Goal: Task Accomplishment & Management: Manage account settings

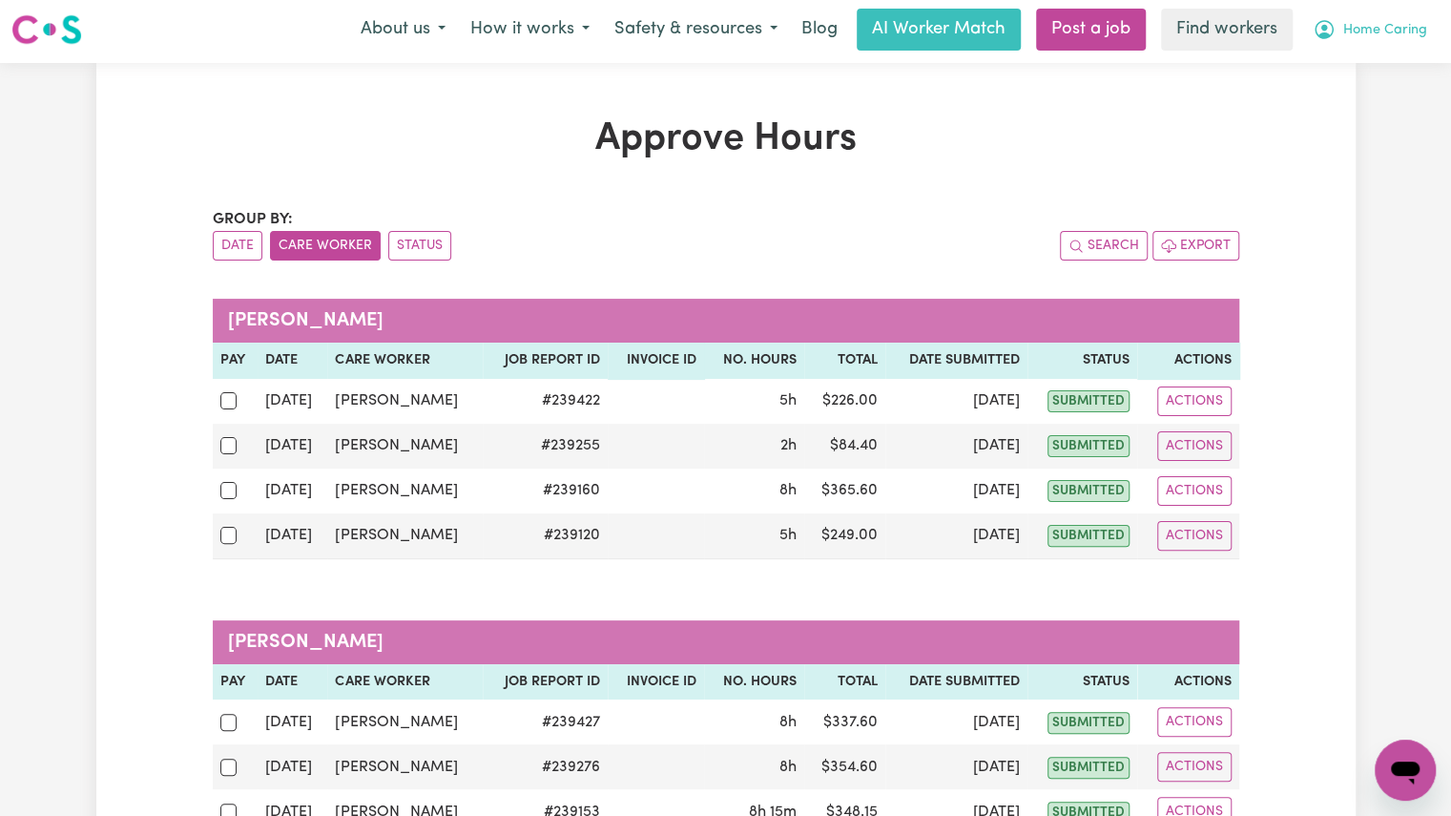
click at [1375, 35] on span "Home Caring" at bounding box center [1385, 30] width 84 height 21
click at [1347, 84] on link "My Dashboard" at bounding box center [1363, 70] width 151 height 36
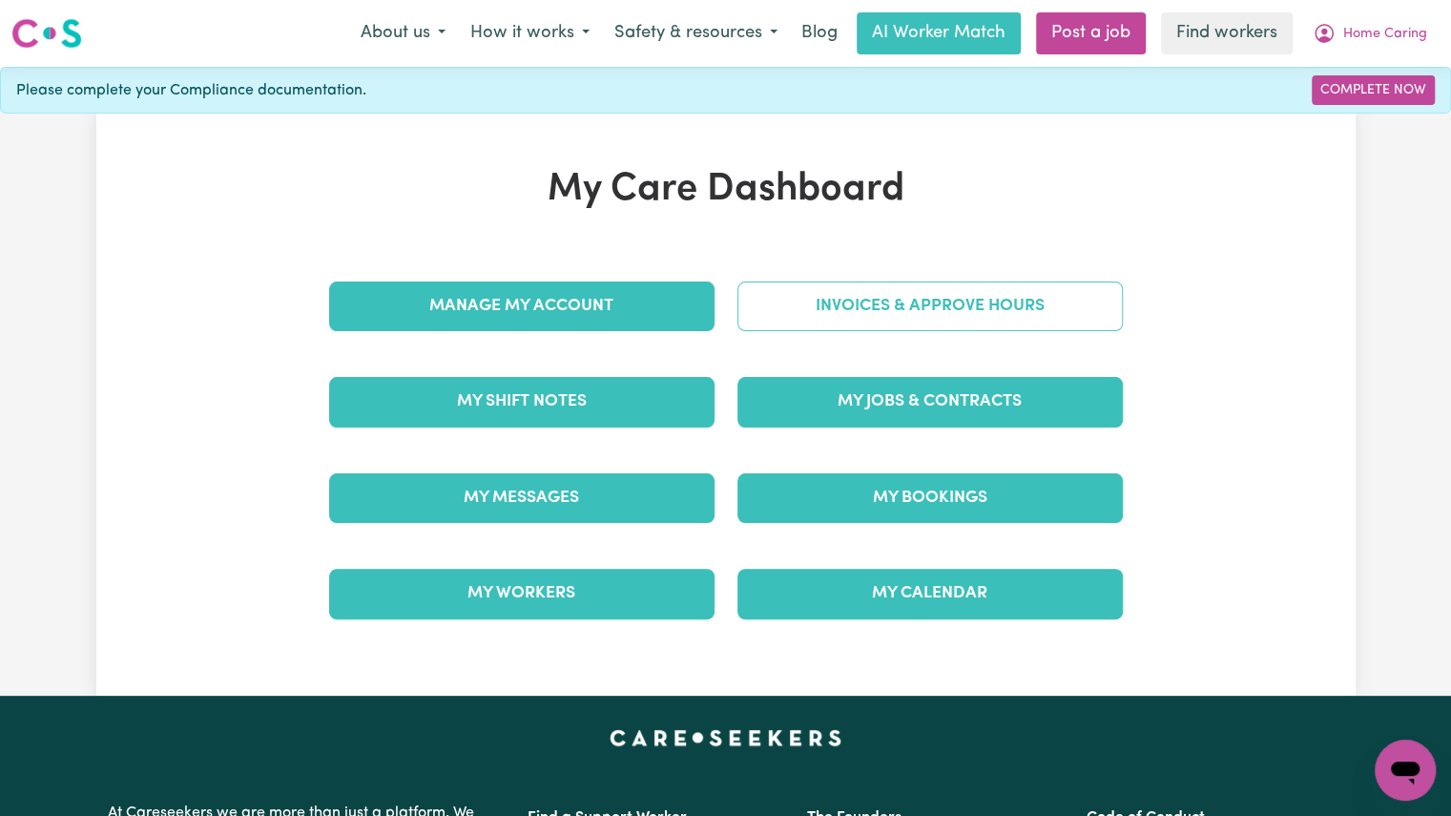
click at [877, 297] on link "Invoices & Approve Hours" at bounding box center [929, 306] width 385 height 50
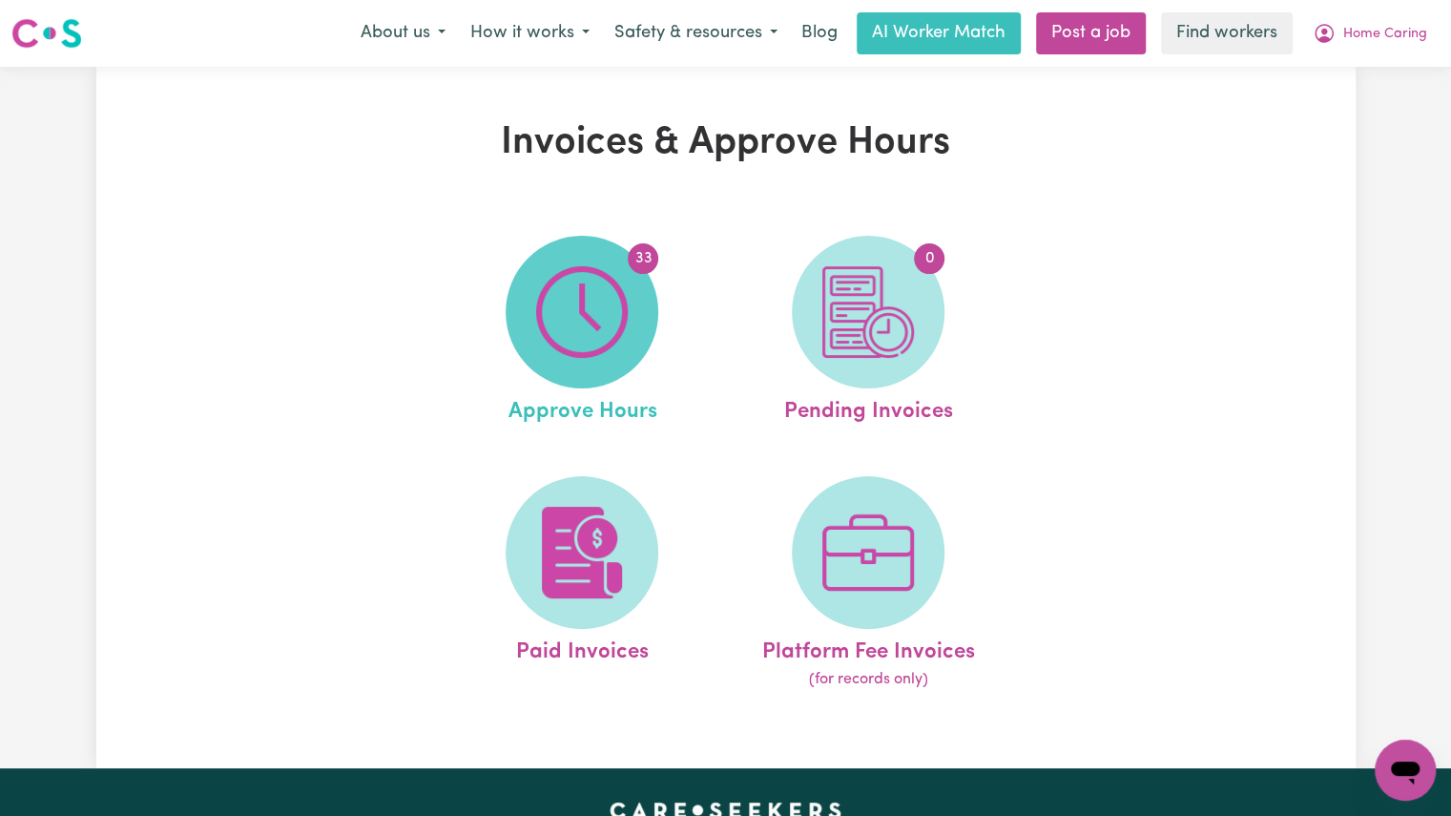
click at [595, 321] on img at bounding box center [582, 312] width 92 height 92
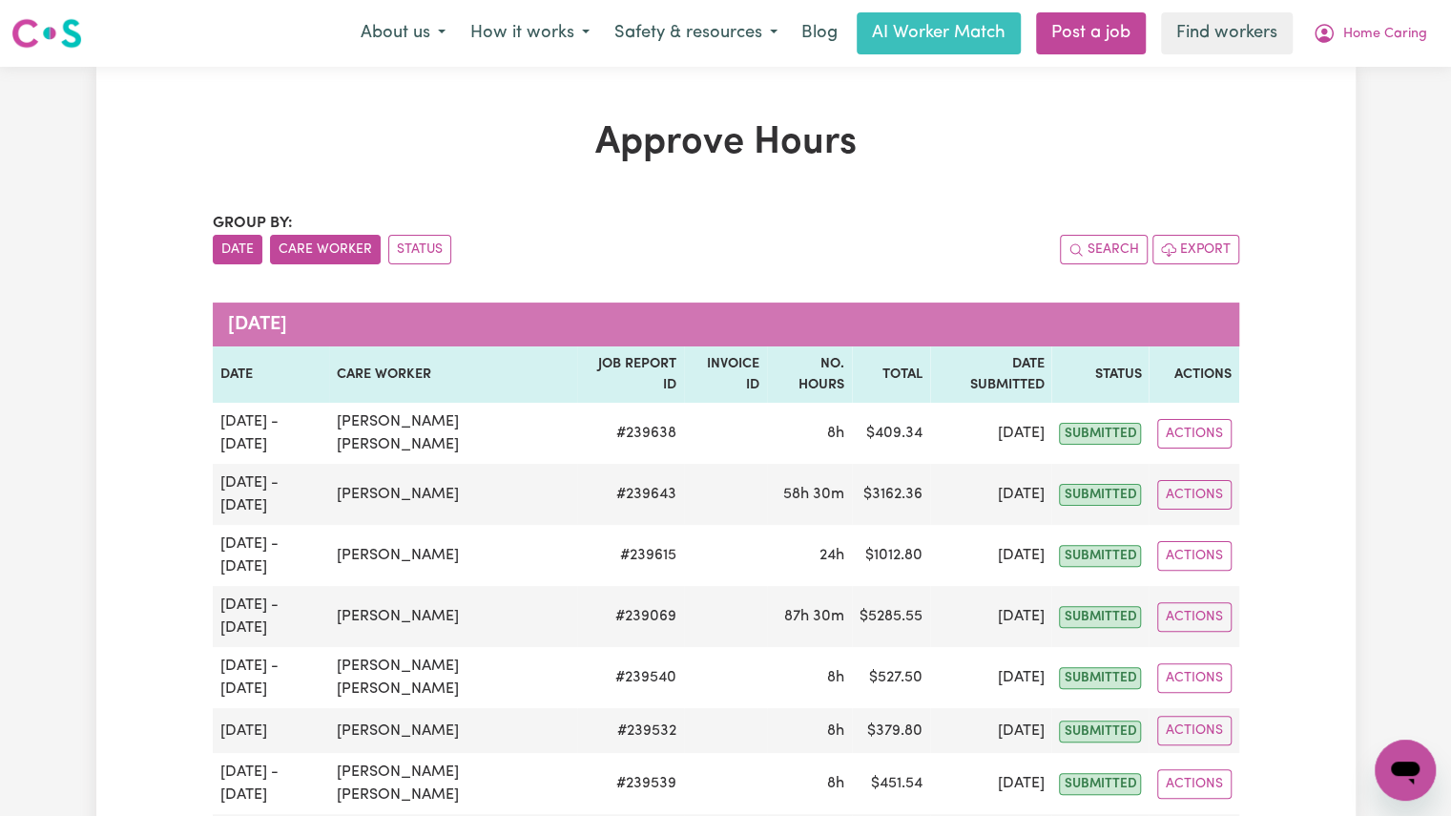
click at [321, 258] on button "Care Worker" at bounding box center [325, 250] width 111 height 30
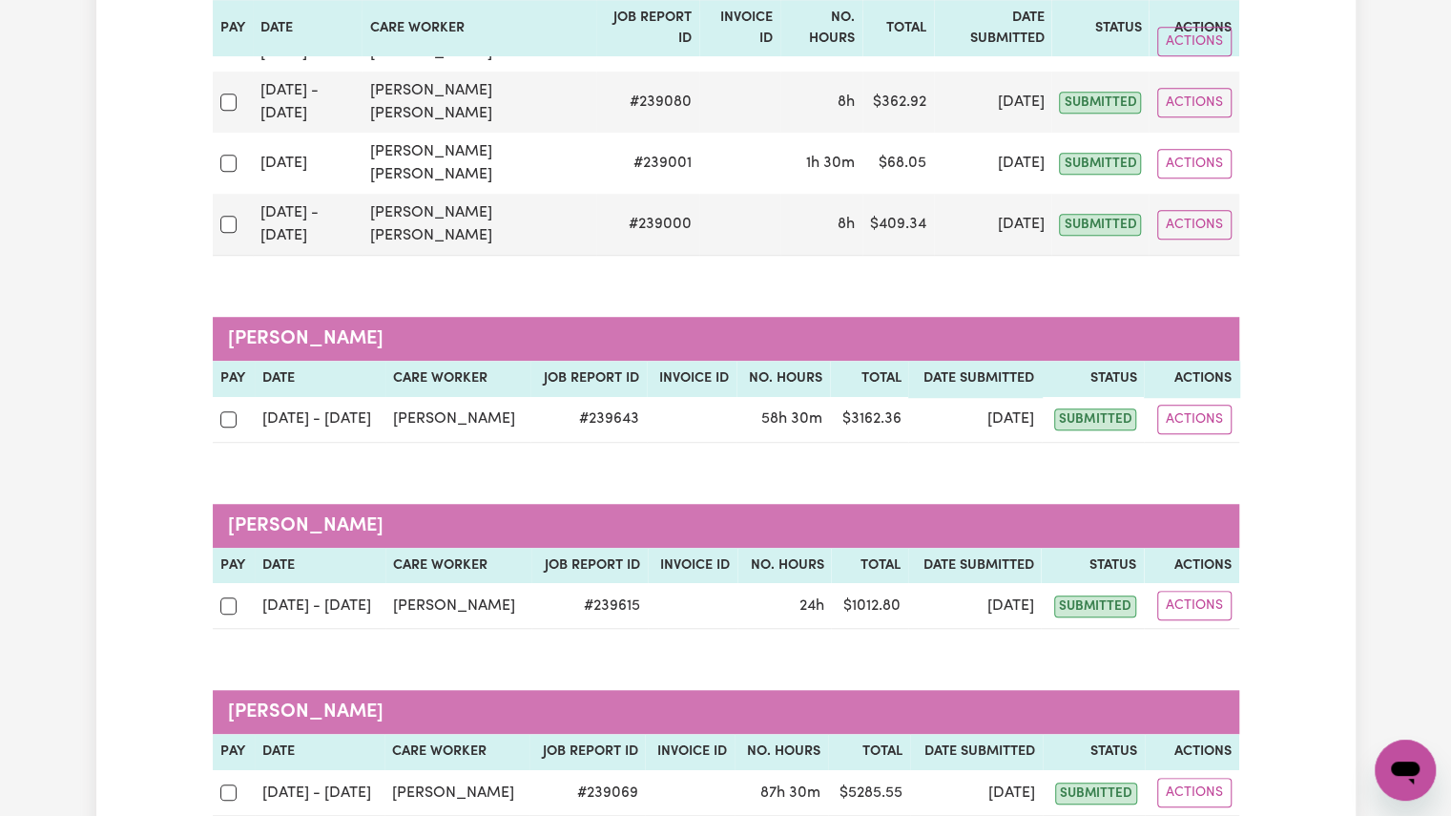
scroll to position [637, 0]
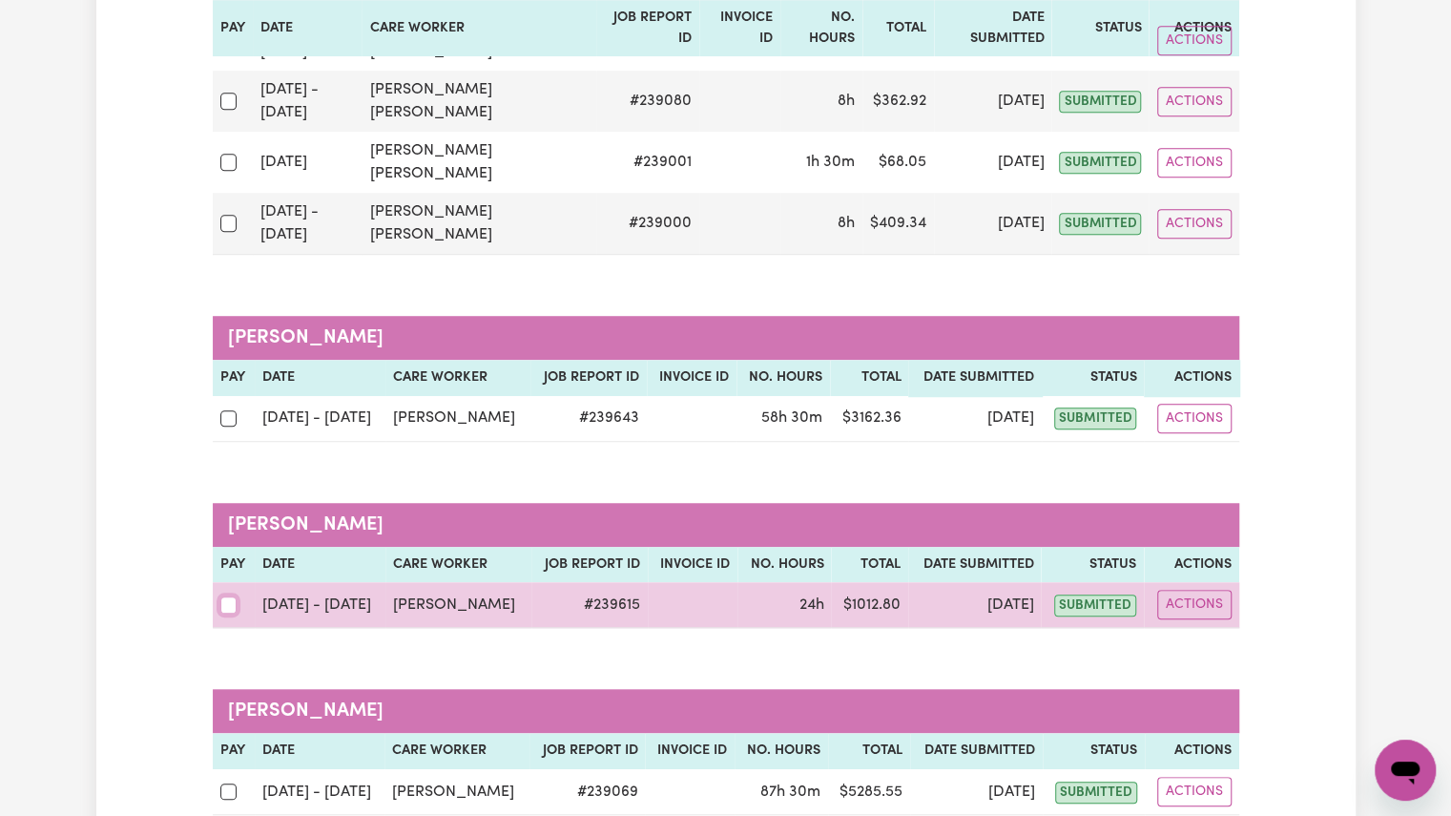
click at [226, 596] on input "checkbox" at bounding box center [228, 604] width 17 height 17
checkbox input "true"
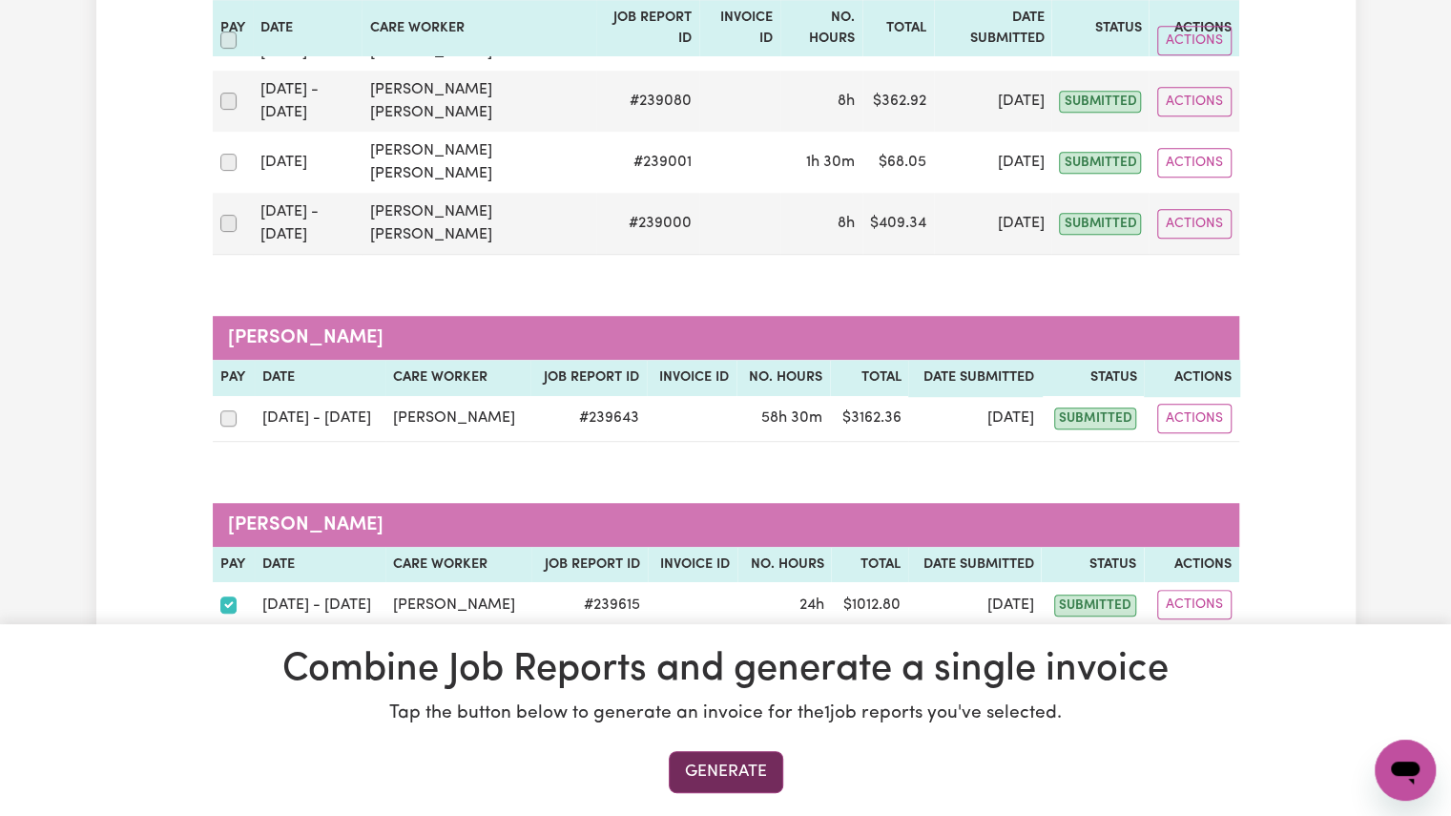
click at [713, 766] on button "Generate" at bounding box center [726, 772] width 114 height 42
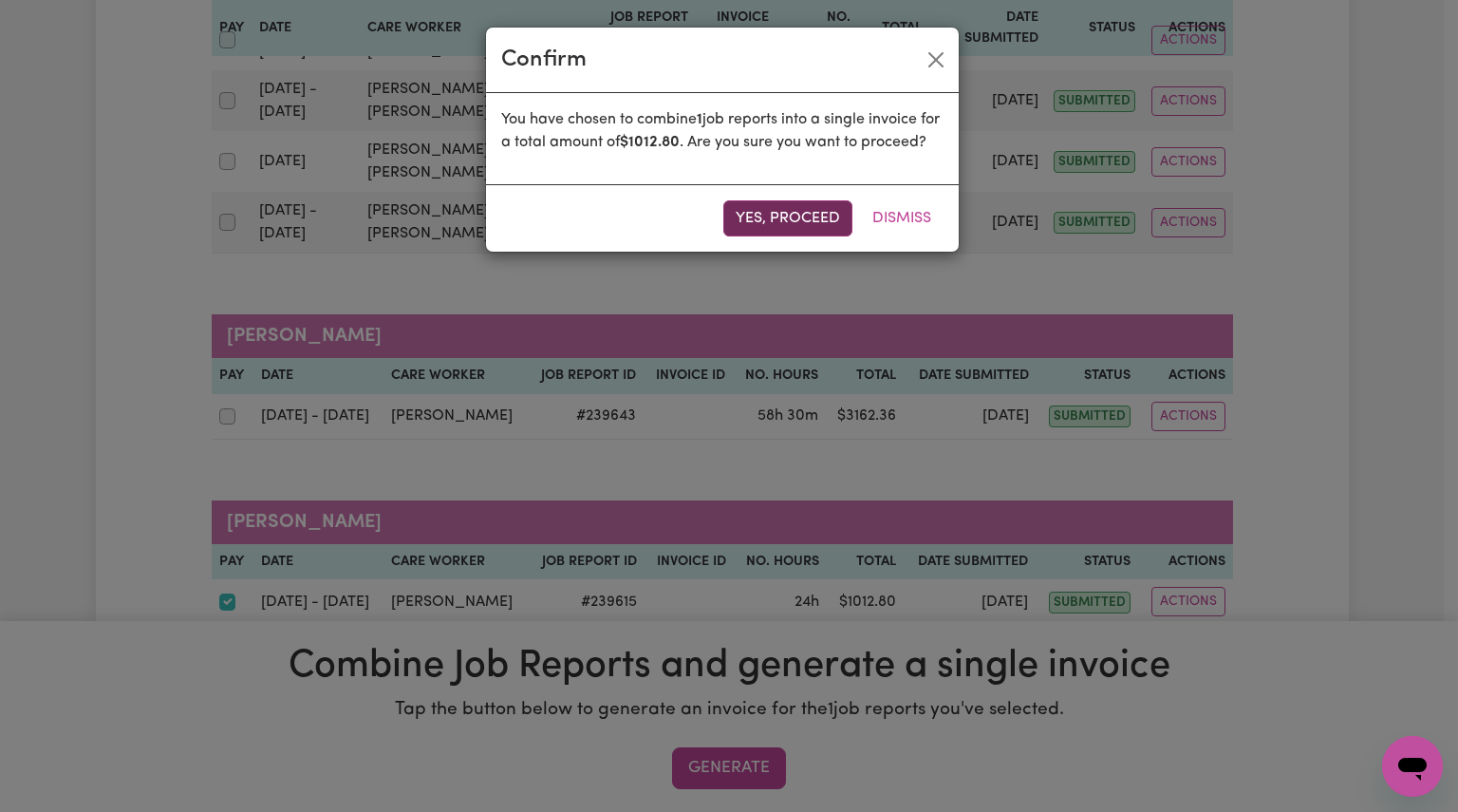
click at [768, 237] on button "Yes, proceed" at bounding box center [788, 218] width 129 height 36
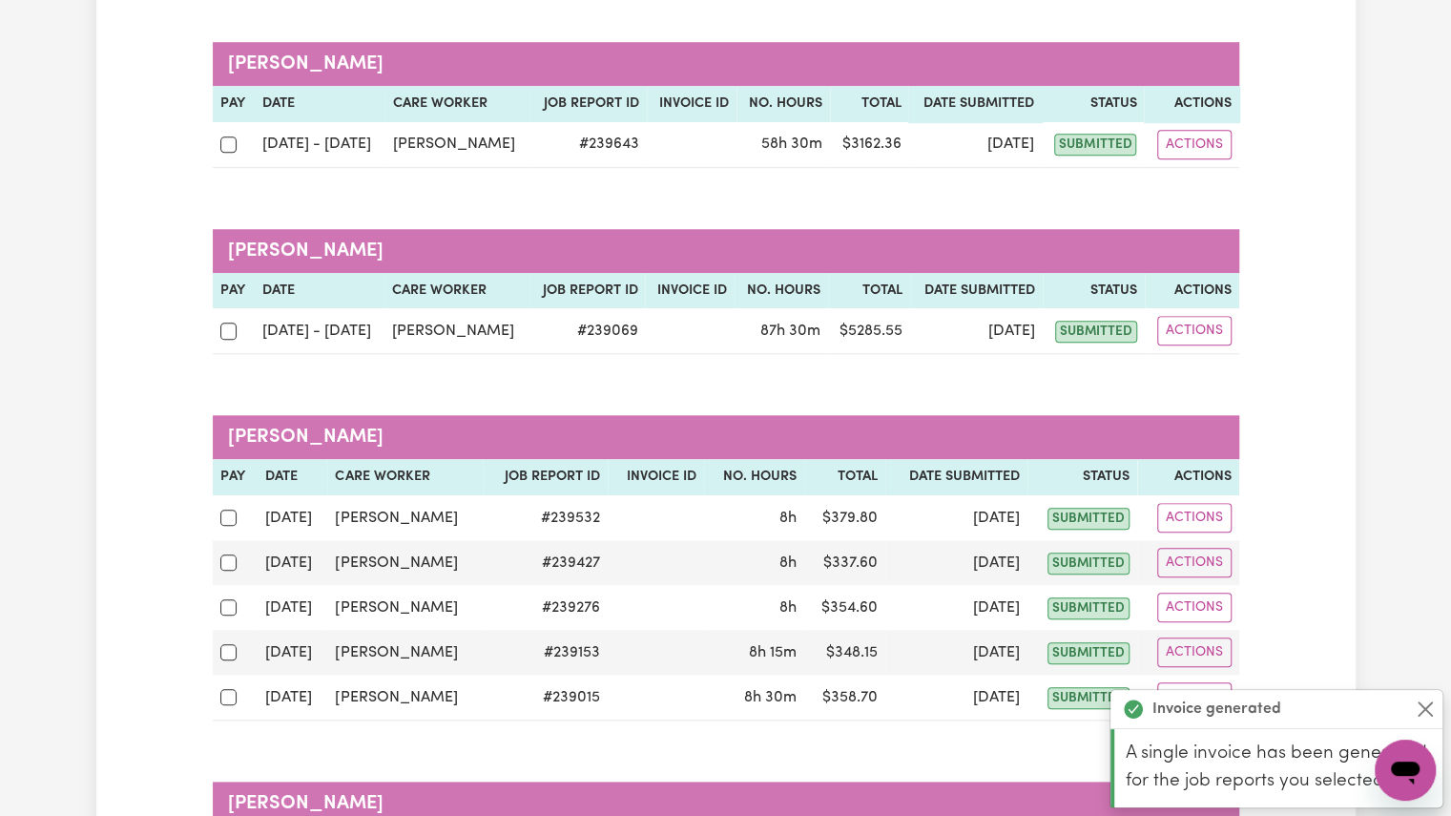
scroll to position [912, 0]
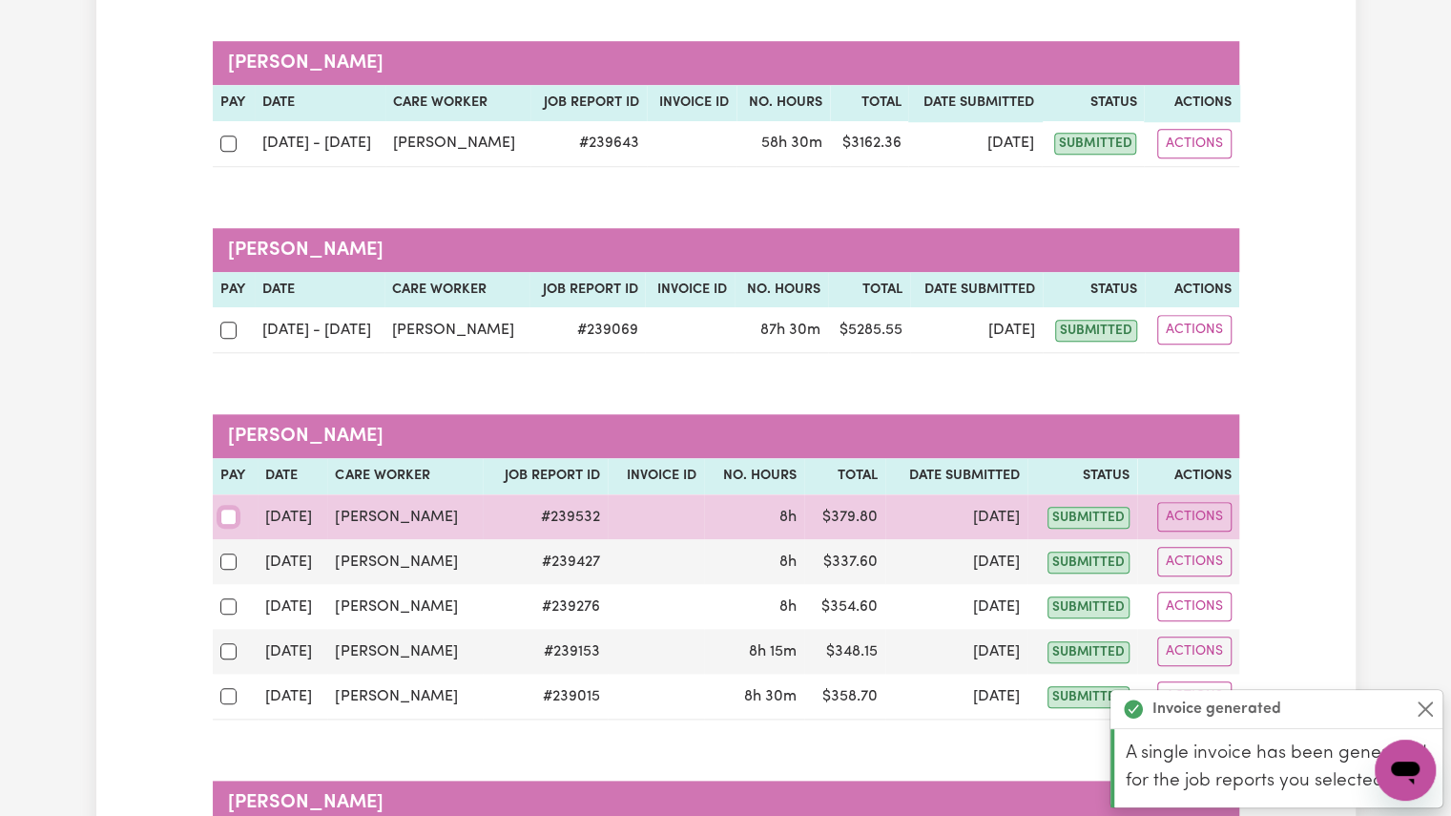
click at [231, 508] on input "checkbox" at bounding box center [228, 516] width 17 height 17
checkbox input "true"
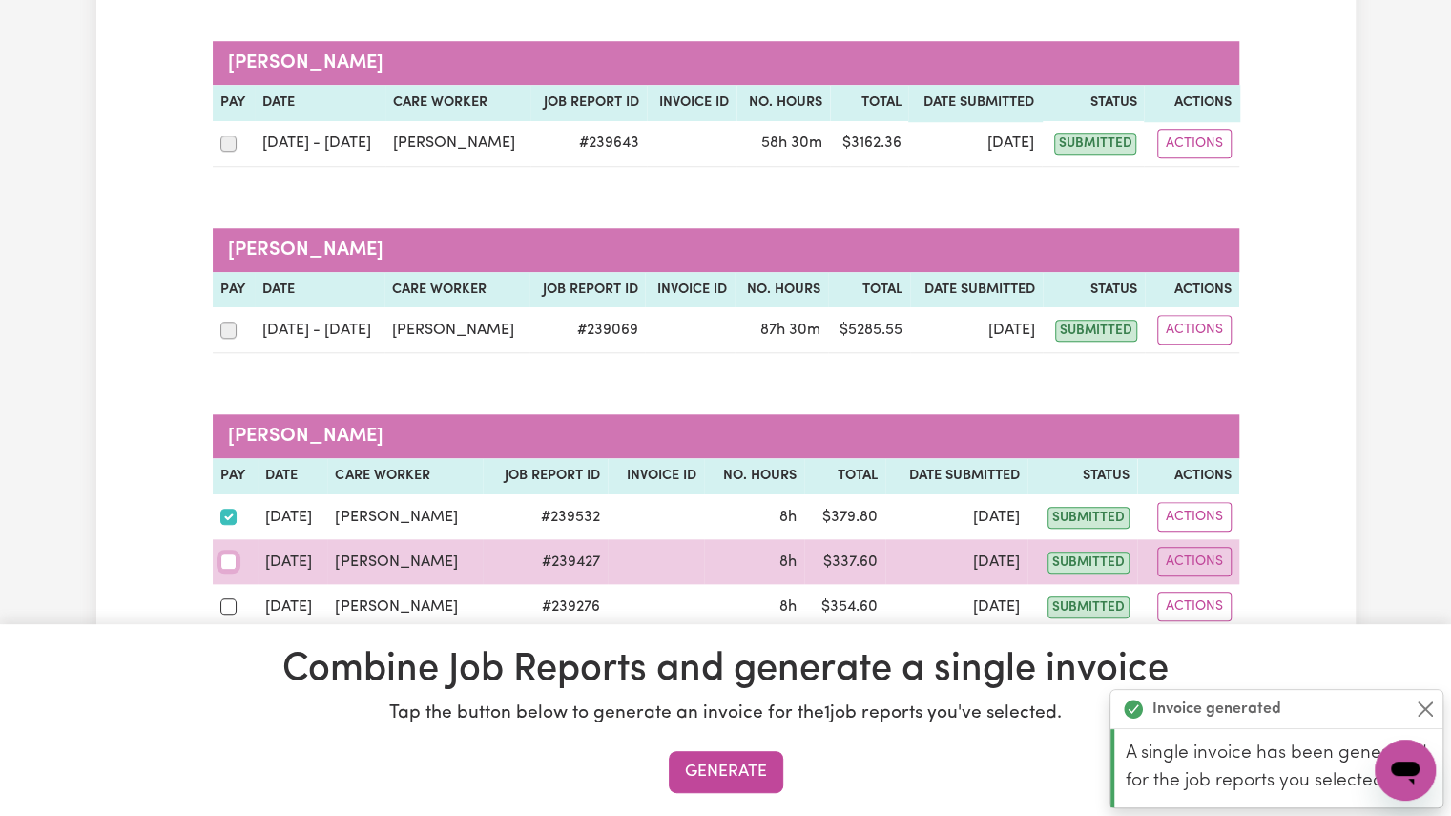
click at [224, 553] on input "checkbox" at bounding box center [228, 561] width 17 height 17
checkbox input "true"
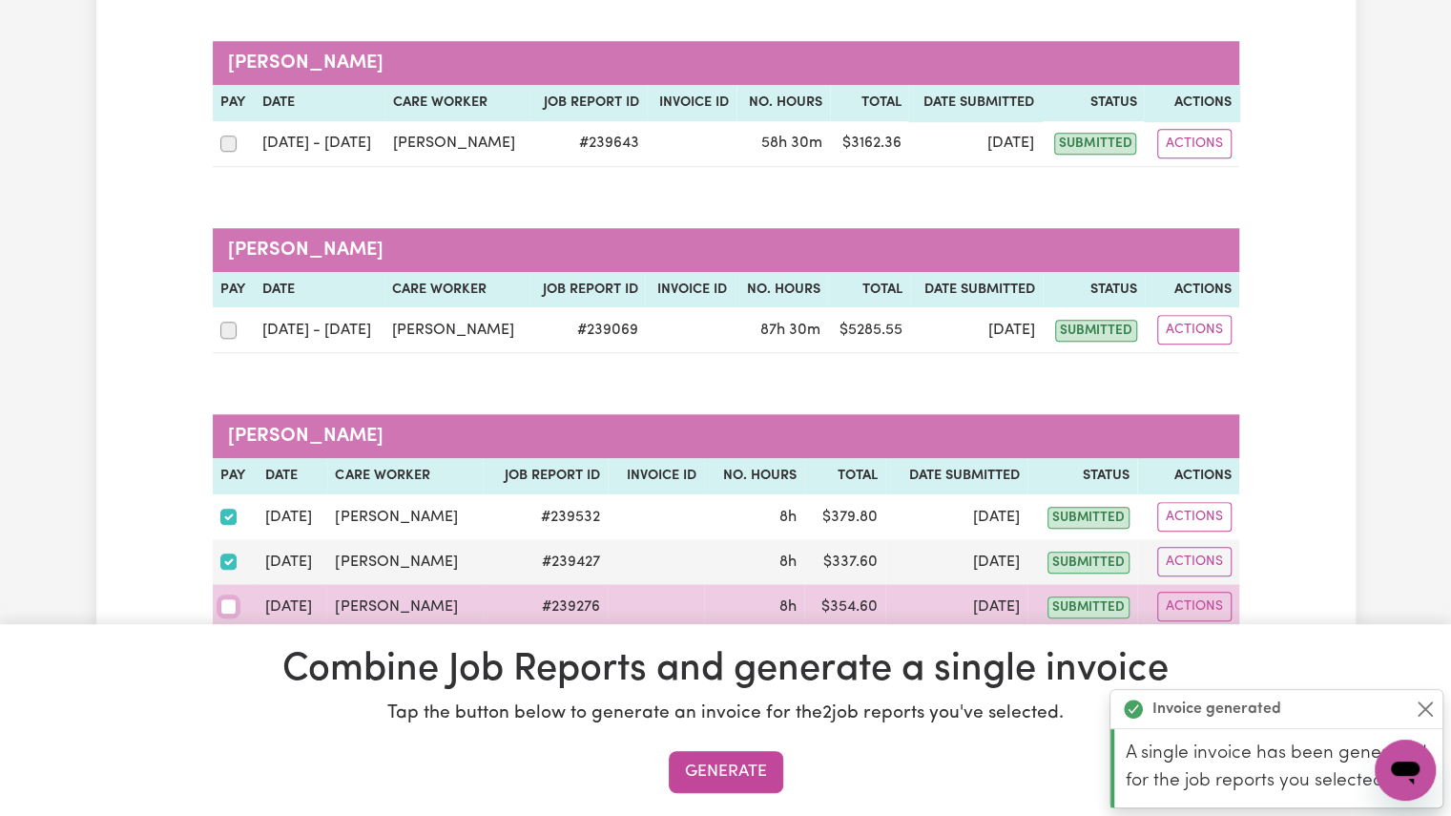
click at [223, 598] on input "checkbox" at bounding box center [228, 606] width 17 height 17
checkbox input "true"
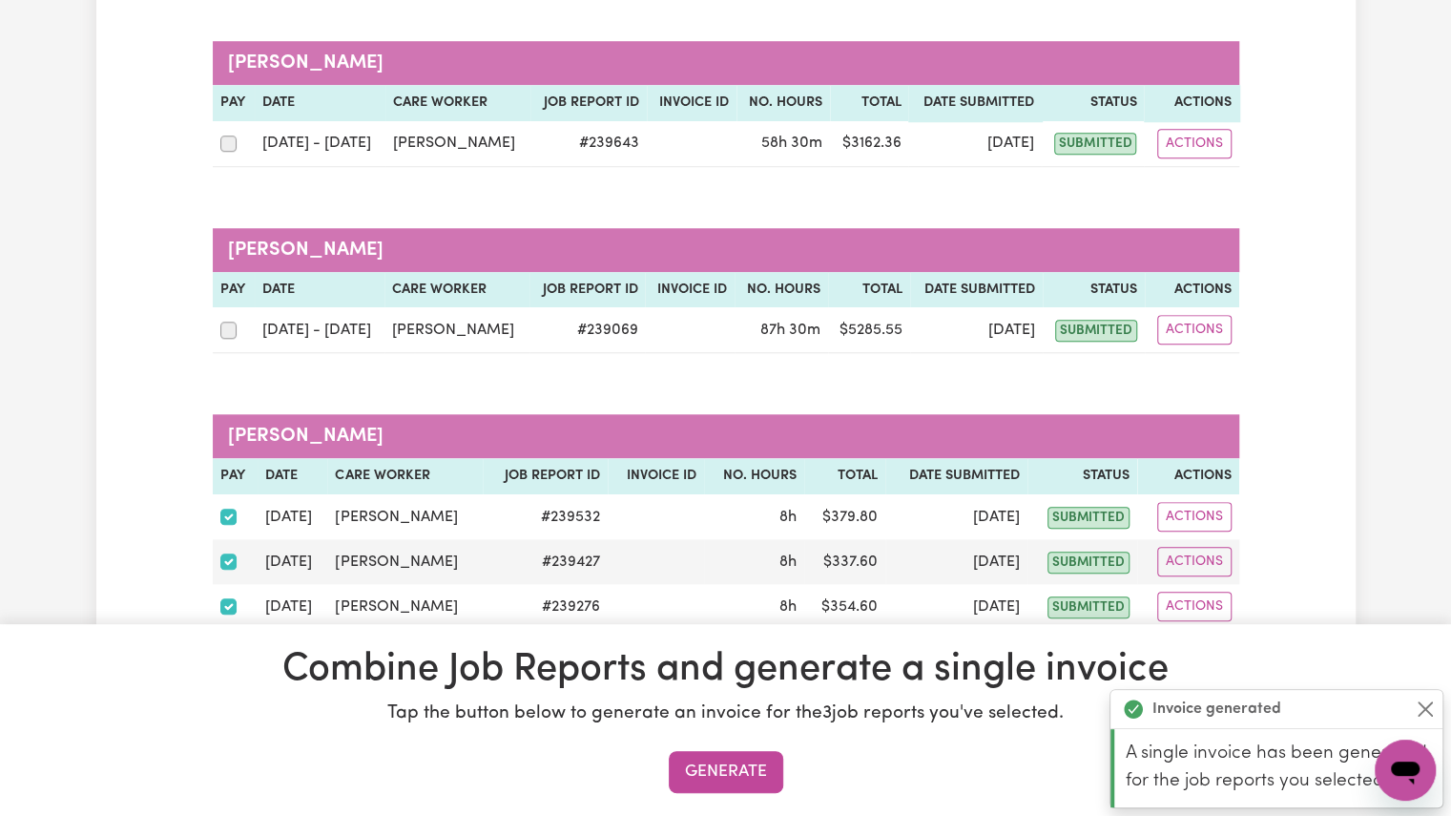
click at [229, 643] on input "checkbox" at bounding box center [228, 651] width 17 height 17
checkbox input "true"
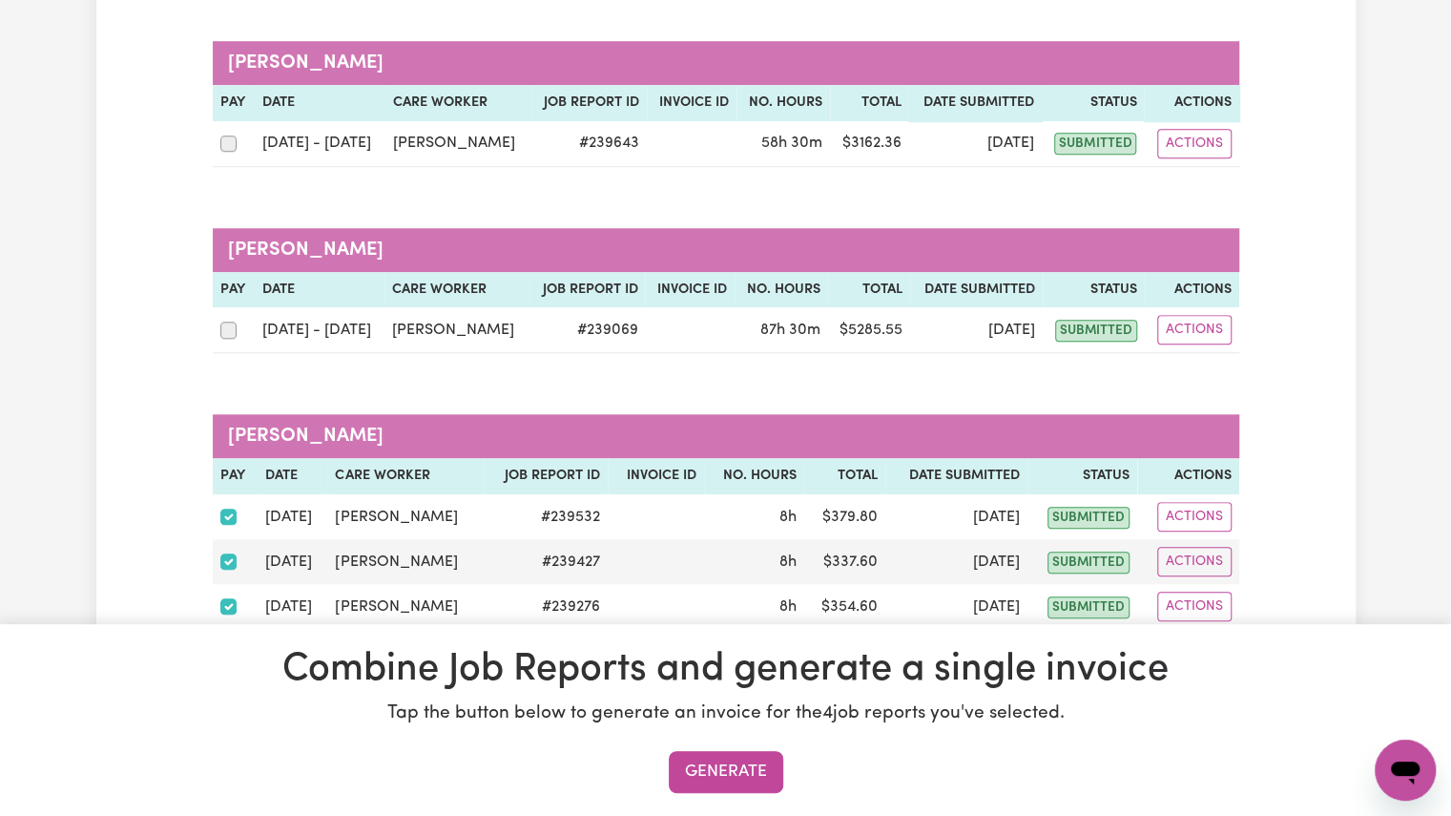
click at [227, 688] on input "checkbox" at bounding box center [228, 696] width 17 height 17
checkbox input "true"
click at [723, 761] on button "Generate" at bounding box center [726, 772] width 114 height 42
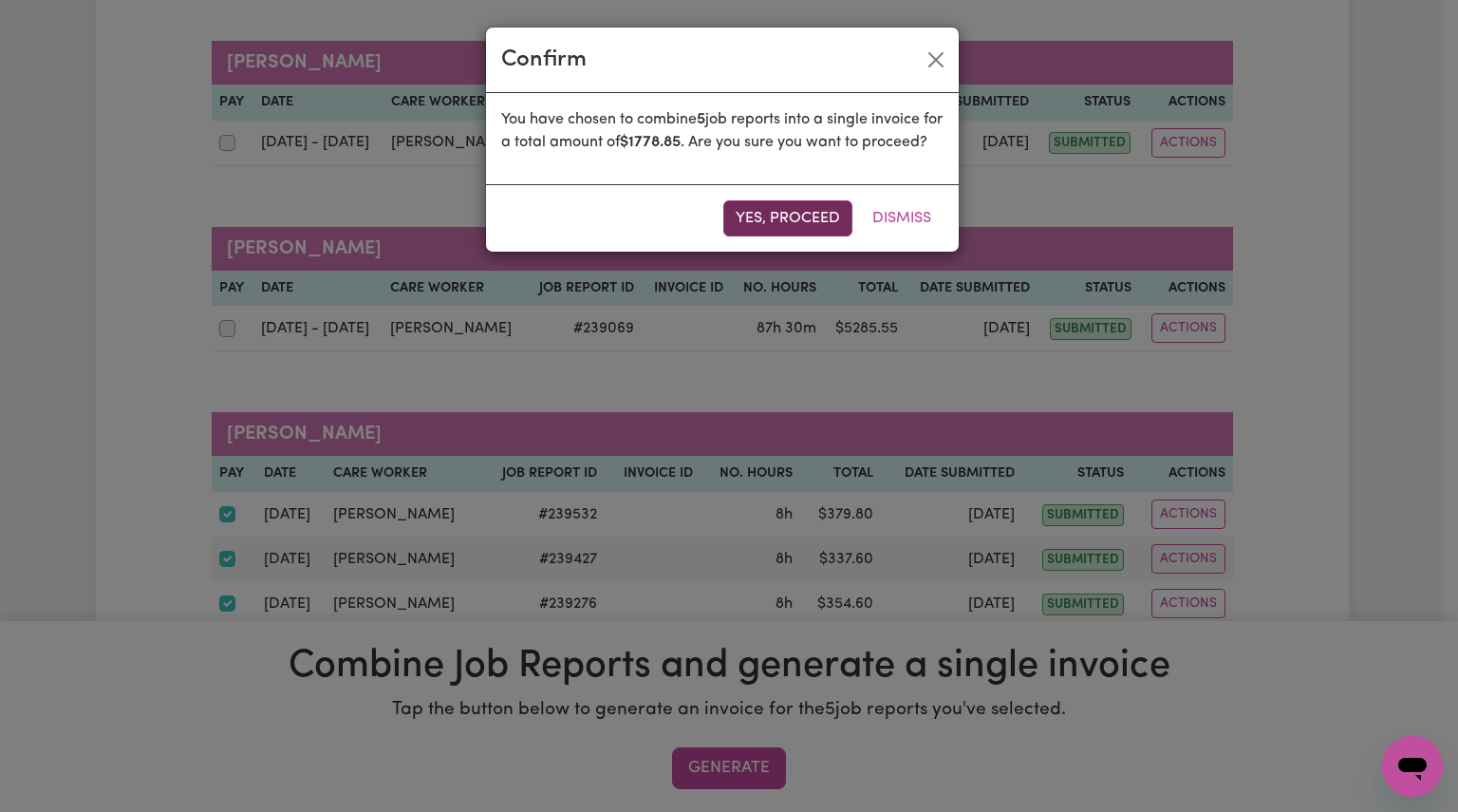
click at [811, 237] on button "Yes, proceed" at bounding box center [788, 218] width 129 height 36
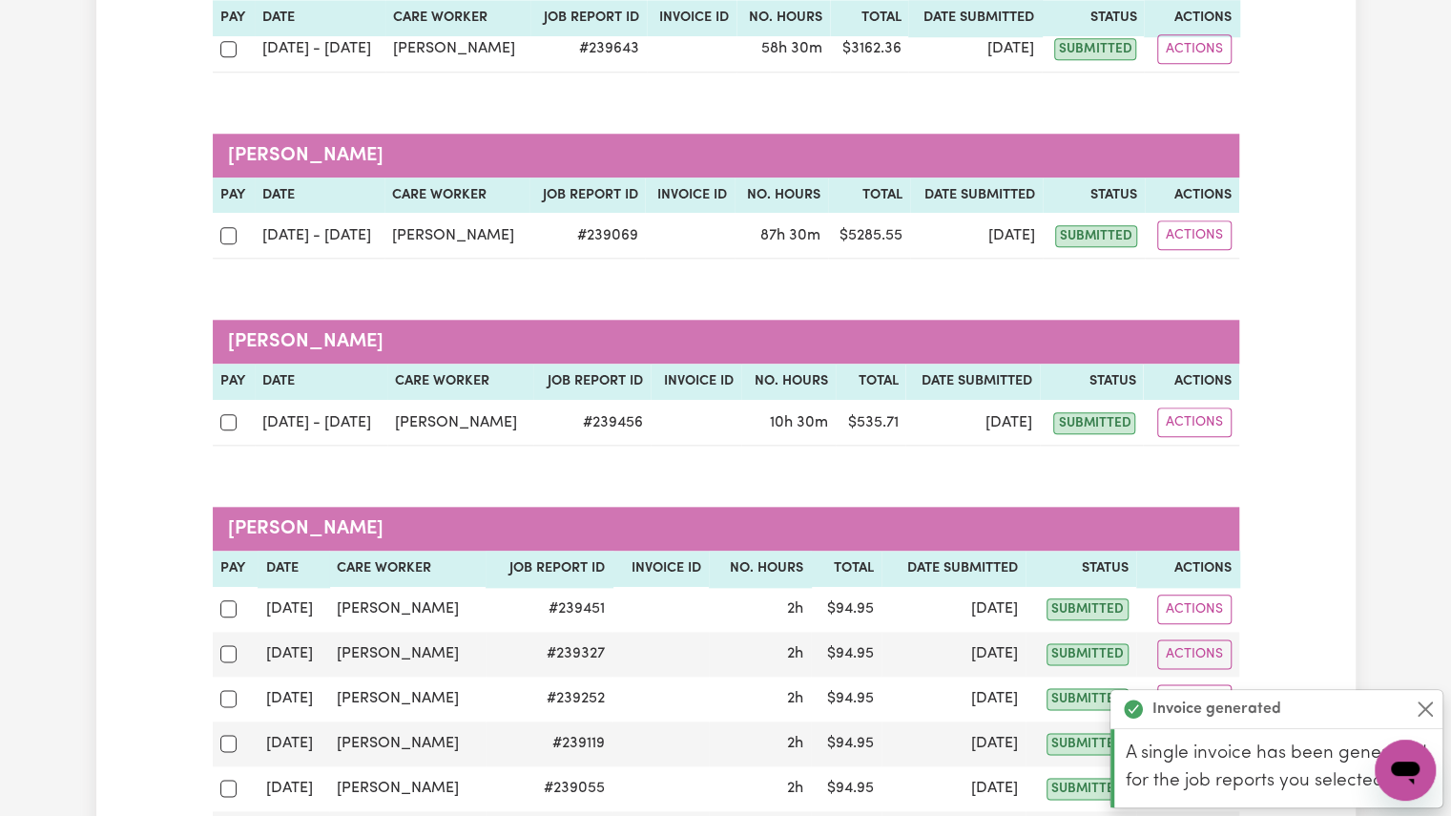
scroll to position [1007, 0]
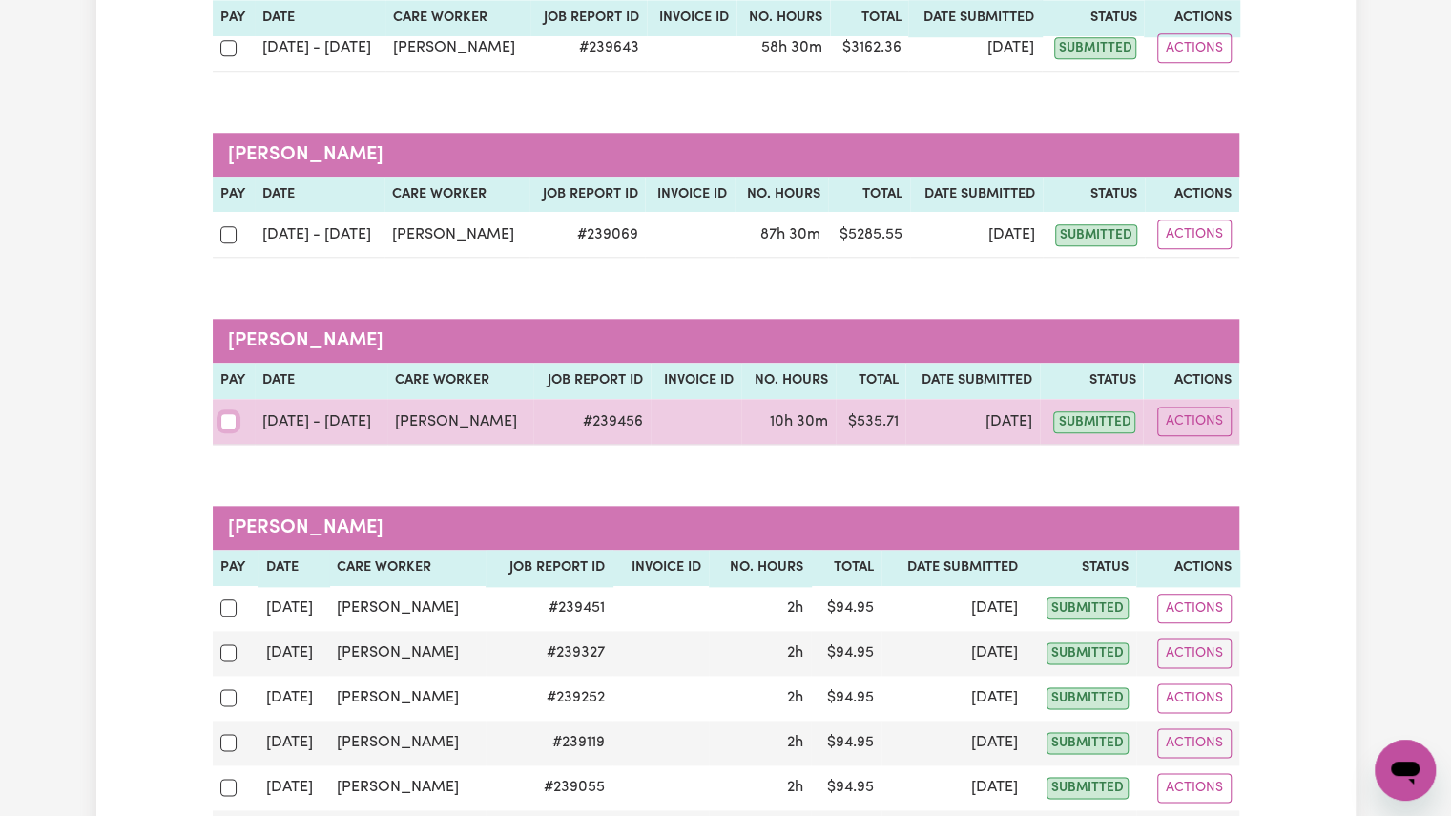
click at [230, 413] on input "checkbox" at bounding box center [228, 421] width 17 height 17
checkbox input "true"
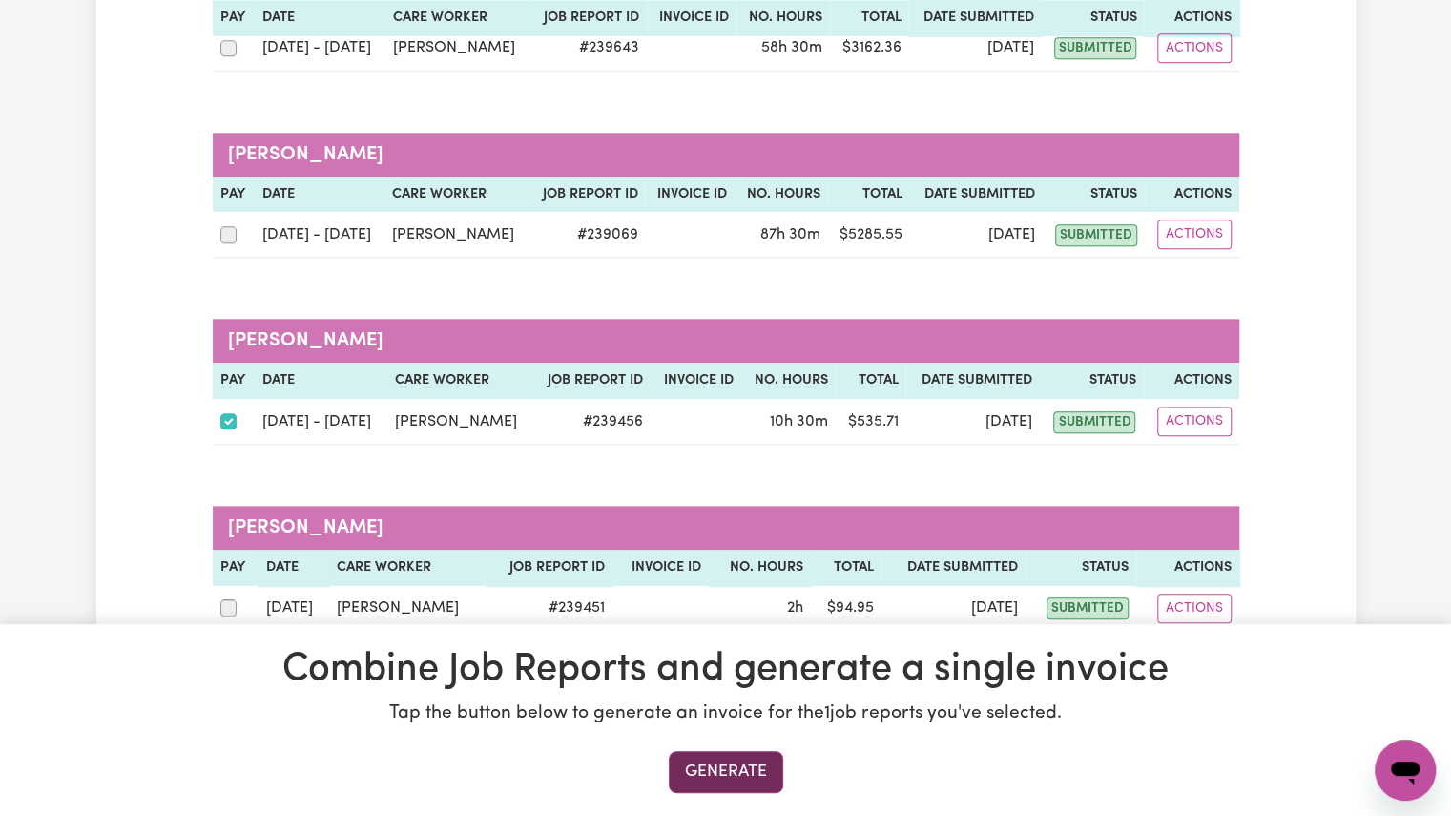
click at [713, 768] on button "Generate" at bounding box center [726, 772] width 114 height 42
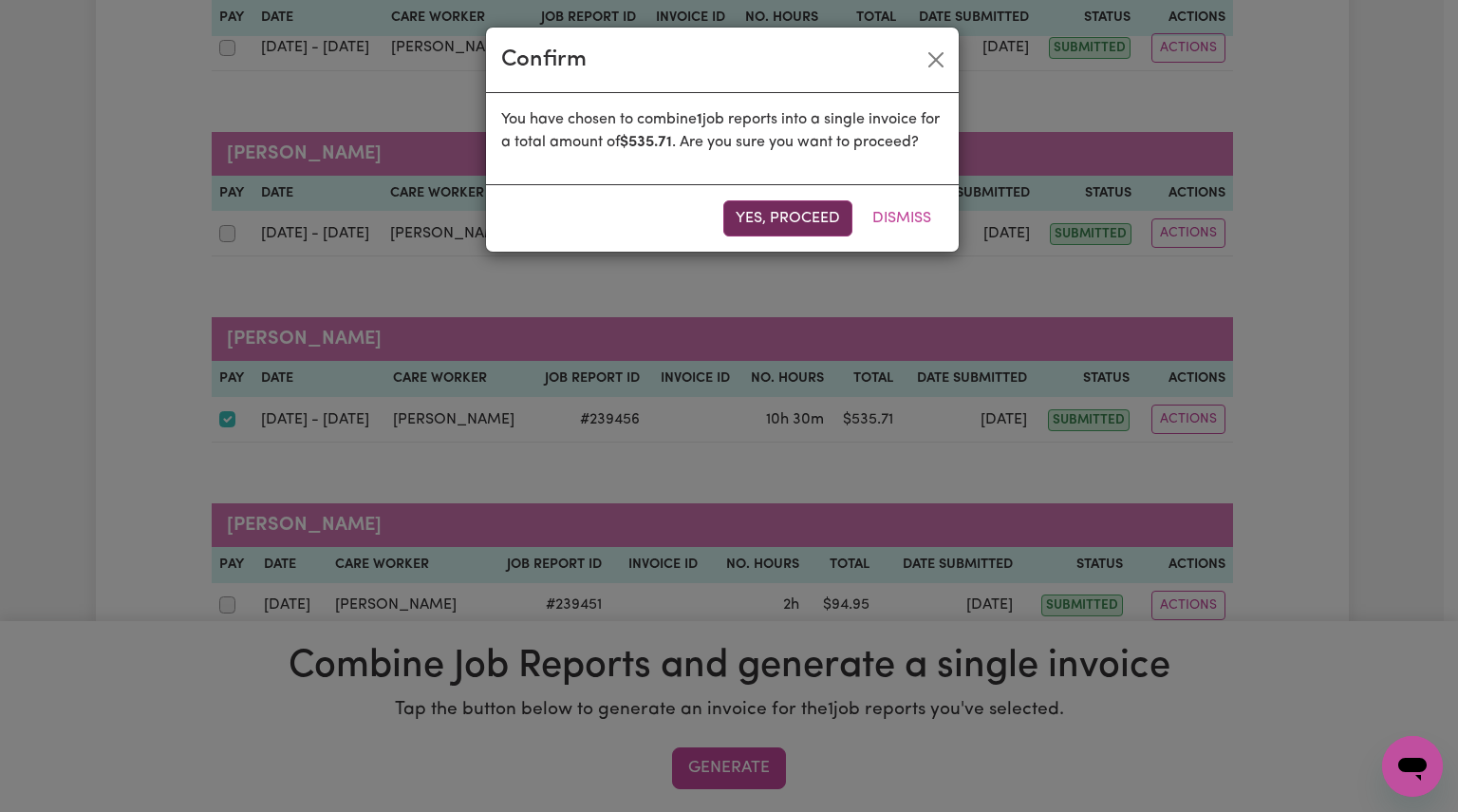
click at [786, 232] on button "Yes, proceed" at bounding box center [788, 218] width 129 height 36
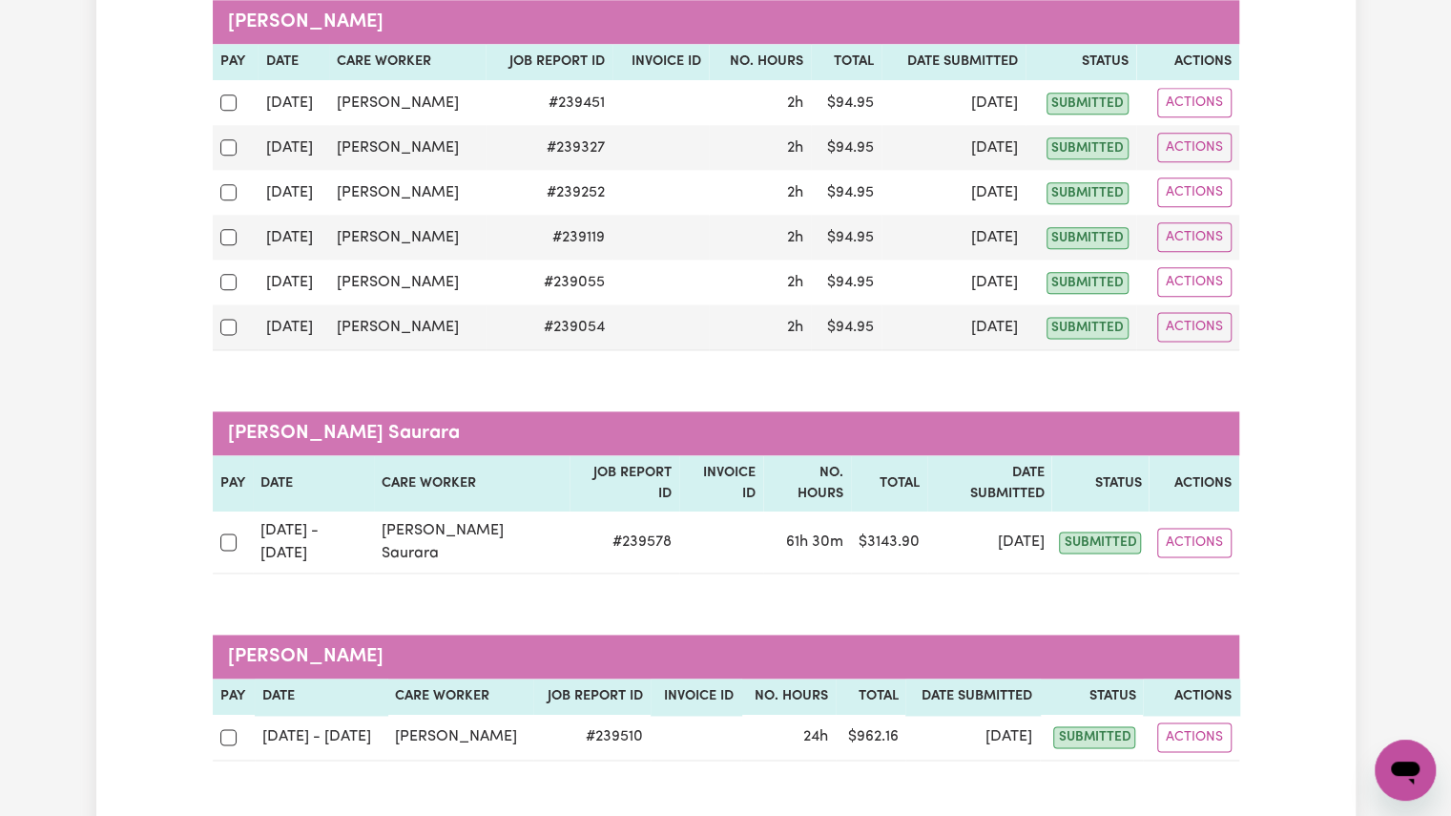
scroll to position [1141, 0]
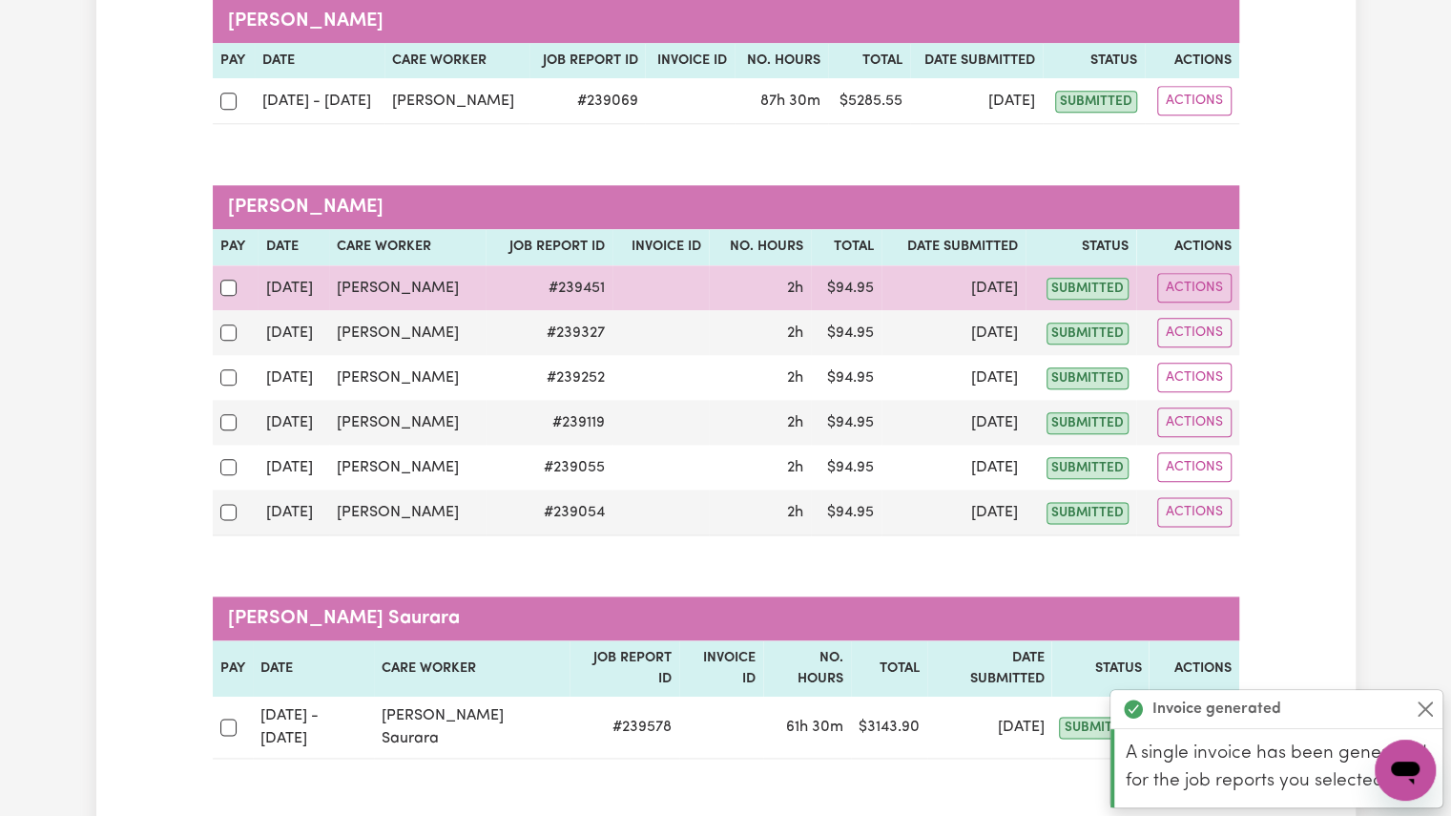
click at [227, 275] on div at bounding box center [235, 287] width 31 height 25
click at [227, 279] on input "checkbox" at bounding box center [228, 287] width 17 height 17
checkbox input "true"
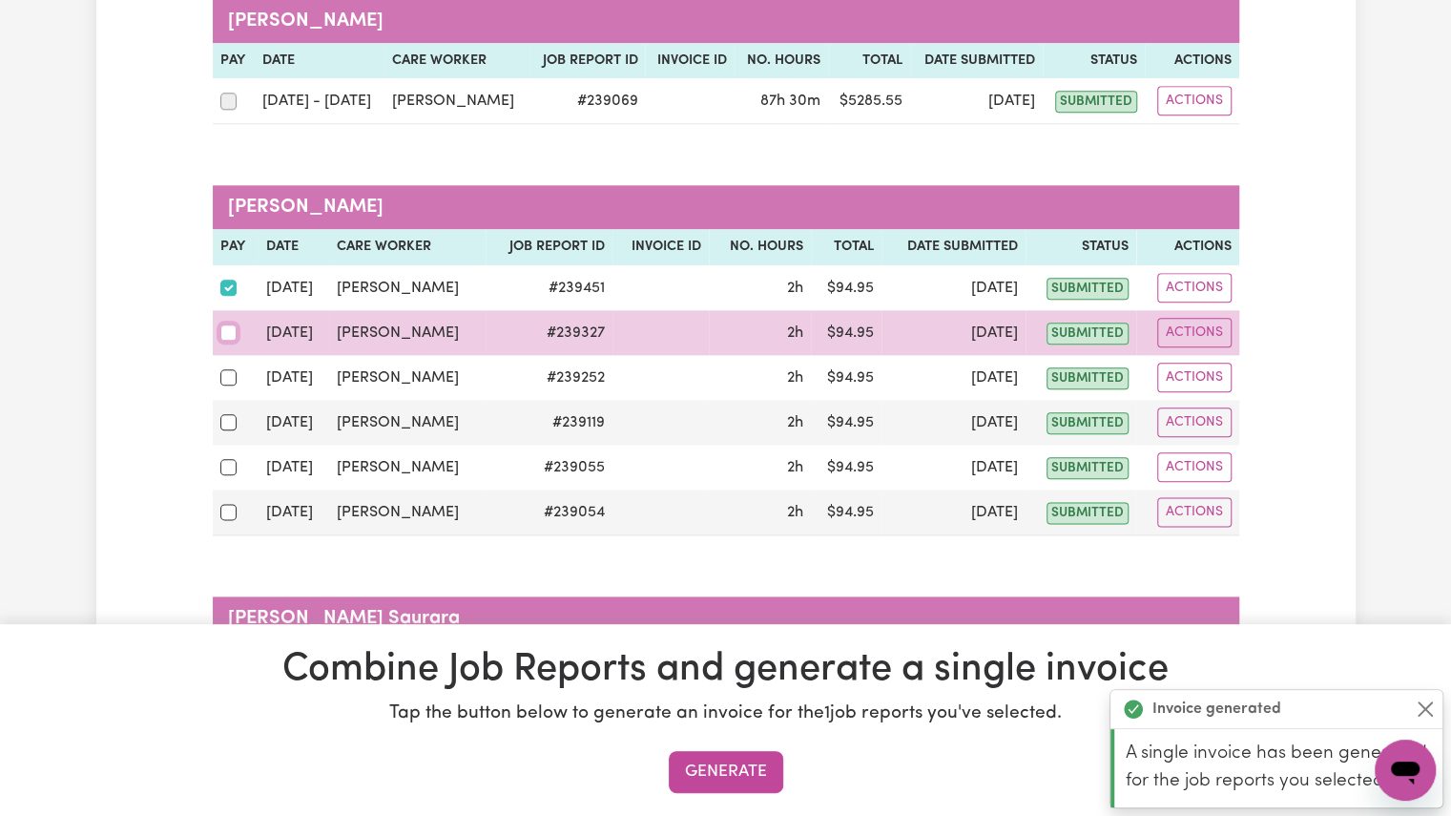
click at [221, 324] on input "checkbox" at bounding box center [228, 332] width 17 height 17
checkbox input "true"
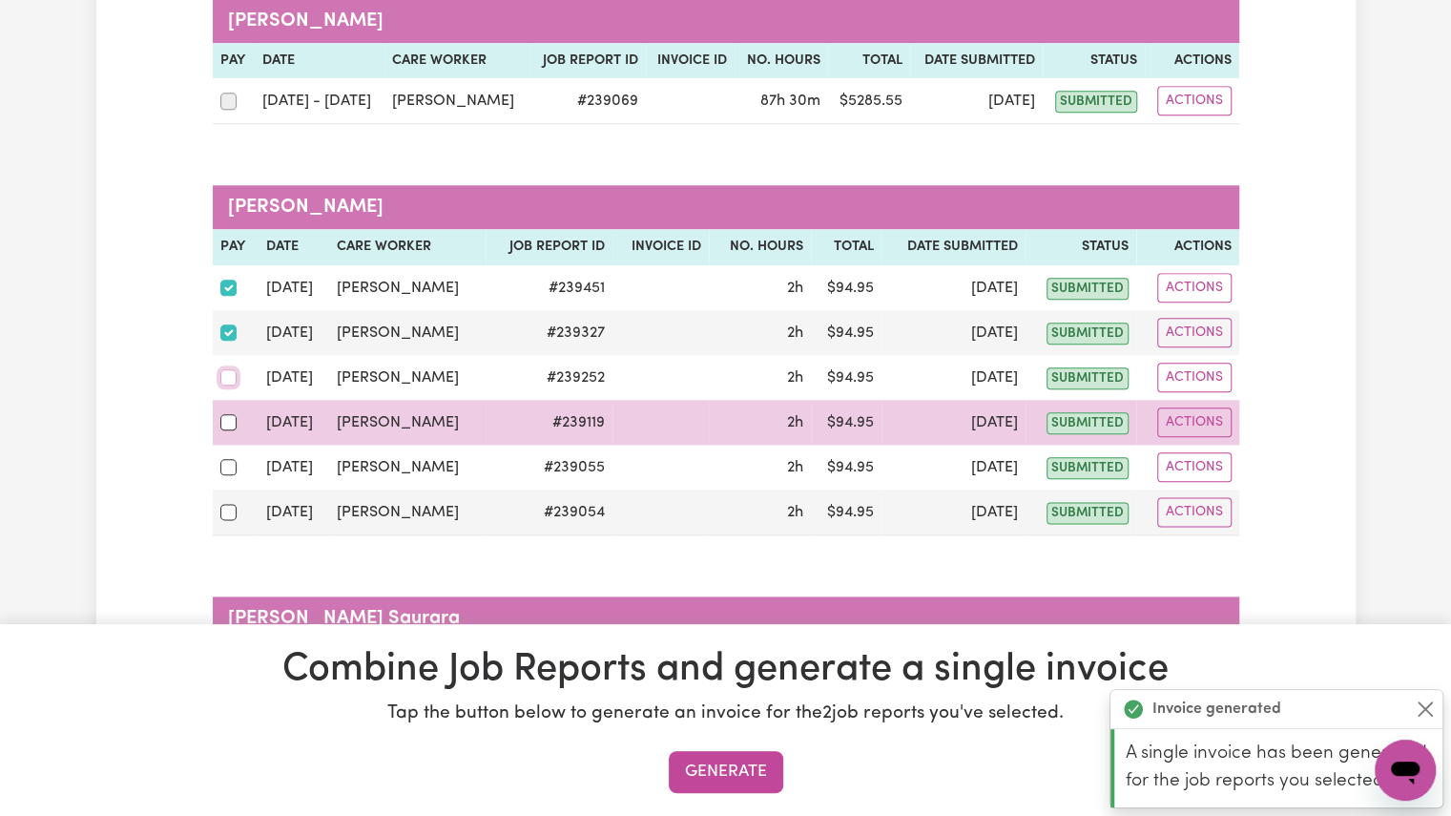
drag, startPoint x: 227, startPoint y: 215, endPoint x: 231, endPoint y: 258, distance: 44.0
click at [231, 265] on tbody "[DATE] [PERSON_NAME] # 239451 2h $ 94.95 [DATE] submitted Actions [DATE] [PERSO…" at bounding box center [726, 400] width 1026 height 270
click at [231, 414] on input "checkbox" at bounding box center [228, 422] width 17 height 17
checkbox input "true"
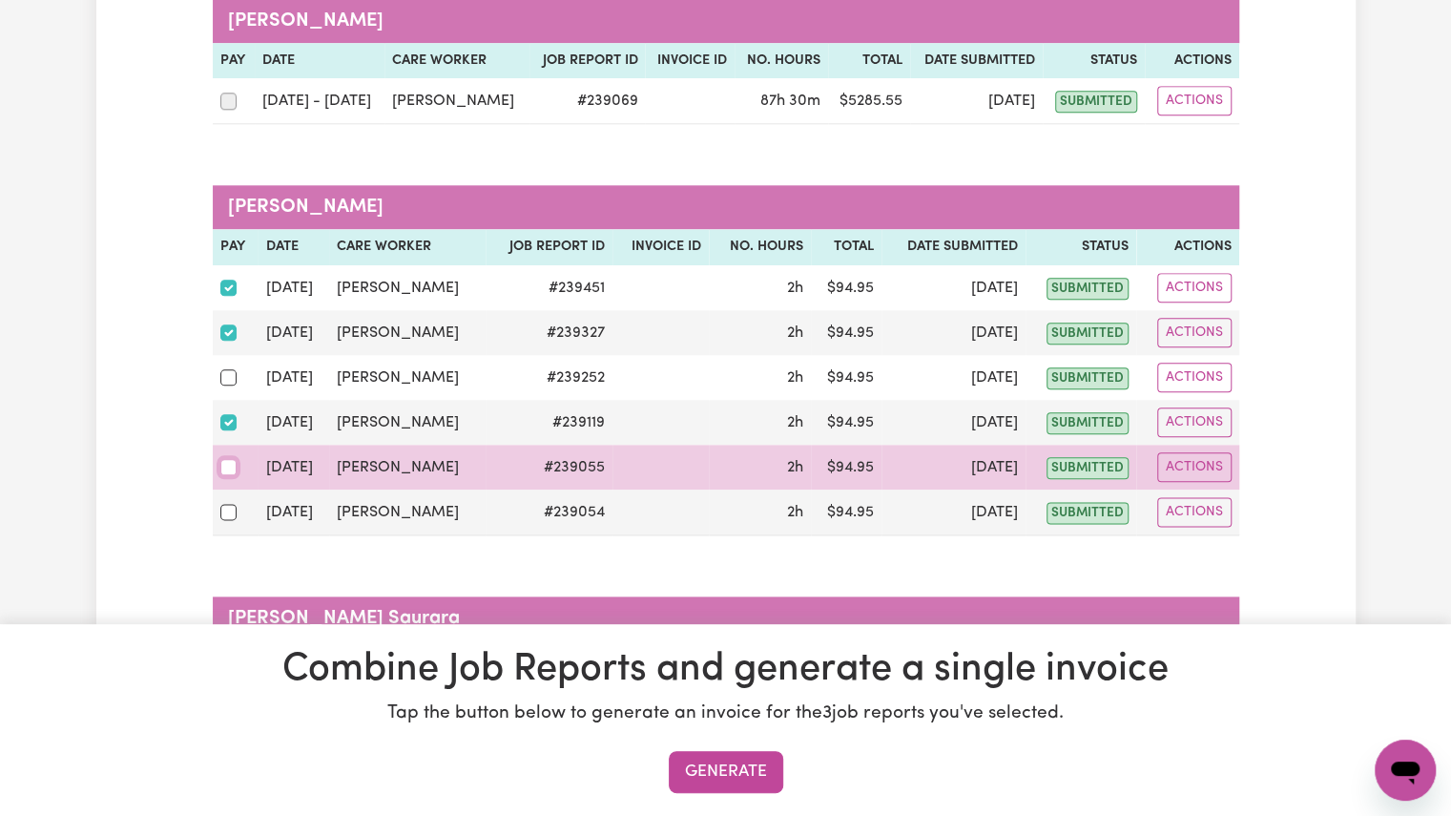
click at [226, 459] on input "checkbox" at bounding box center [228, 467] width 17 height 17
checkbox input "true"
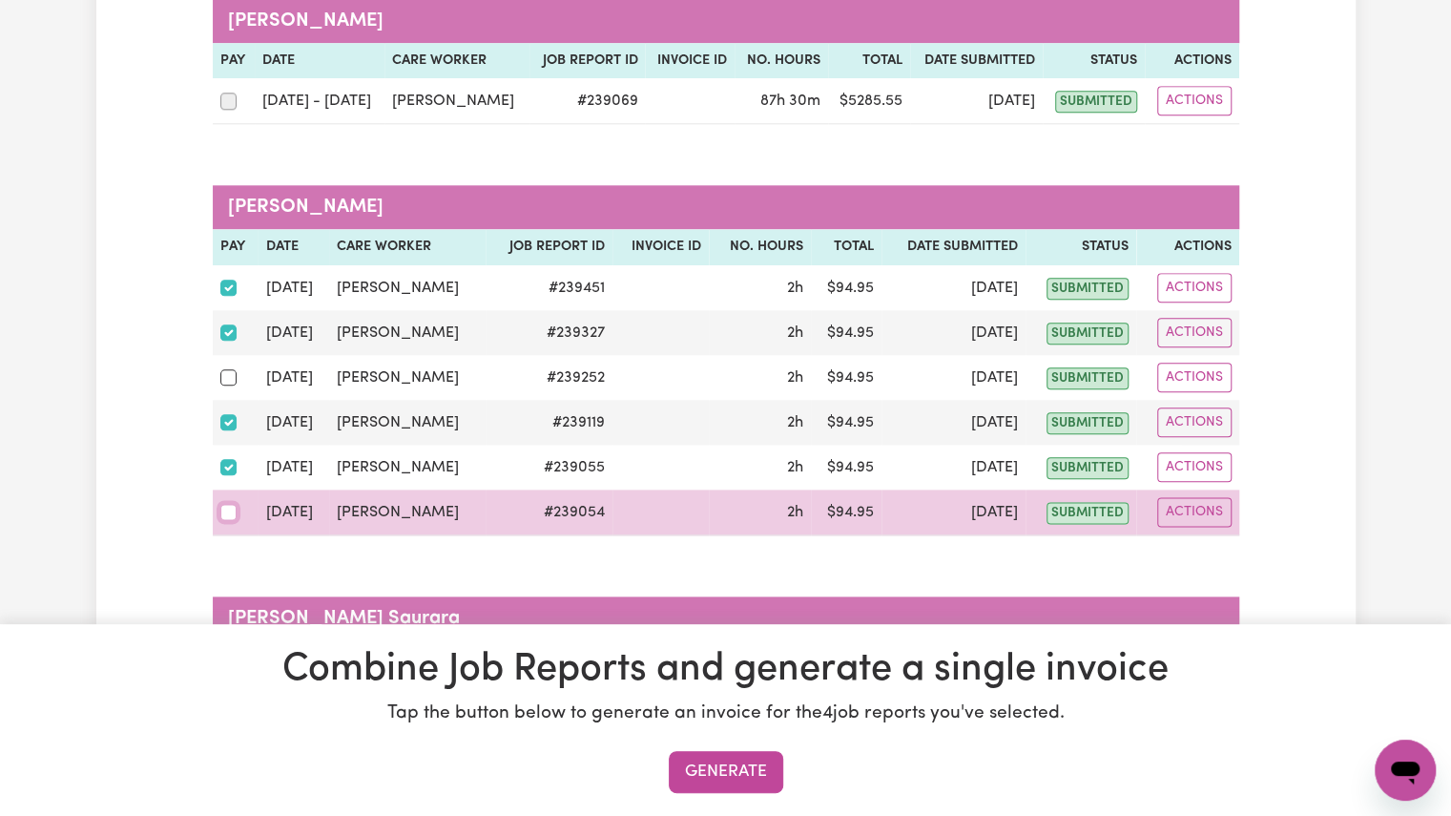
click at [229, 504] on input "checkbox" at bounding box center [228, 512] width 17 height 17
checkbox input "true"
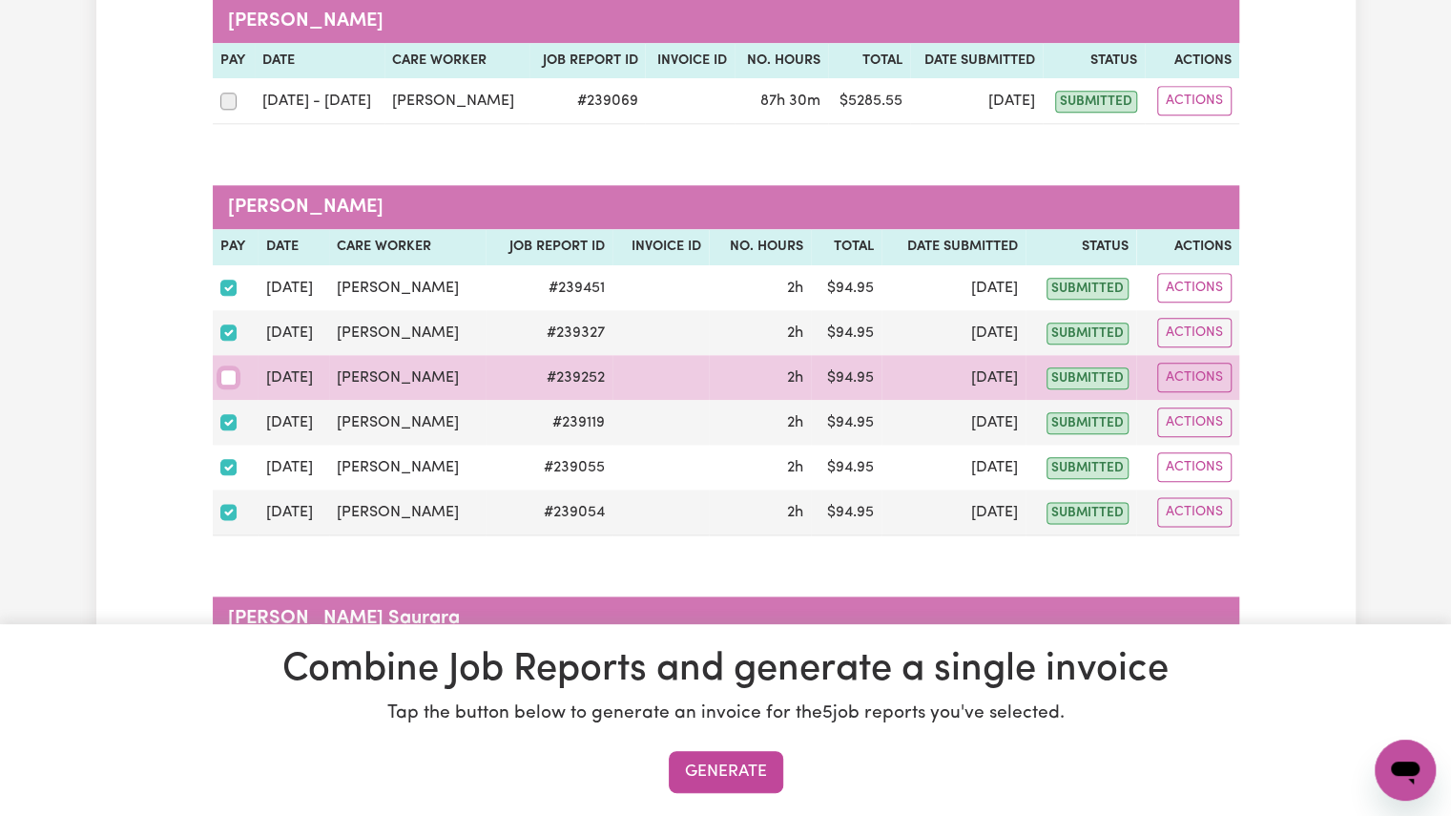
click at [231, 369] on input "checkbox" at bounding box center [228, 377] width 17 height 17
checkbox input "true"
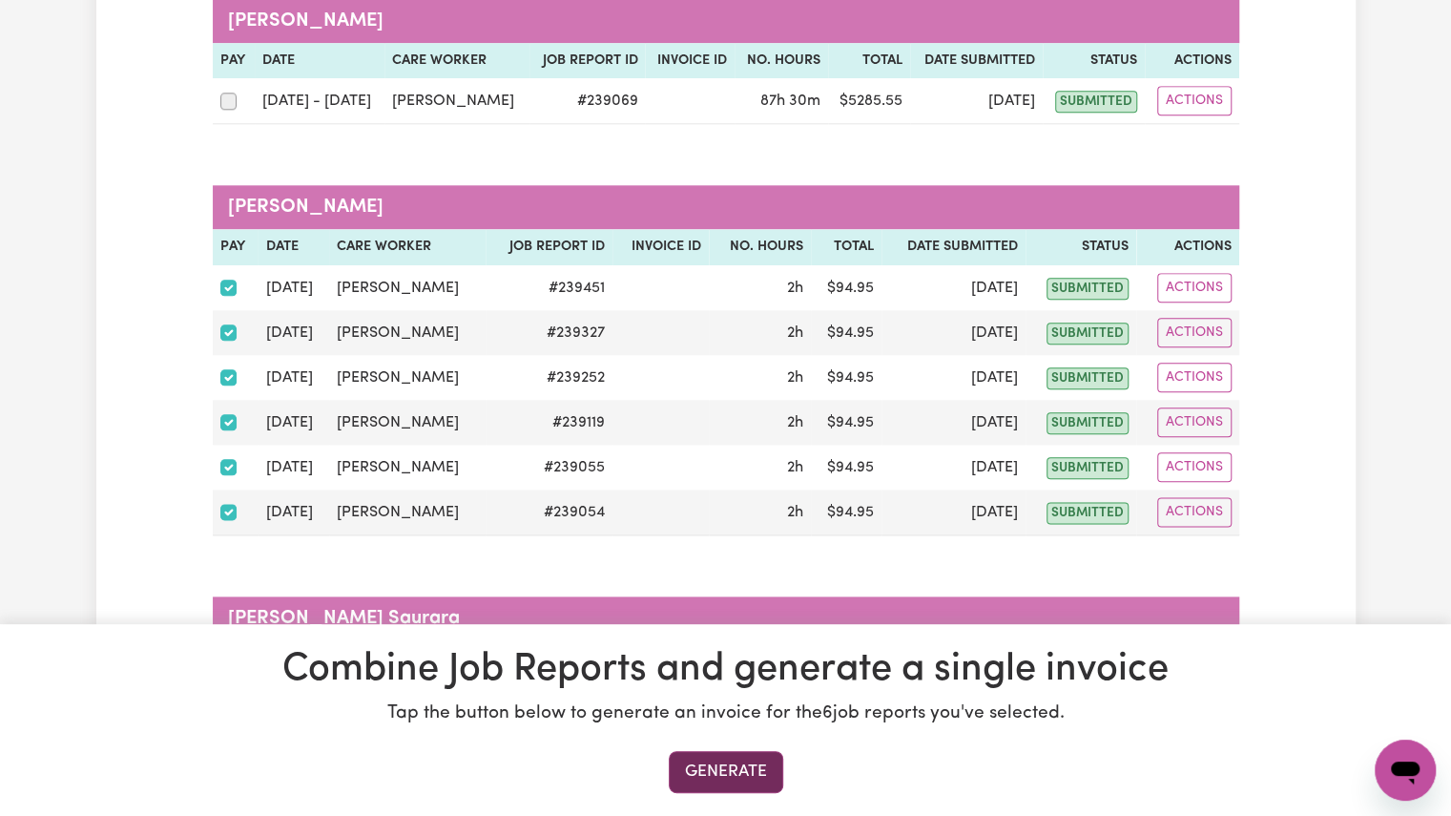
click at [710, 762] on button "Generate" at bounding box center [726, 772] width 114 height 42
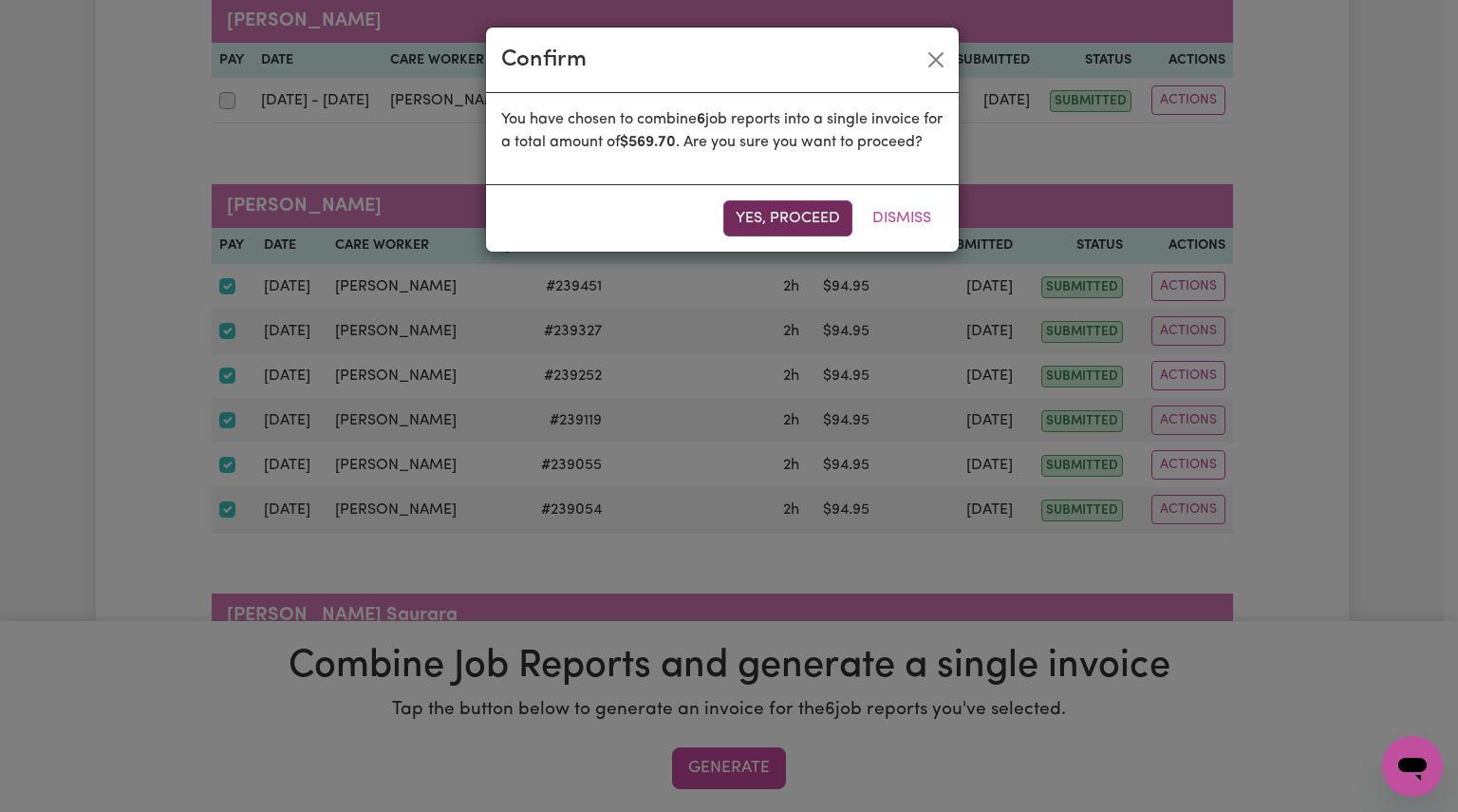
click at [812, 237] on button "Yes, proceed" at bounding box center [788, 218] width 129 height 36
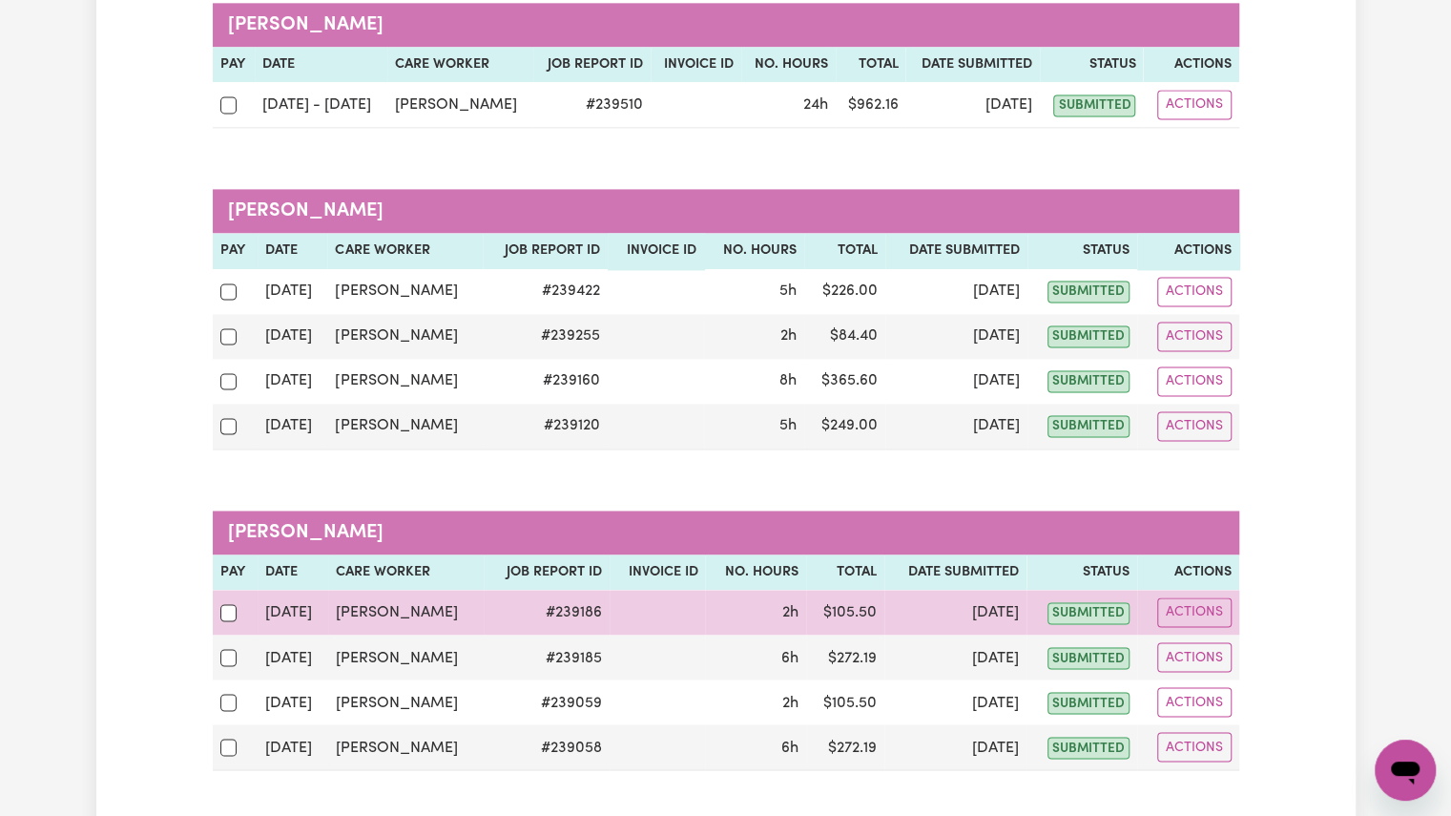
scroll to position [1551, 0]
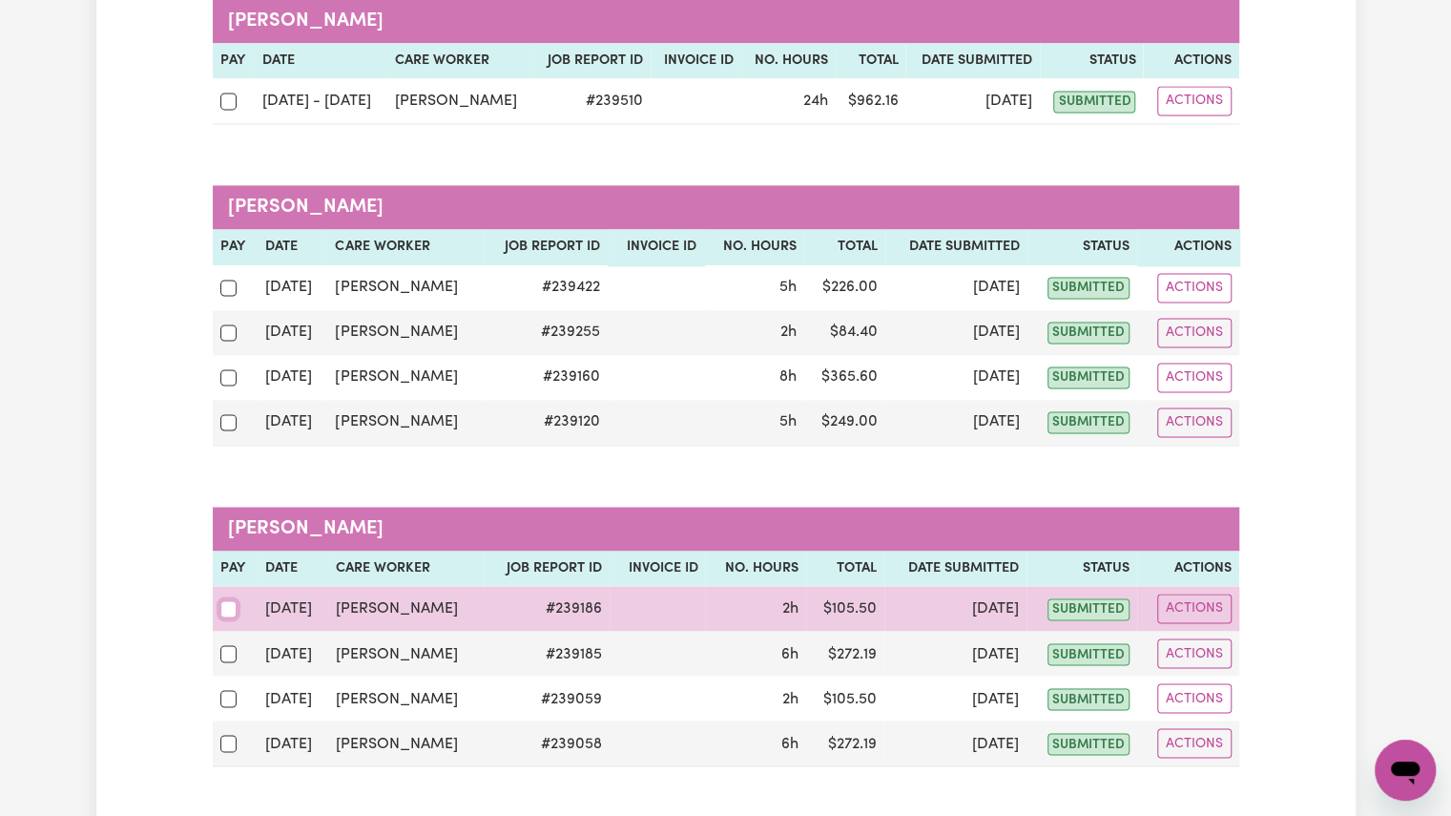
click at [231, 600] on input "checkbox" at bounding box center [228, 608] width 17 height 17
checkbox input "true"
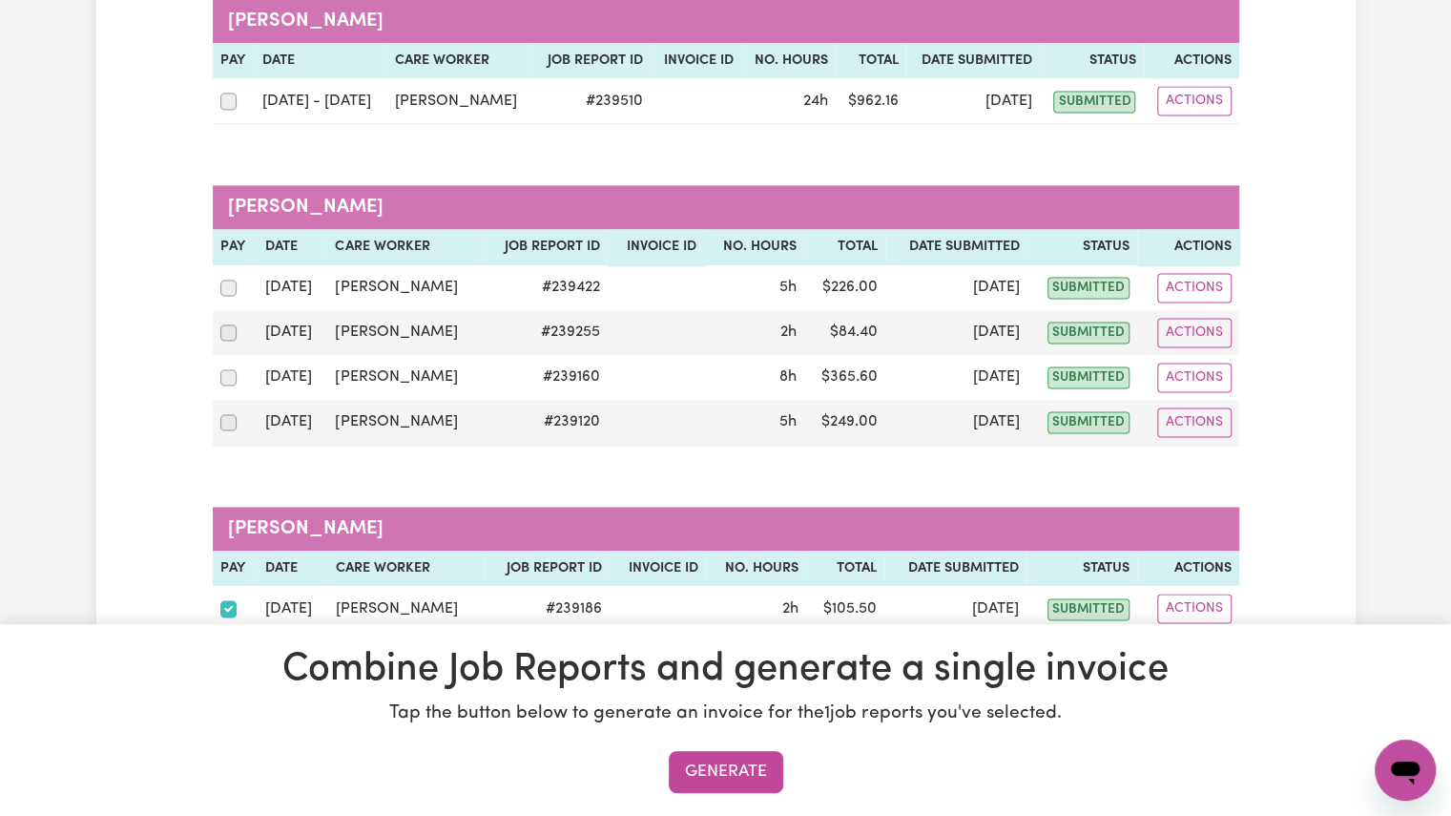
click at [227, 645] on input "checkbox" at bounding box center [228, 653] width 17 height 17
checkbox input "true"
click at [227, 690] on input "checkbox" at bounding box center [228, 698] width 17 height 17
checkbox input "true"
click at [229, 734] on input "checkbox" at bounding box center [228, 742] width 17 height 17
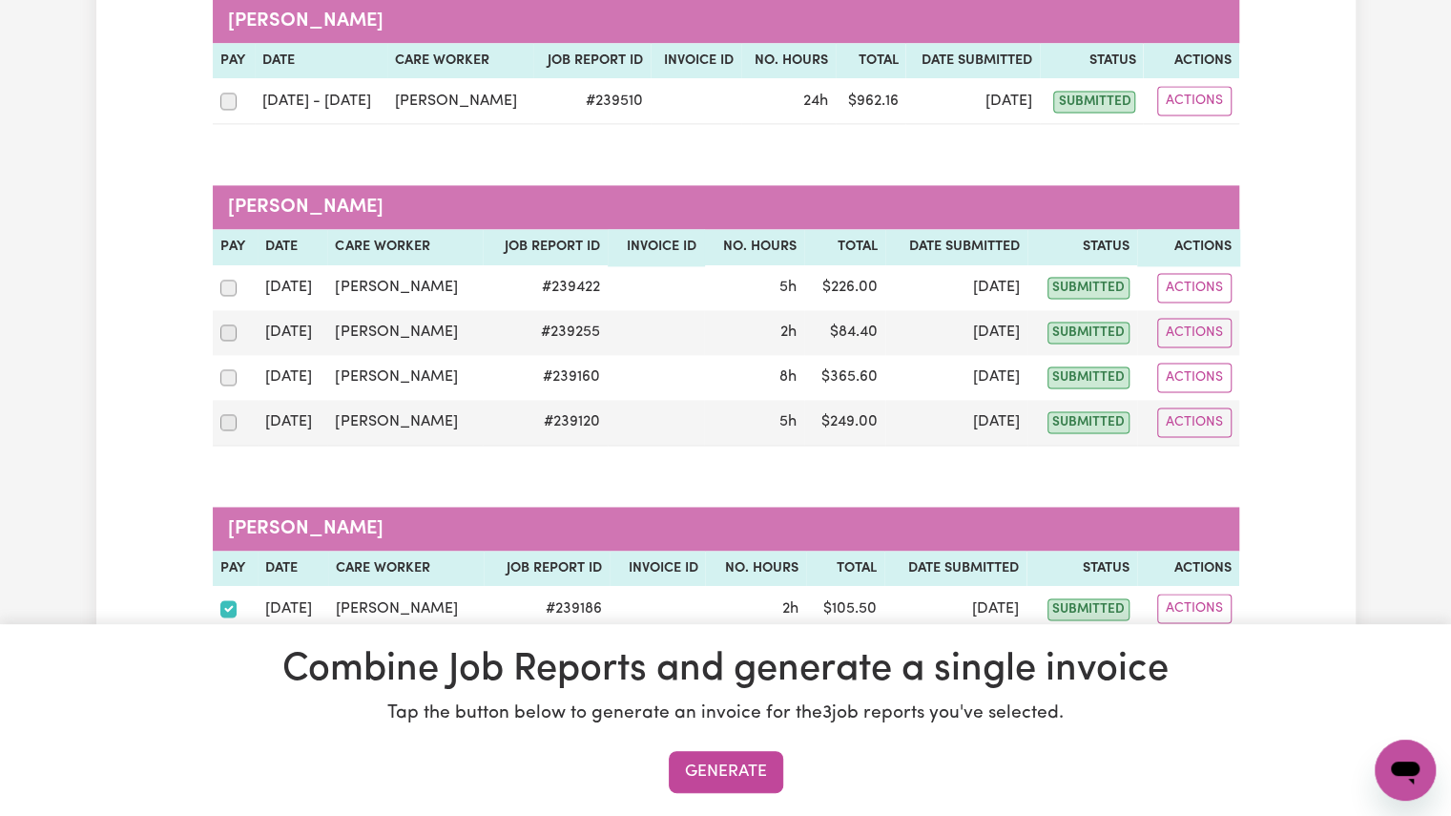
checkbox input "true"
click at [731, 775] on button "Generate" at bounding box center [726, 772] width 114 height 42
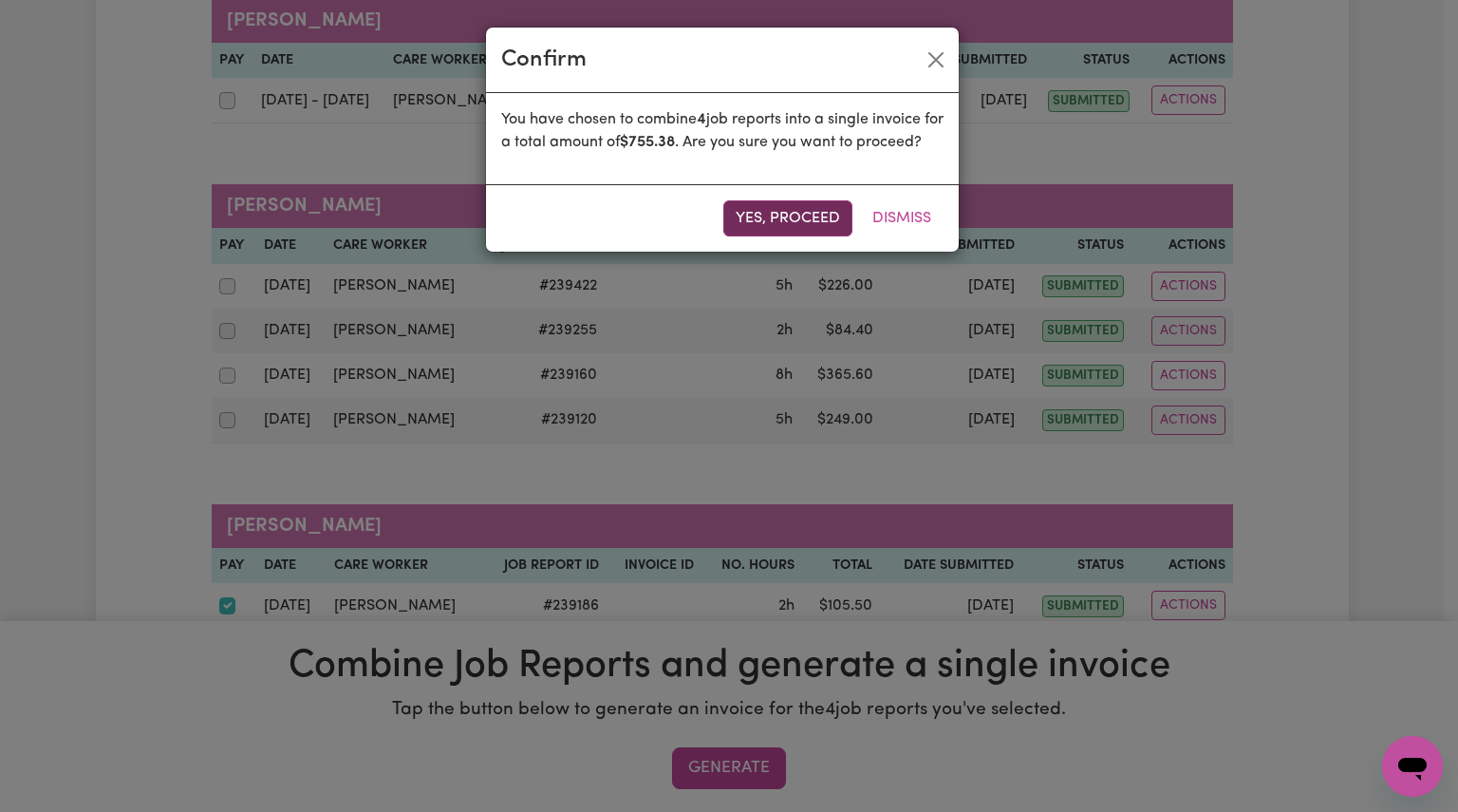
click at [772, 237] on button "Yes, proceed" at bounding box center [788, 218] width 129 height 36
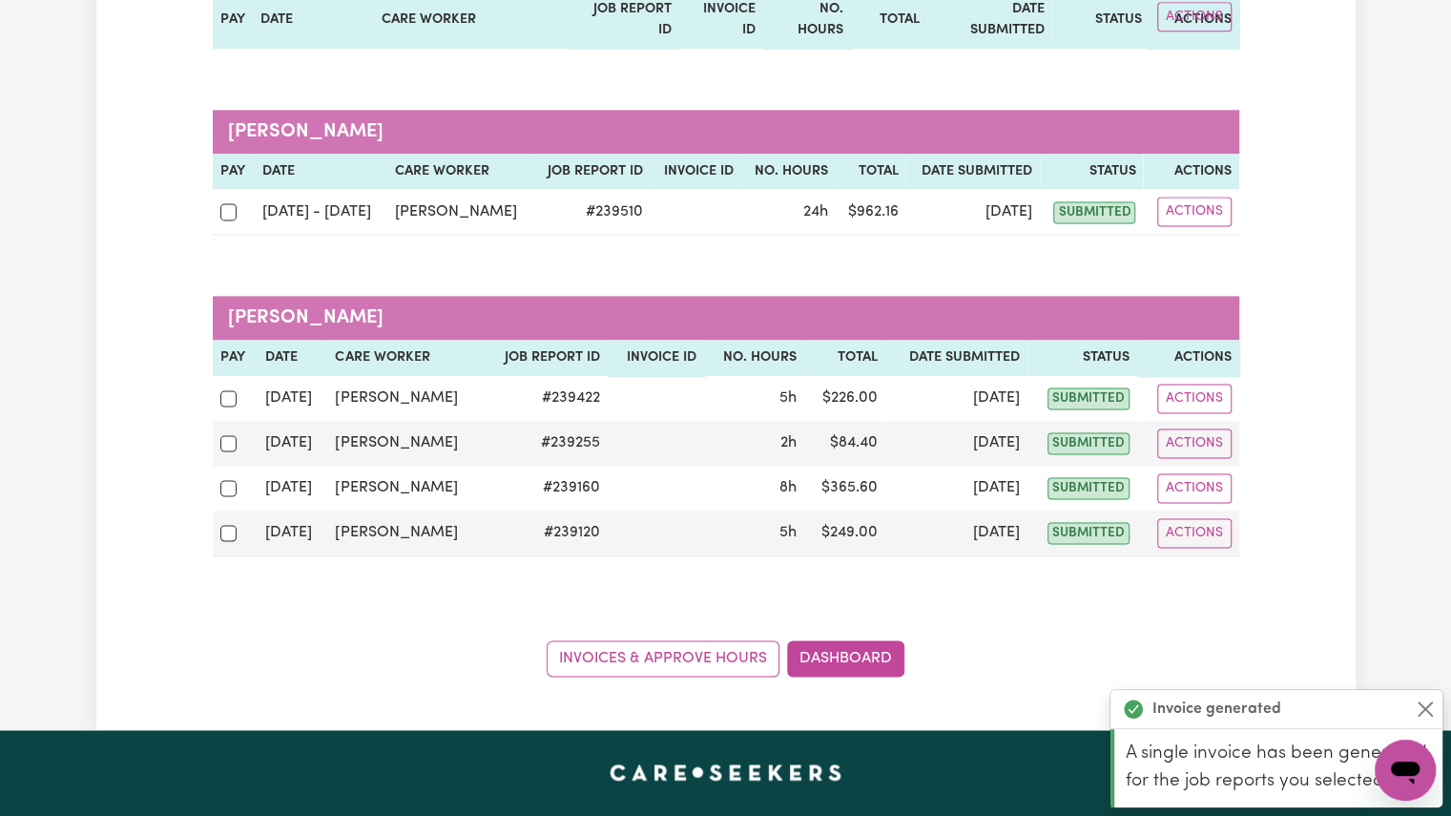
scroll to position [1396, 0]
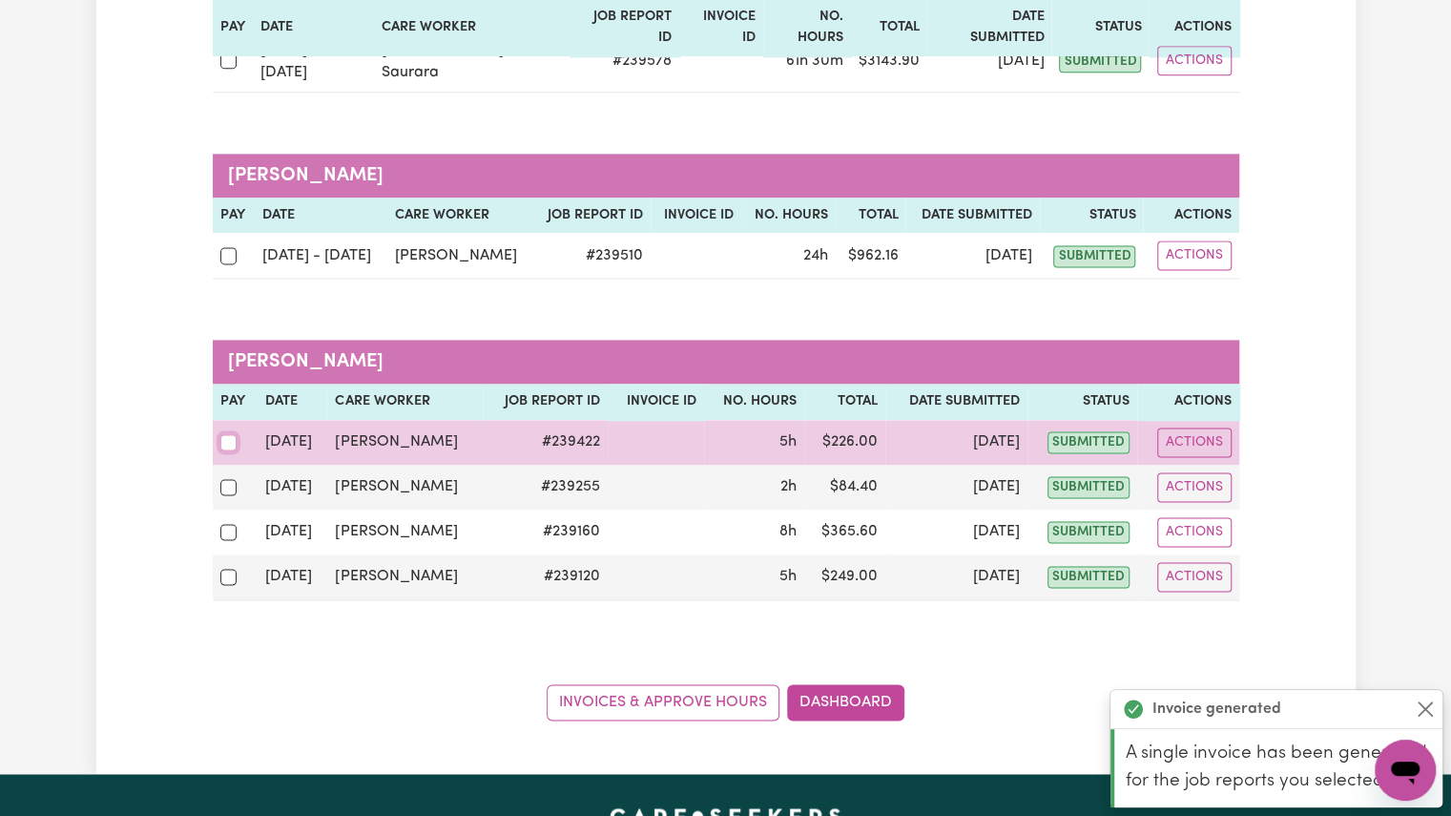
click at [227, 434] on input "checkbox" at bounding box center [228, 442] width 17 height 17
checkbox input "true"
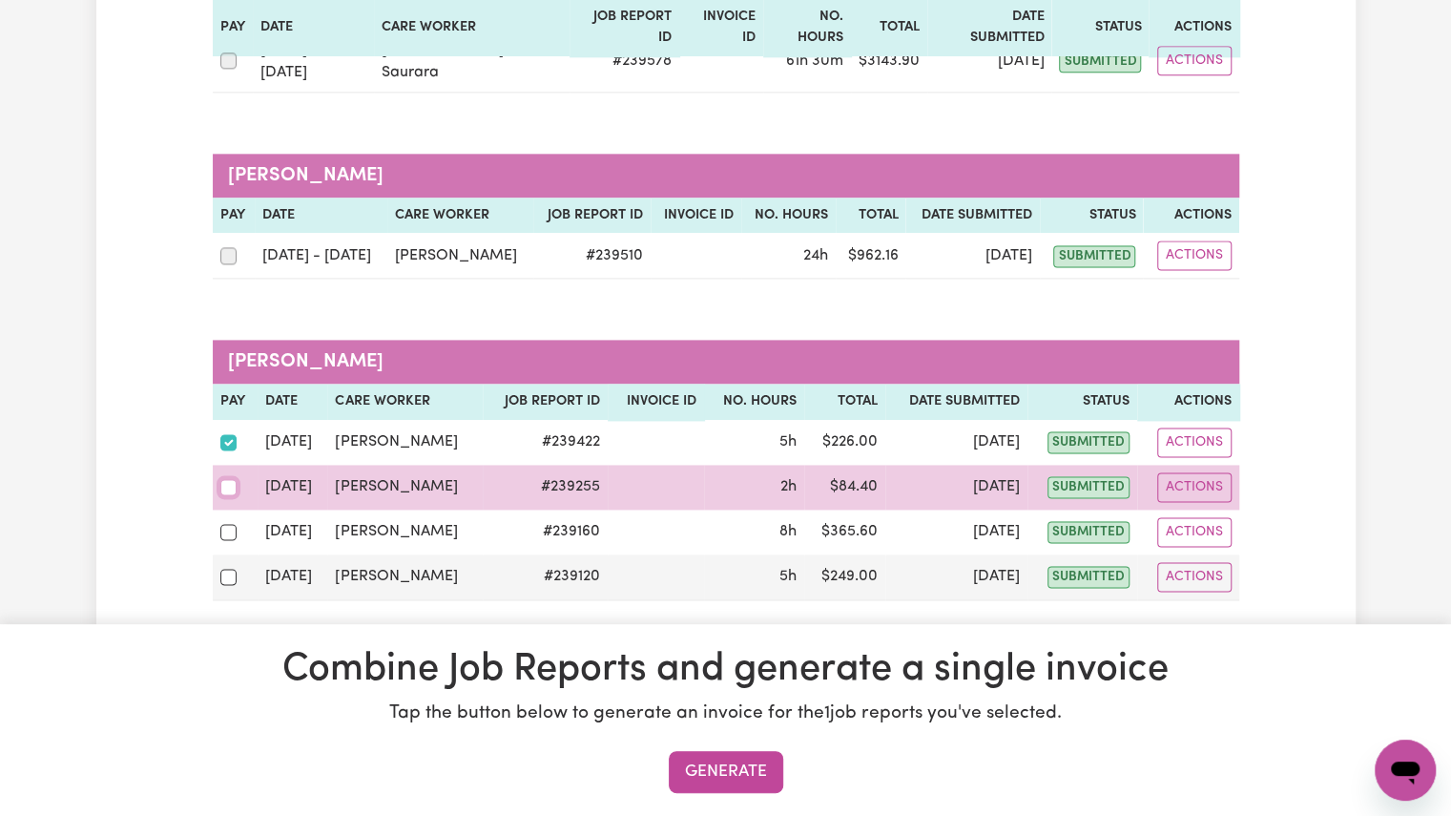
click at [223, 479] on input "checkbox" at bounding box center [228, 487] width 17 height 17
checkbox input "true"
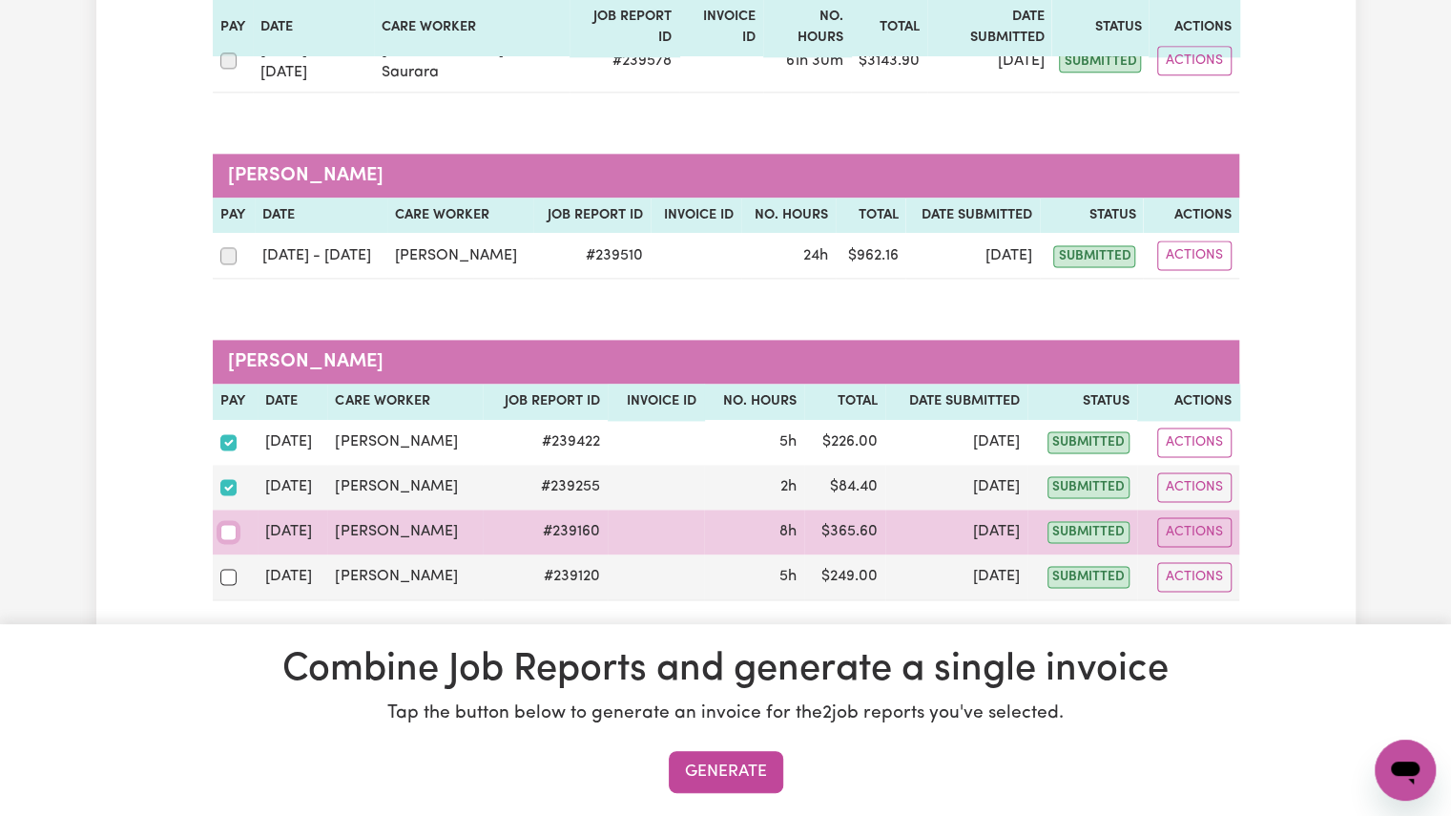
click at [230, 524] on input "checkbox" at bounding box center [228, 532] width 17 height 17
checkbox input "true"
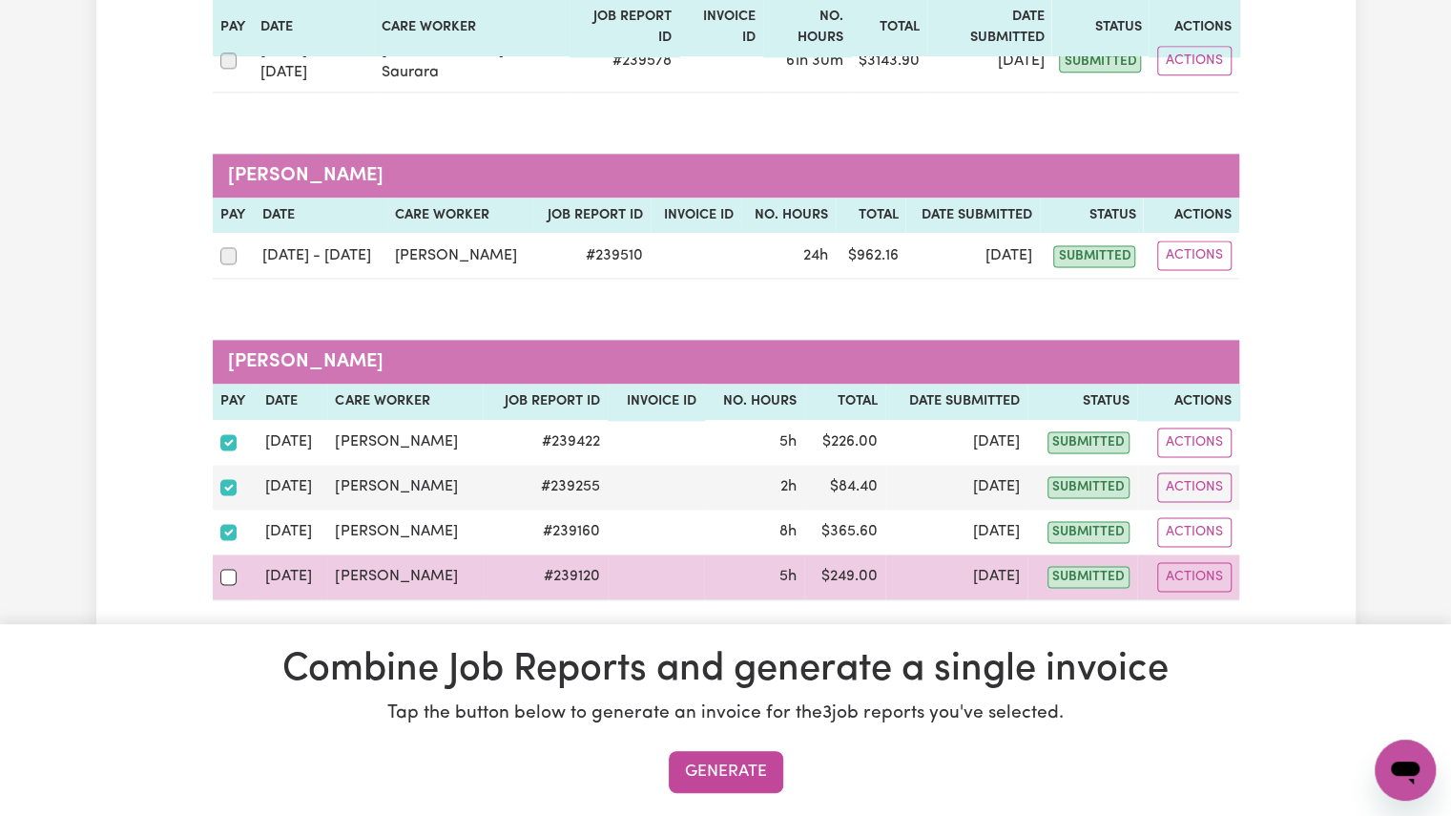
click at [227, 564] on div at bounding box center [235, 576] width 30 height 25
click at [227, 568] on input "checkbox" at bounding box center [228, 576] width 17 height 17
checkbox input "true"
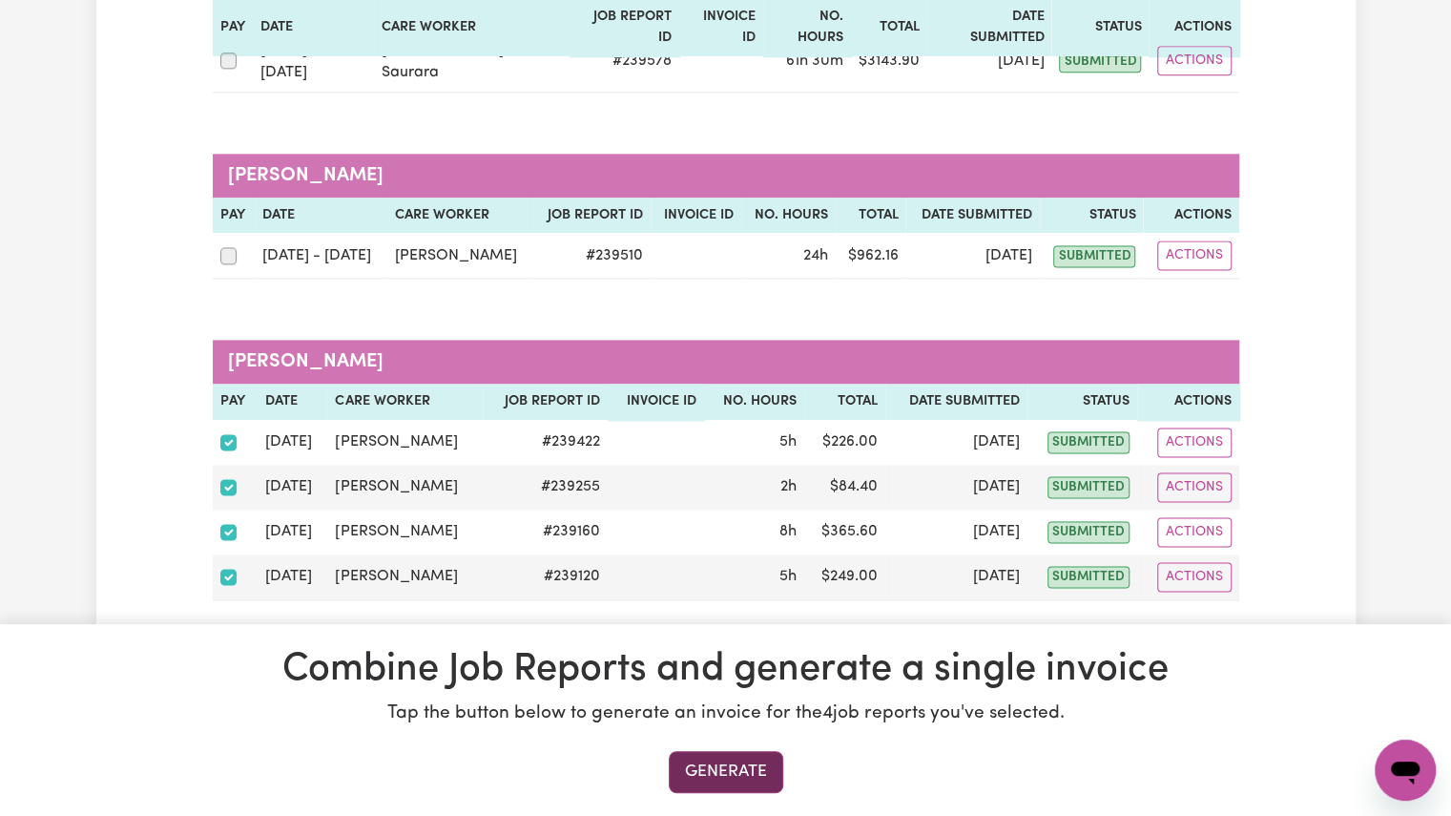
click at [708, 766] on button "Generate" at bounding box center [726, 772] width 114 height 42
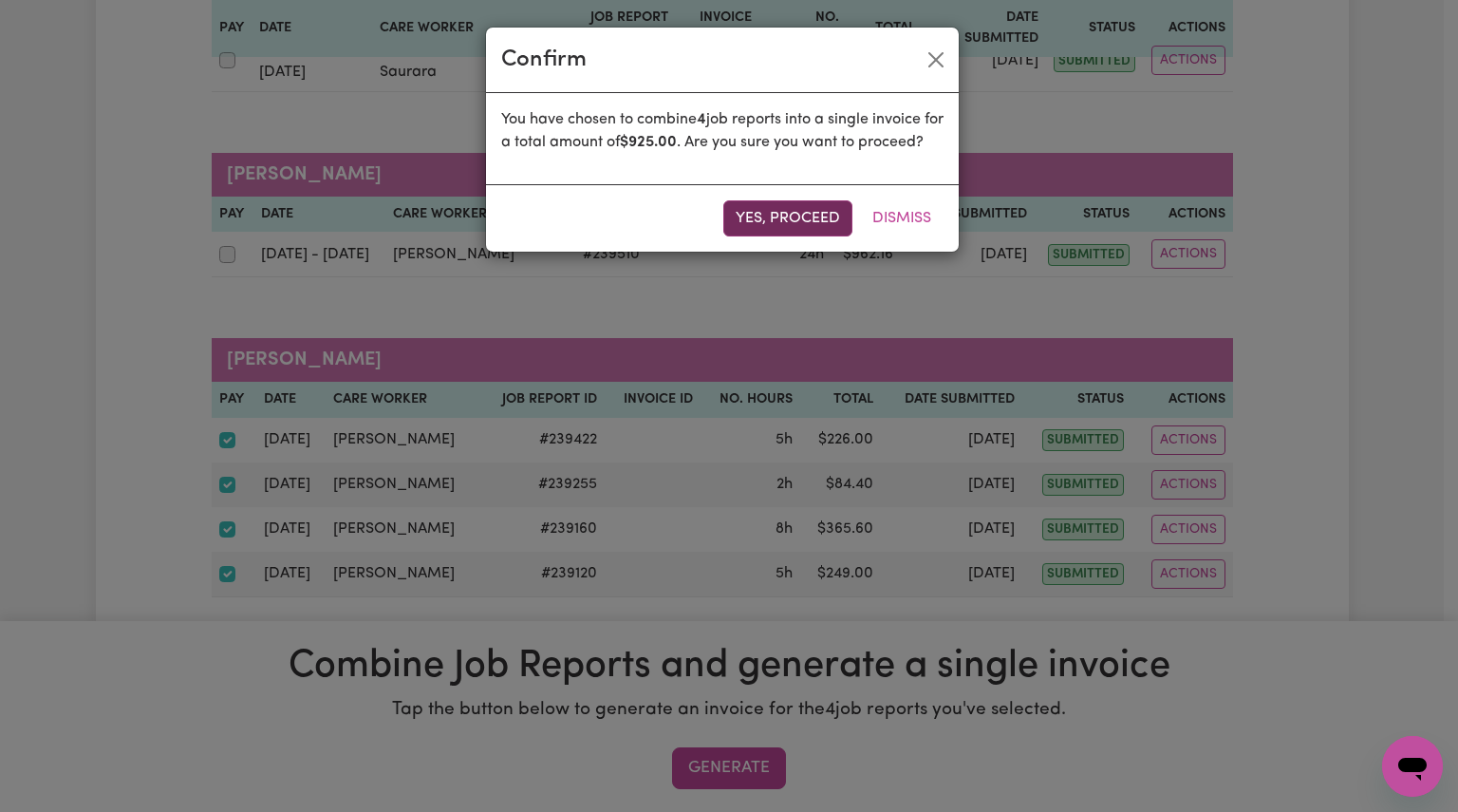
click at [797, 229] on button "Yes, proceed" at bounding box center [788, 218] width 129 height 36
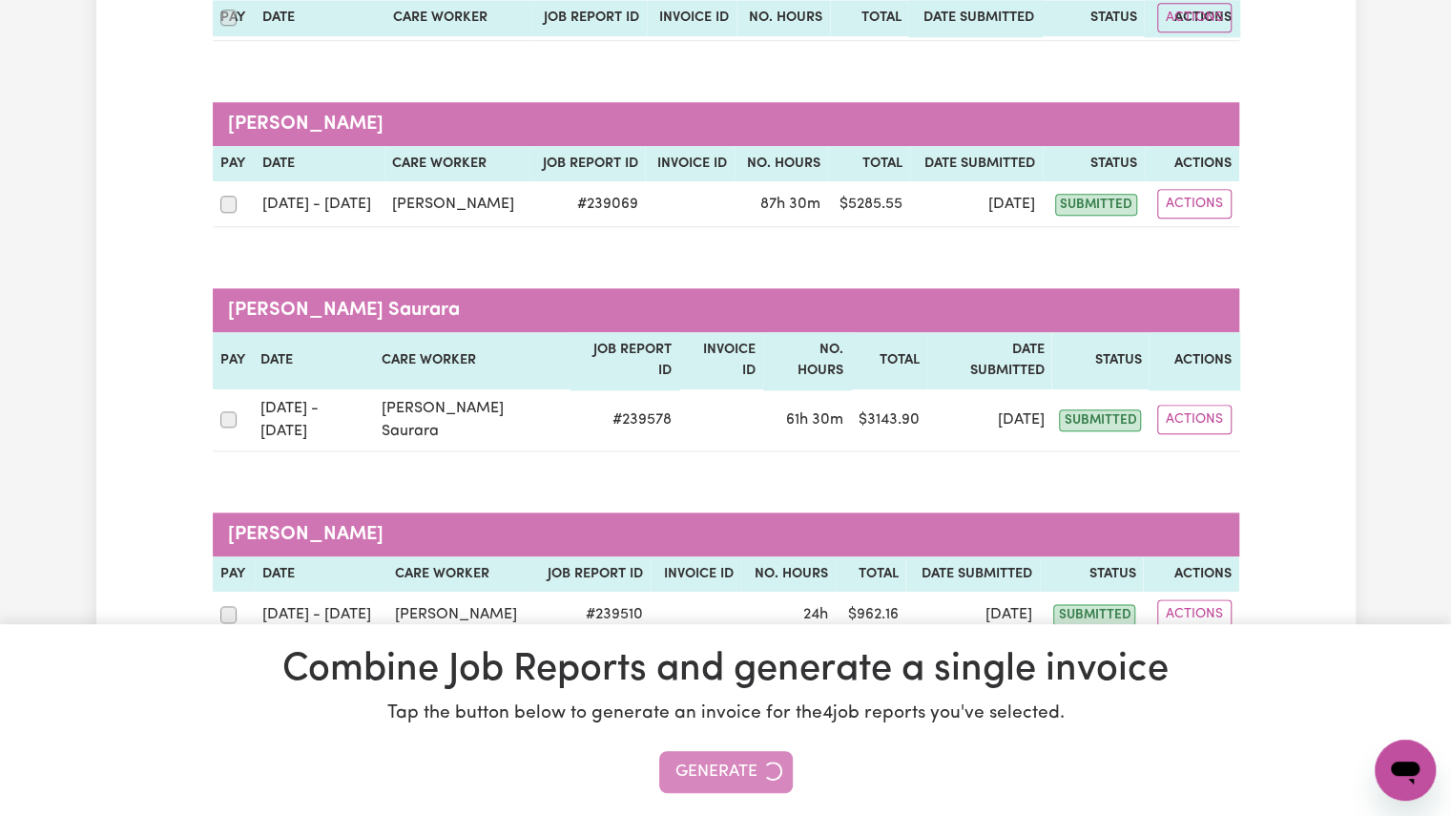
scroll to position [1036, 0]
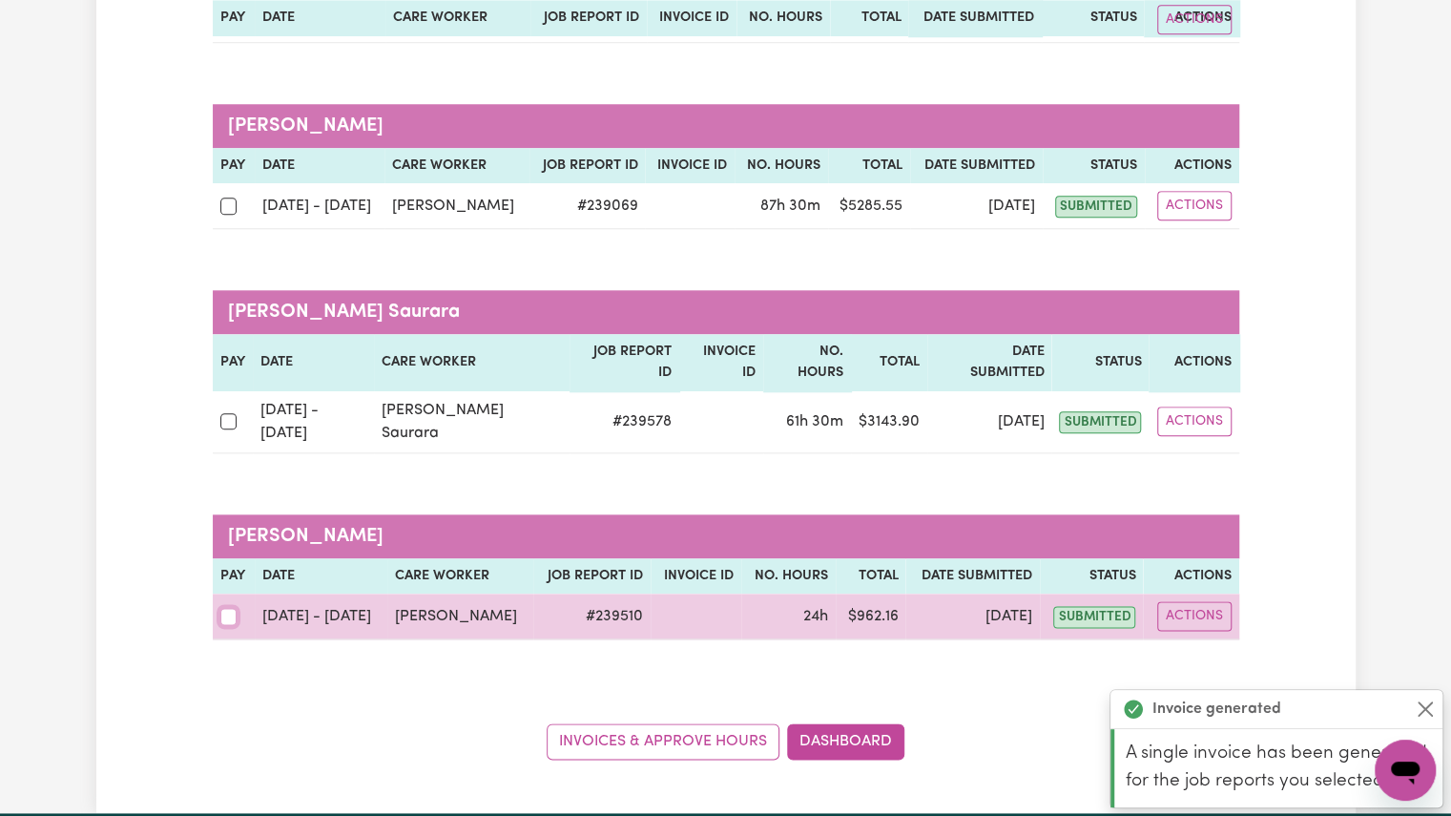
click at [224, 608] on input "checkbox" at bounding box center [228, 616] width 17 height 17
checkbox input "true"
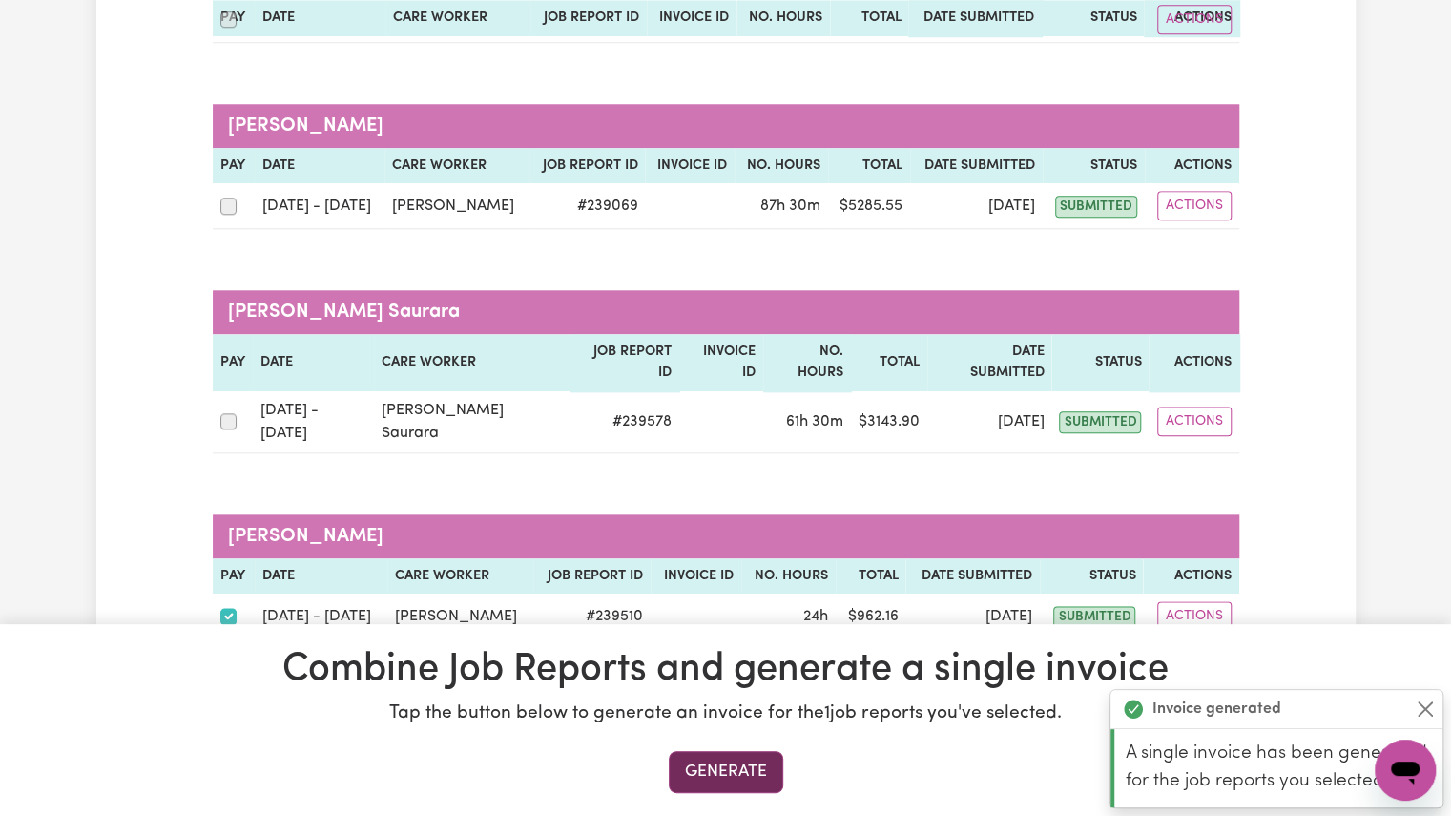
click at [742, 776] on button "Generate" at bounding box center [726, 772] width 114 height 42
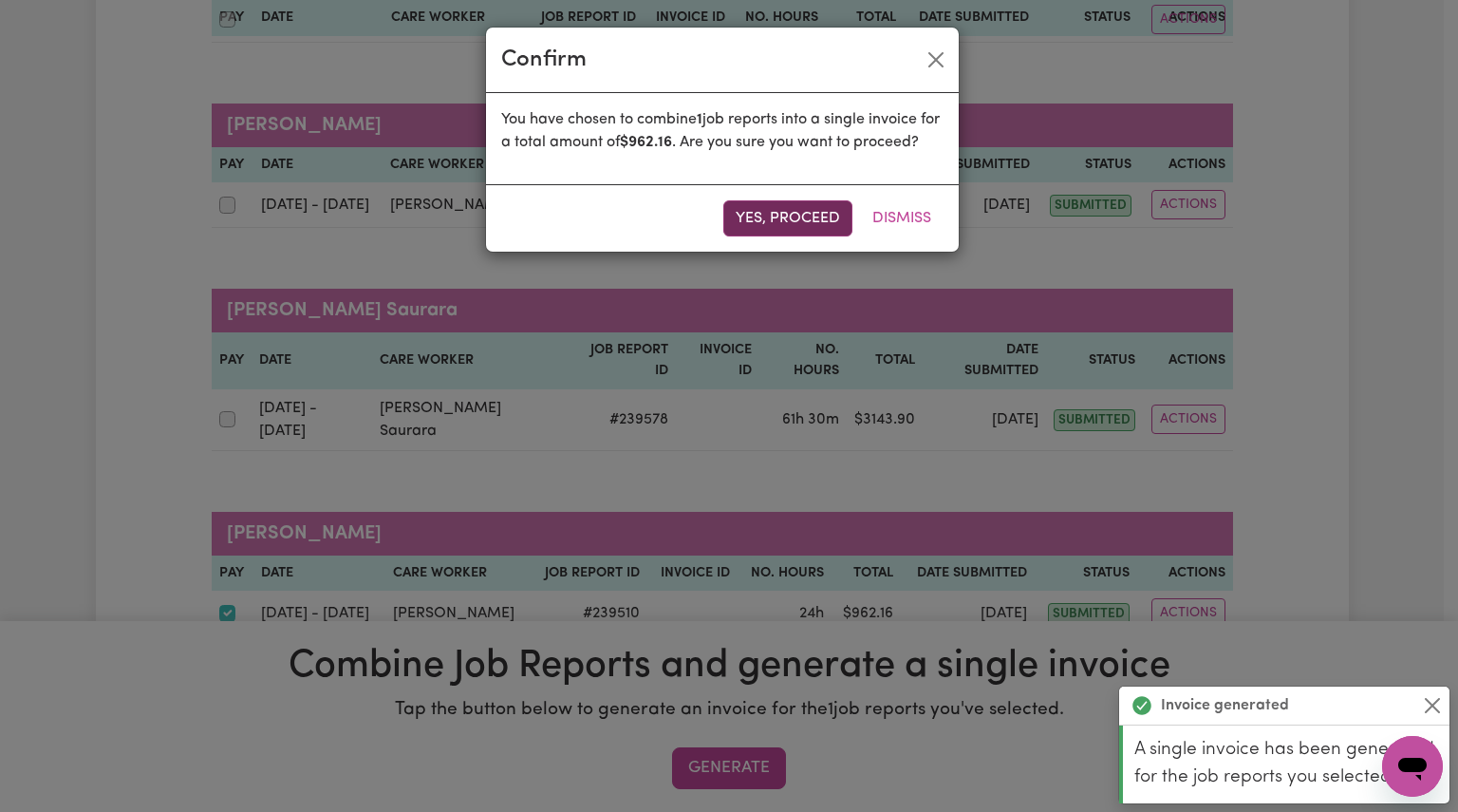
click at [822, 237] on button "Yes, proceed" at bounding box center [788, 218] width 129 height 36
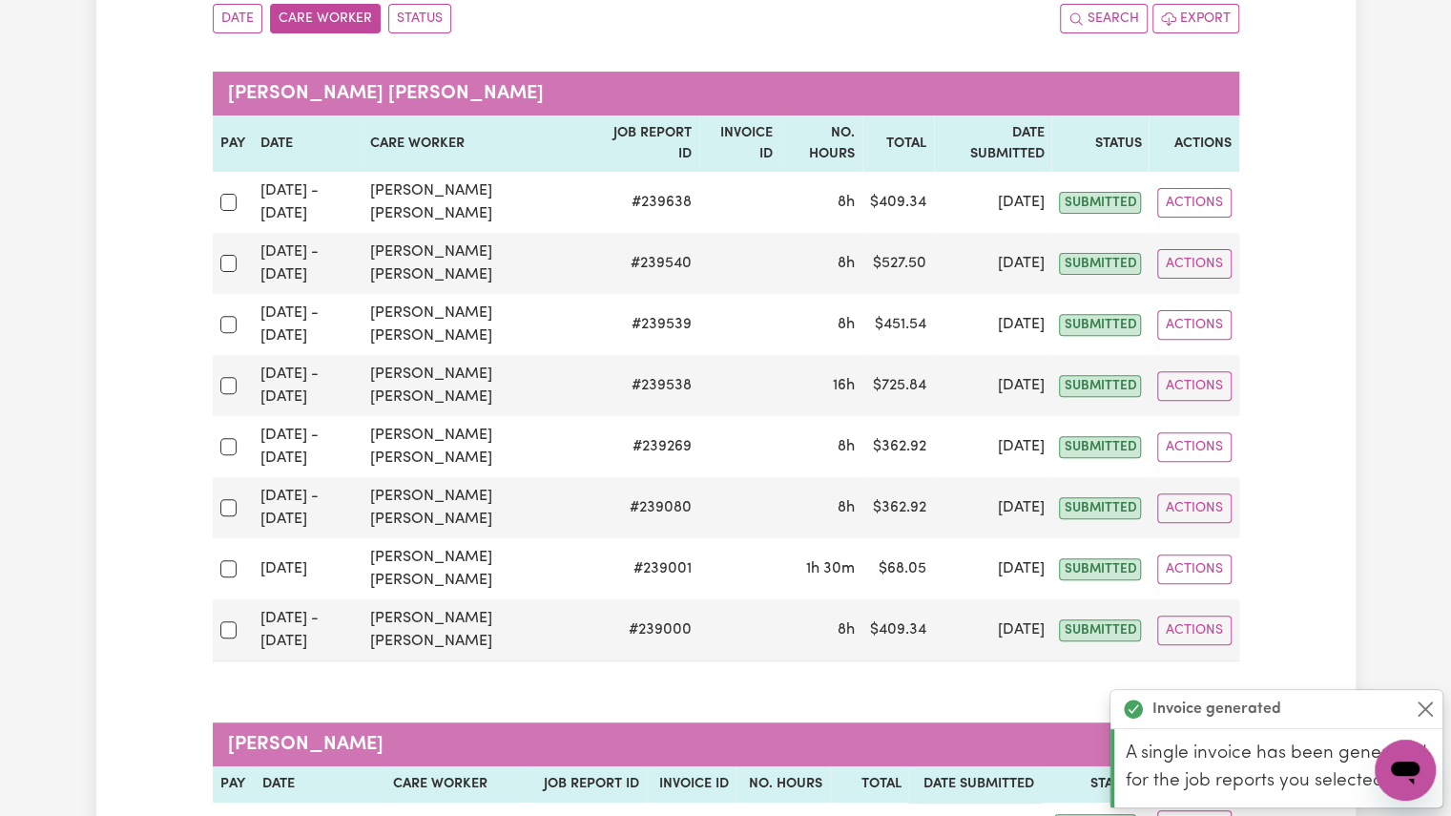
scroll to position [233, 0]
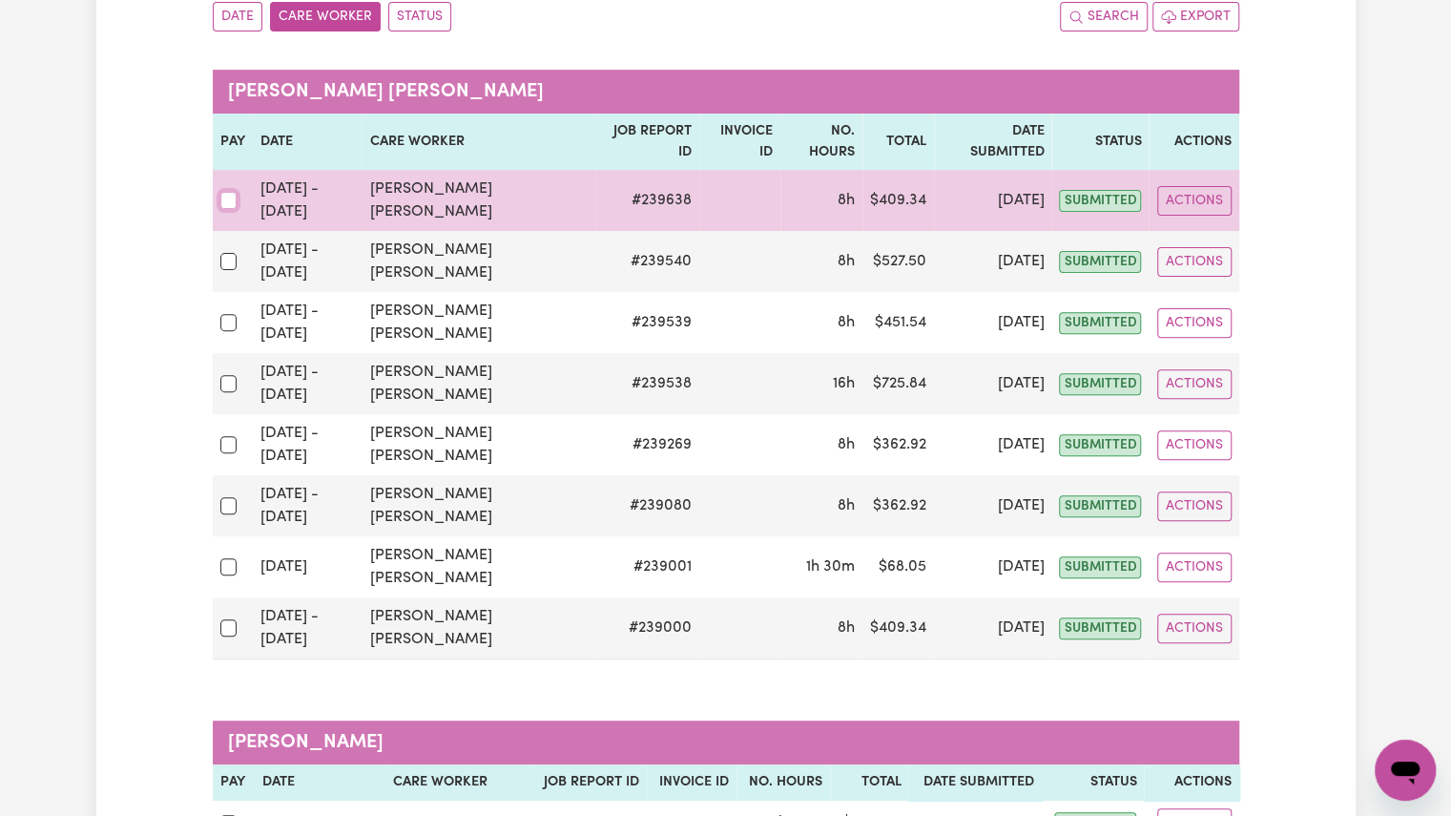
click at [229, 192] on input "checkbox" at bounding box center [228, 200] width 17 height 17
checkbox input "true"
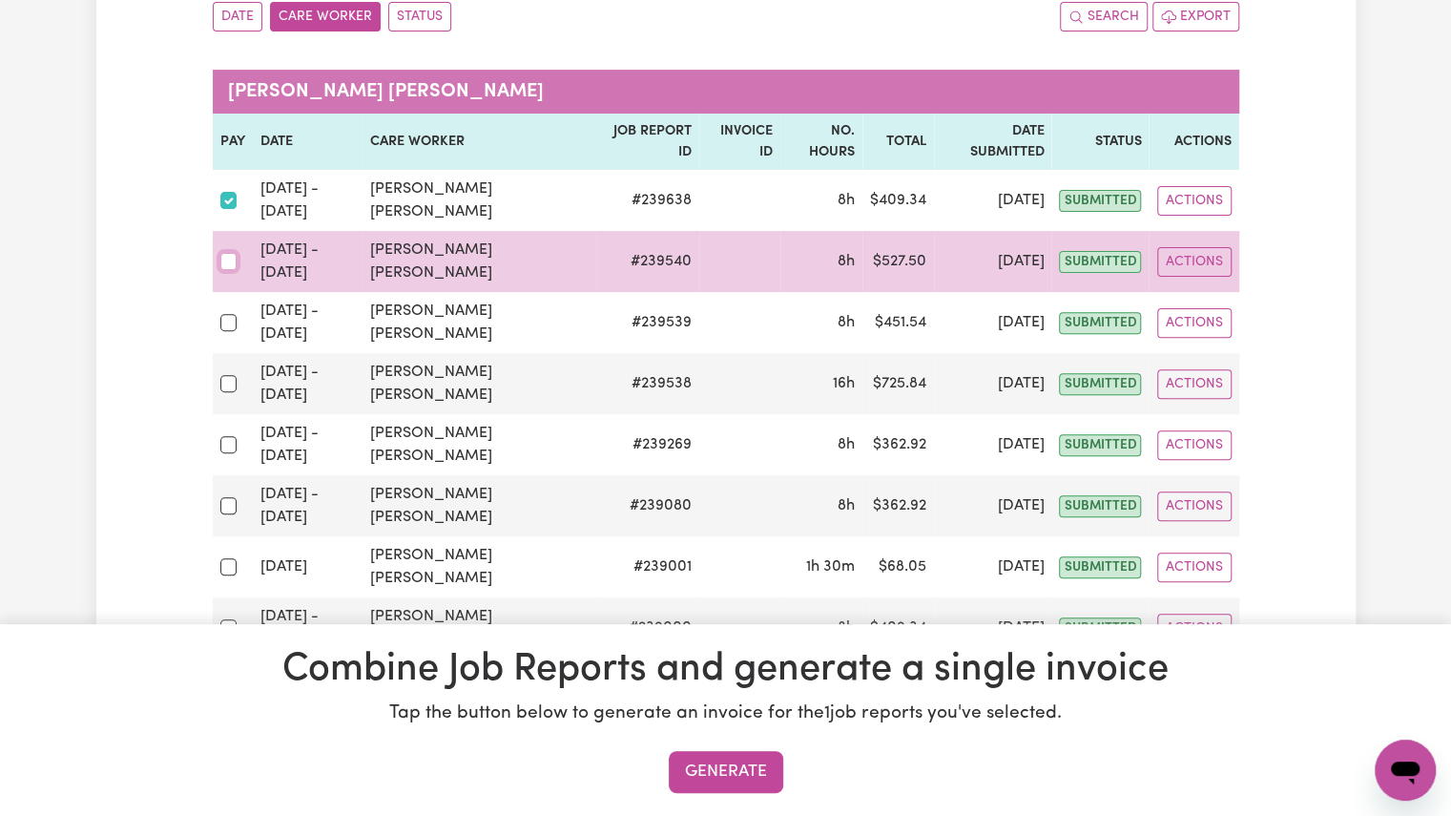
click at [229, 253] on input "checkbox" at bounding box center [228, 261] width 17 height 17
checkbox input "true"
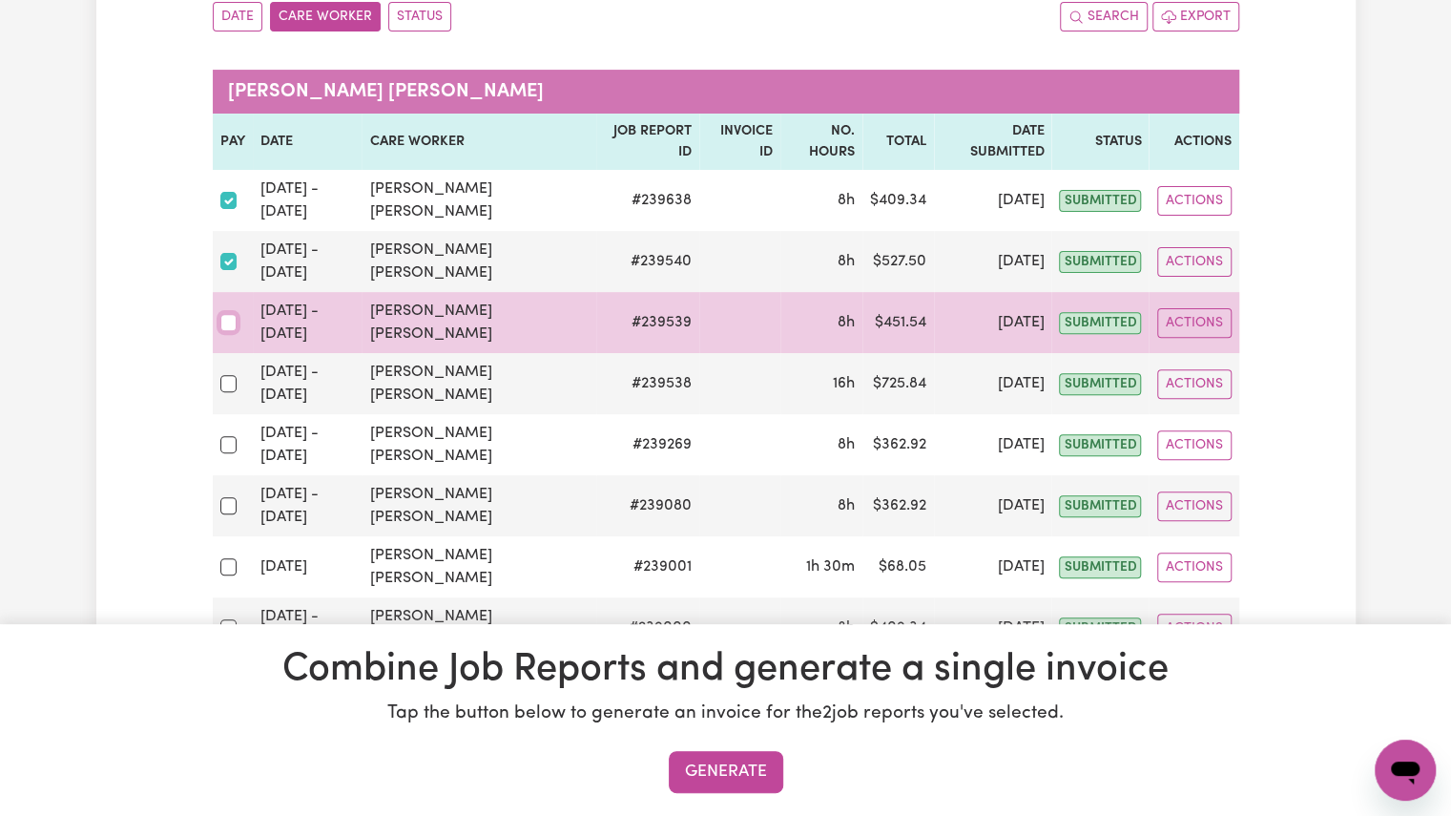
click at [228, 314] on input "checkbox" at bounding box center [228, 322] width 17 height 17
checkbox input "true"
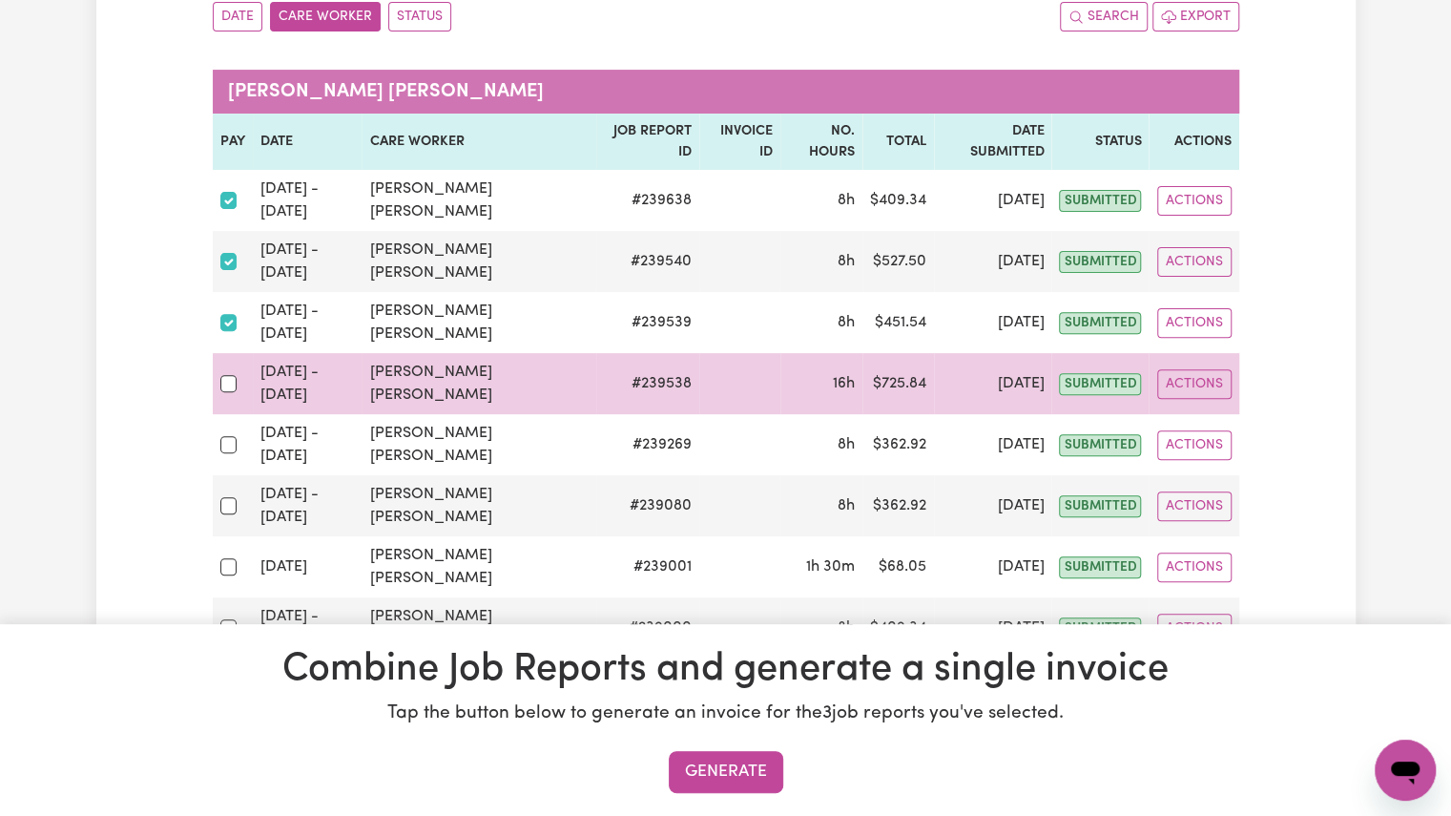
click at [225, 371] on div at bounding box center [232, 383] width 25 height 25
click at [225, 375] on input "checkbox" at bounding box center [228, 383] width 17 height 17
checkbox input "true"
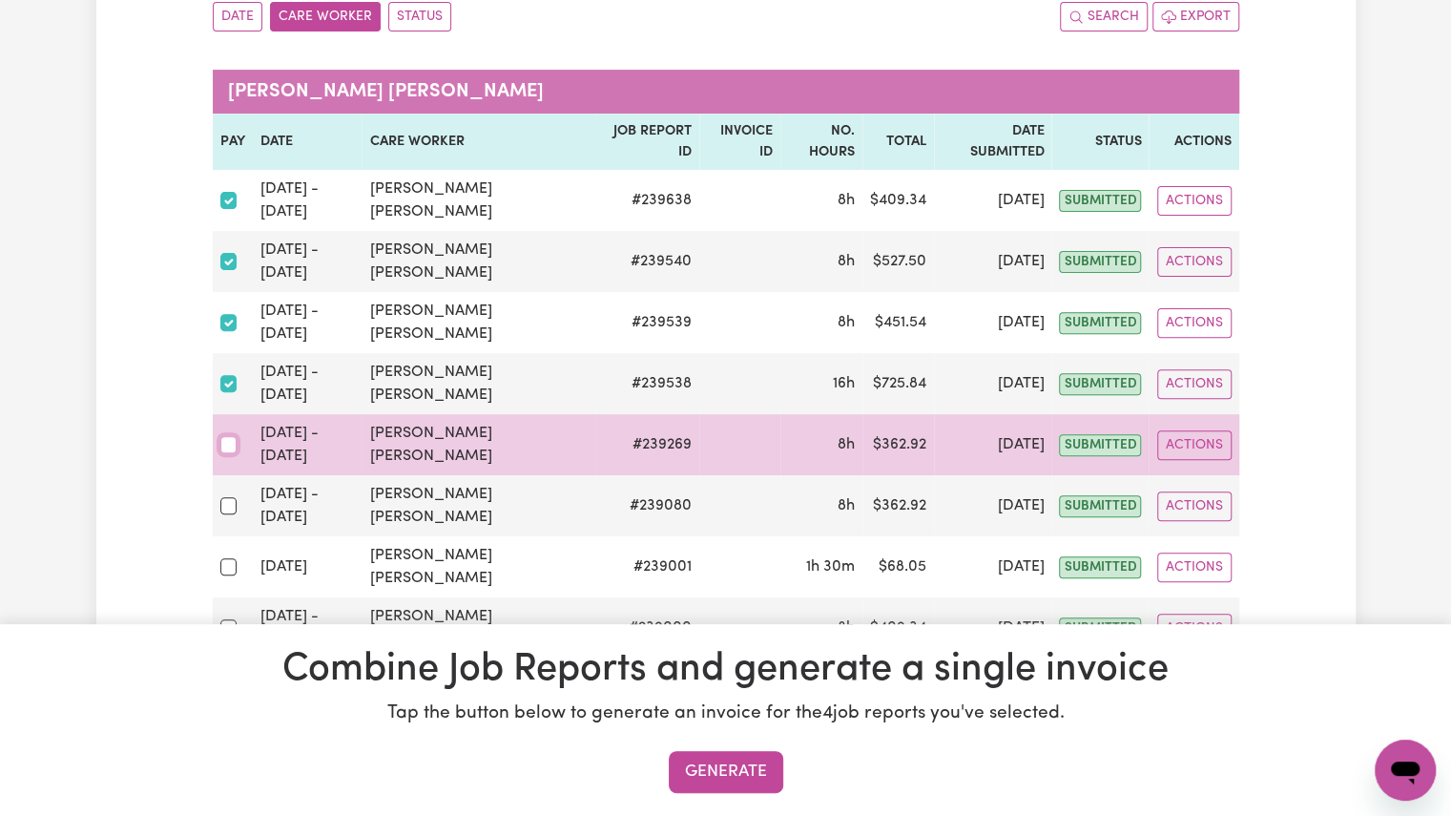
click at [228, 436] on input "checkbox" at bounding box center [228, 444] width 17 height 17
checkbox input "true"
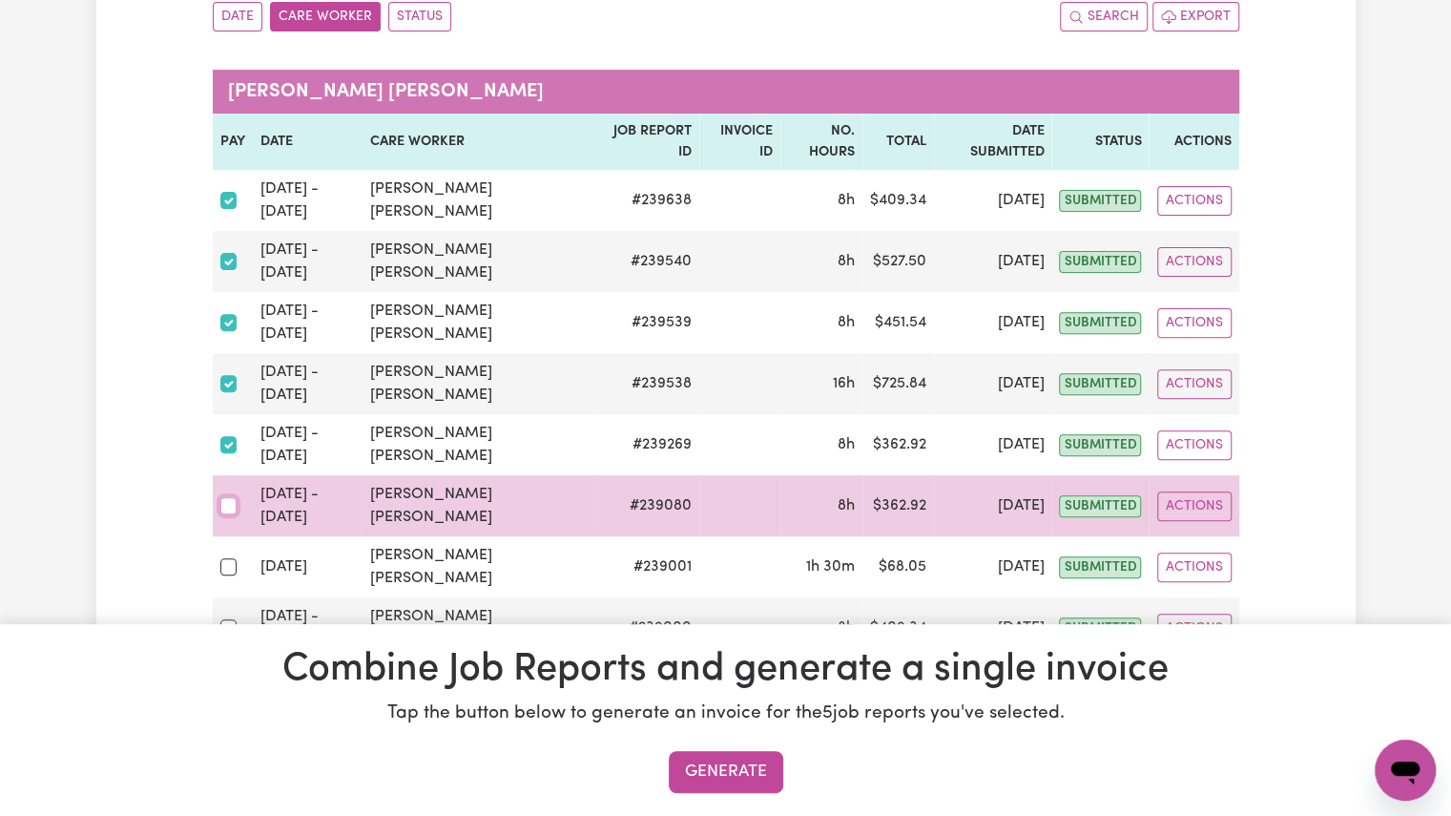
click at [228, 497] on input "checkbox" at bounding box center [228, 505] width 17 height 17
checkbox input "true"
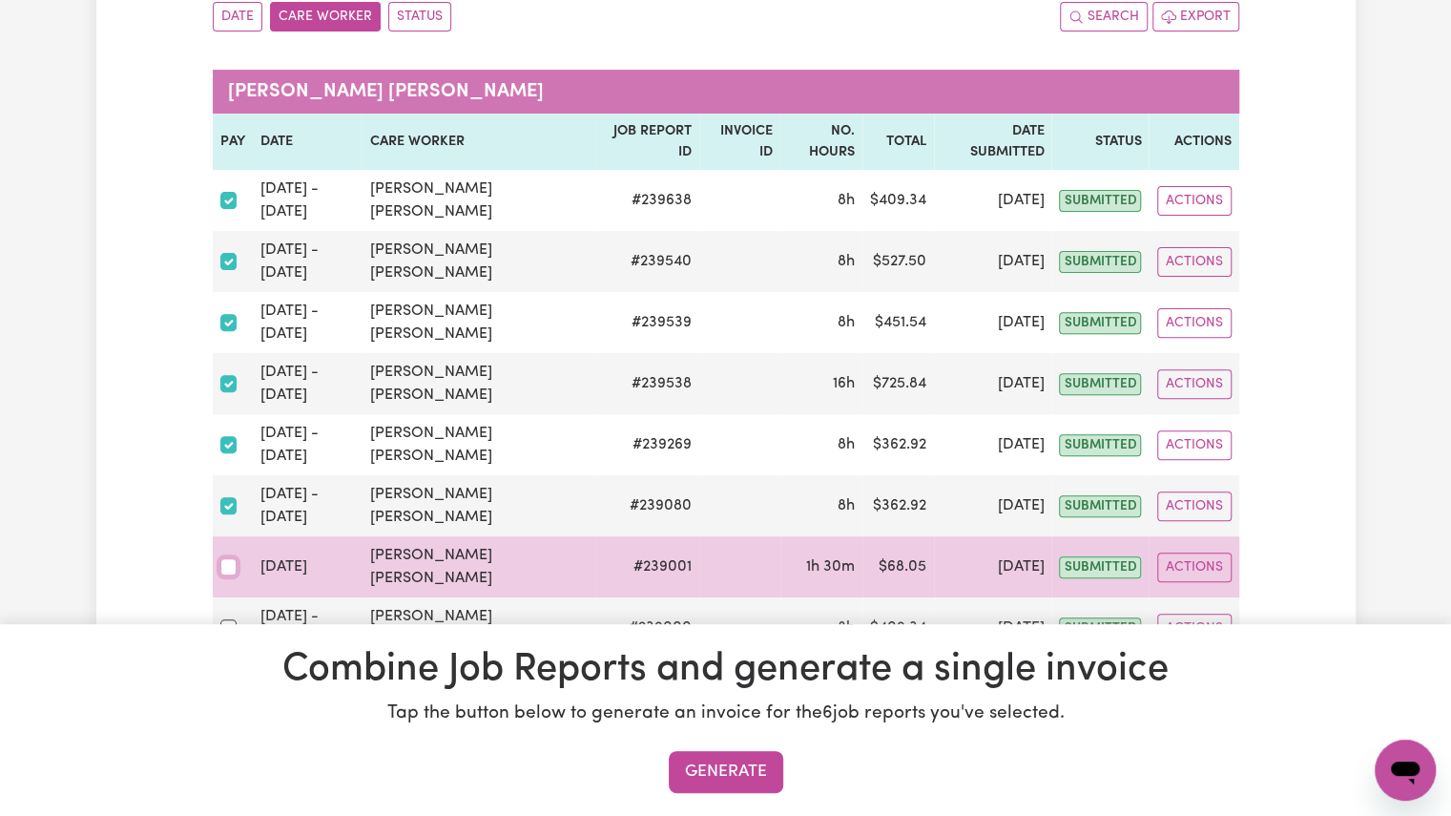
click at [230, 558] on input "checkbox" at bounding box center [228, 566] width 17 height 17
checkbox input "true"
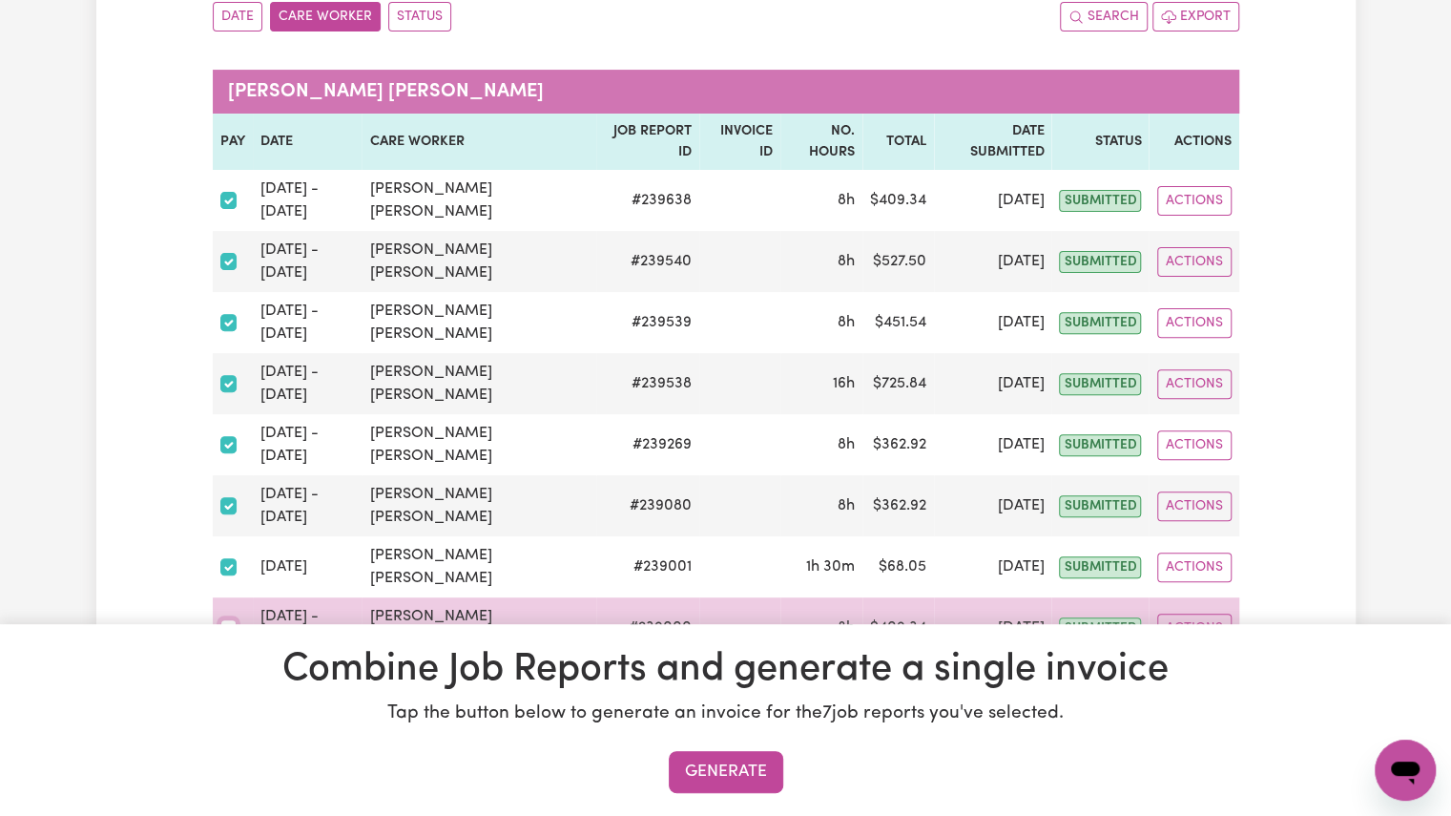
click at [229, 619] on input "checkbox" at bounding box center [228, 627] width 17 height 17
checkbox input "true"
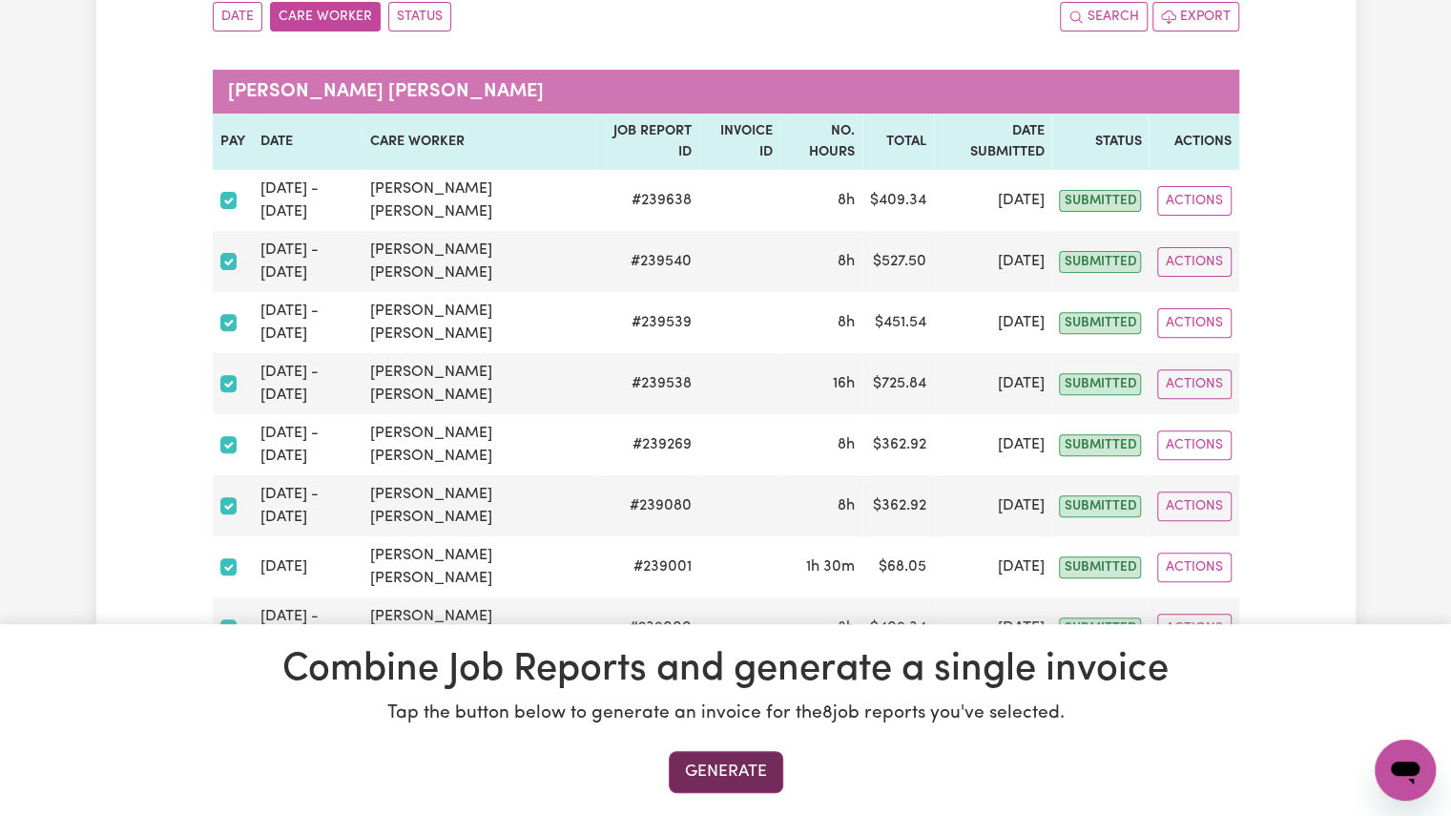
click at [736, 787] on button "Generate" at bounding box center [726, 772] width 114 height 42
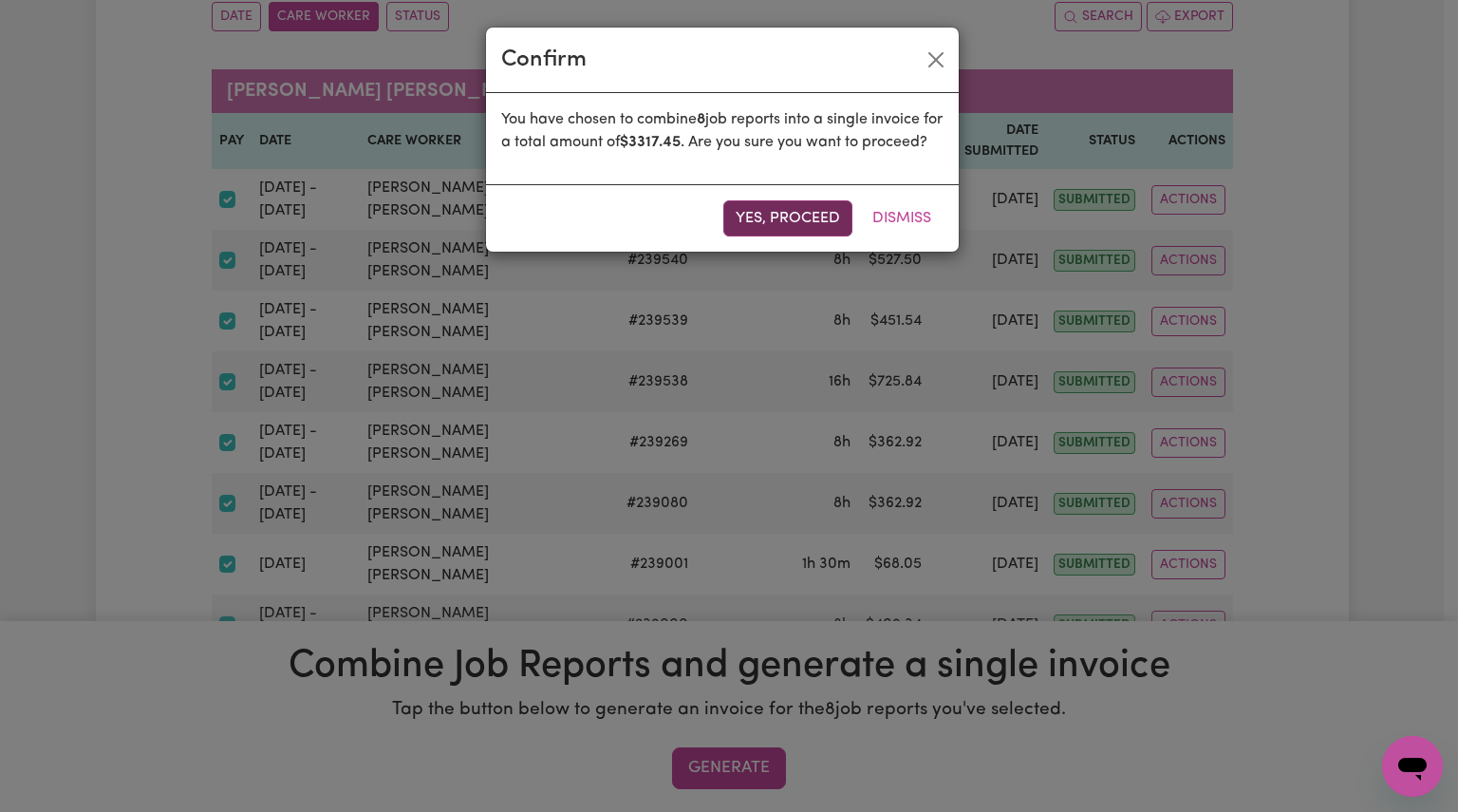
click at [788, 237] on button "Yes, proceed" at bounding box center [788, 218] width 129 height 36
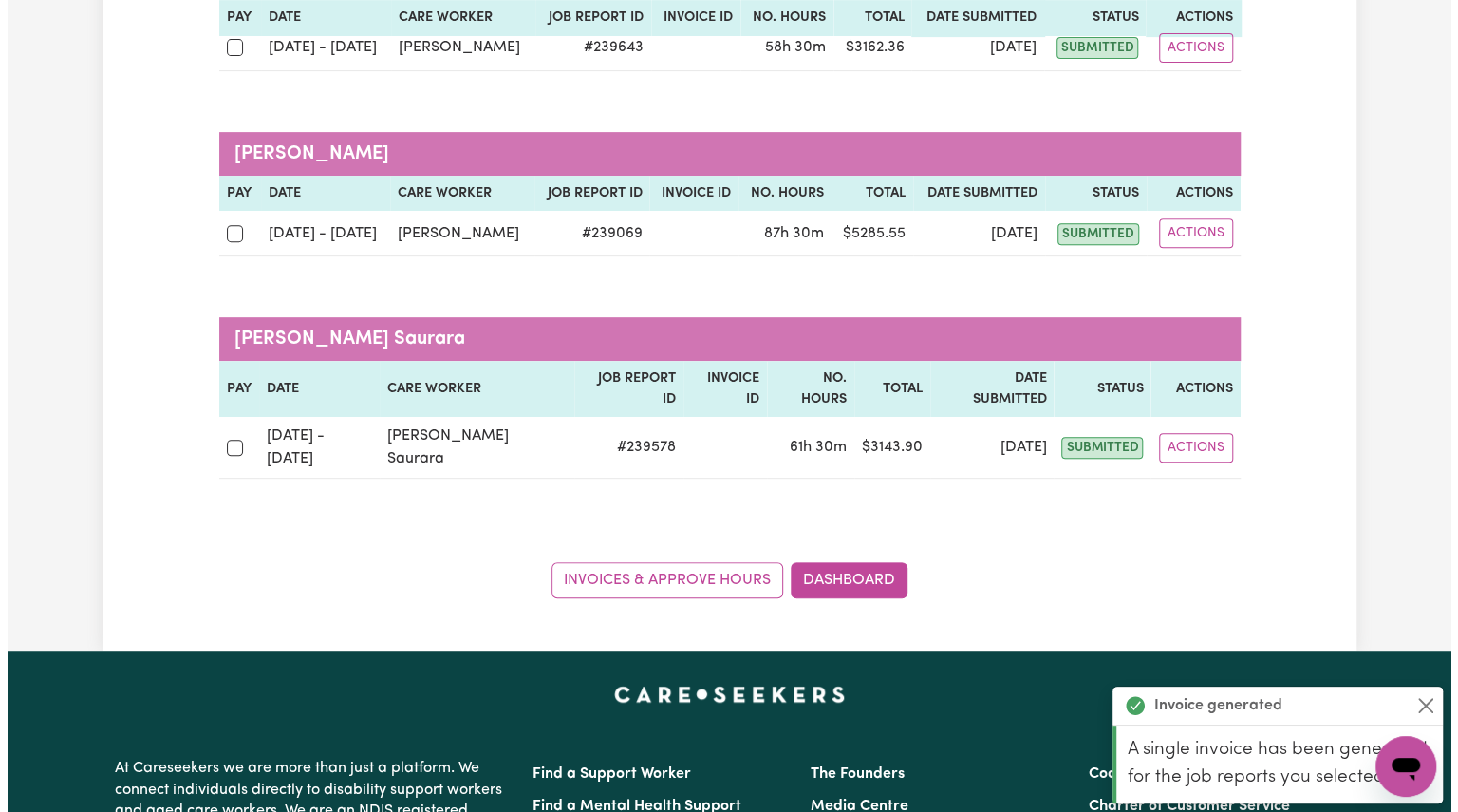
scroll to position [220, 0]
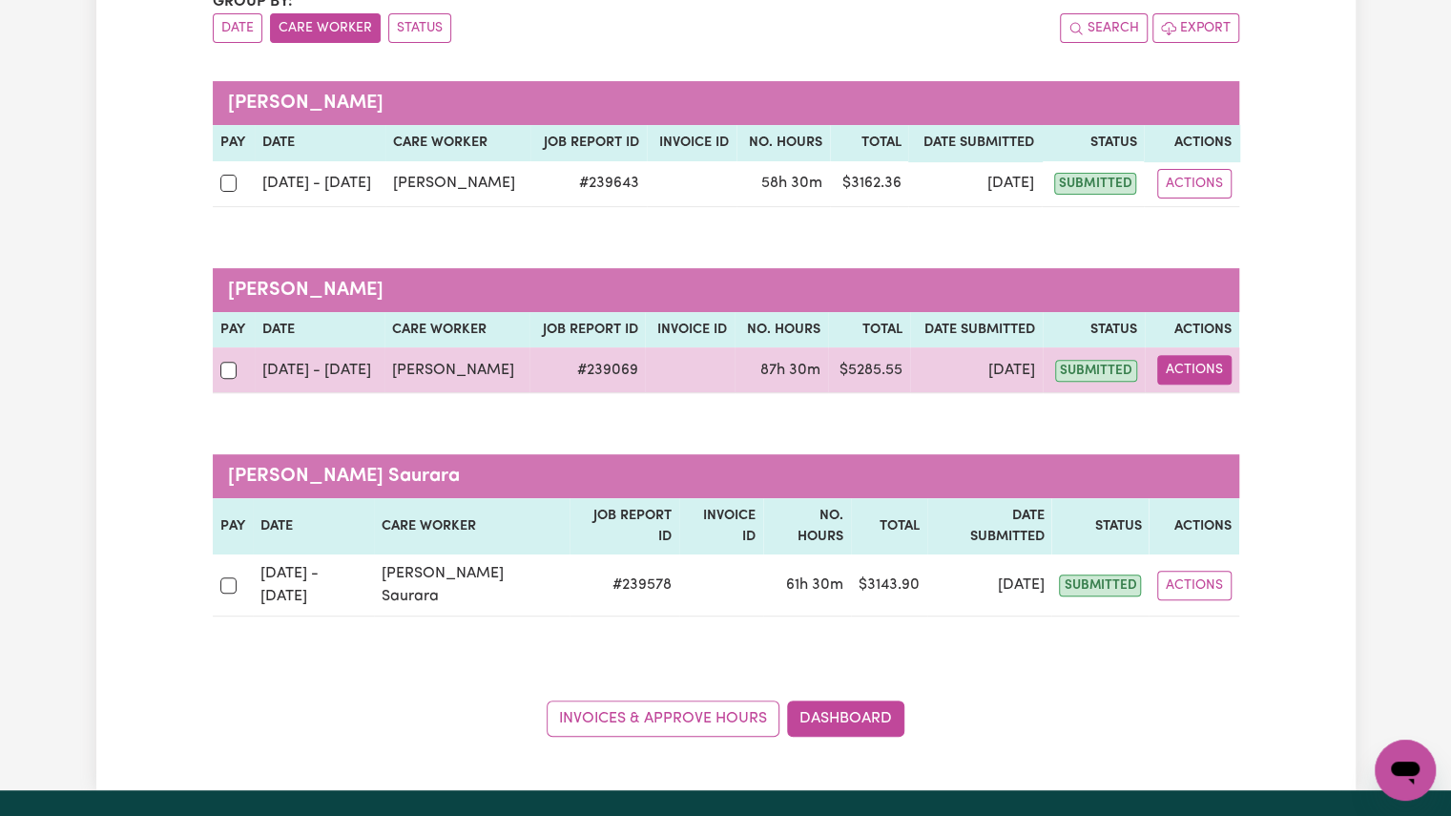
click at [1177, 366] on button "Actions" at bounding box center [1194, 370] width 74 height 30
click at [1230, 406] on link "View Job Report" at bounding box center [1242, 414] width 163 height 38
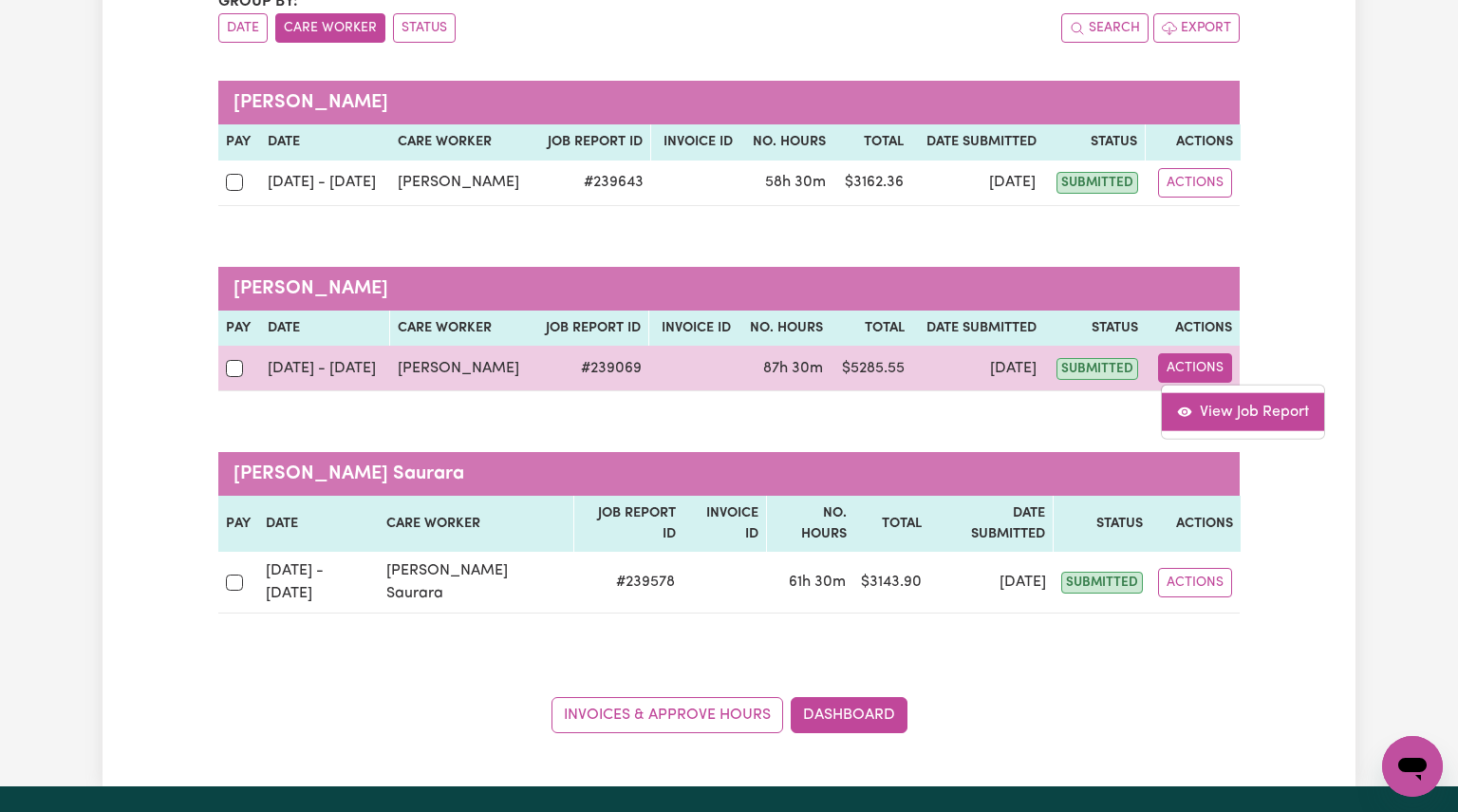
select select "pm"
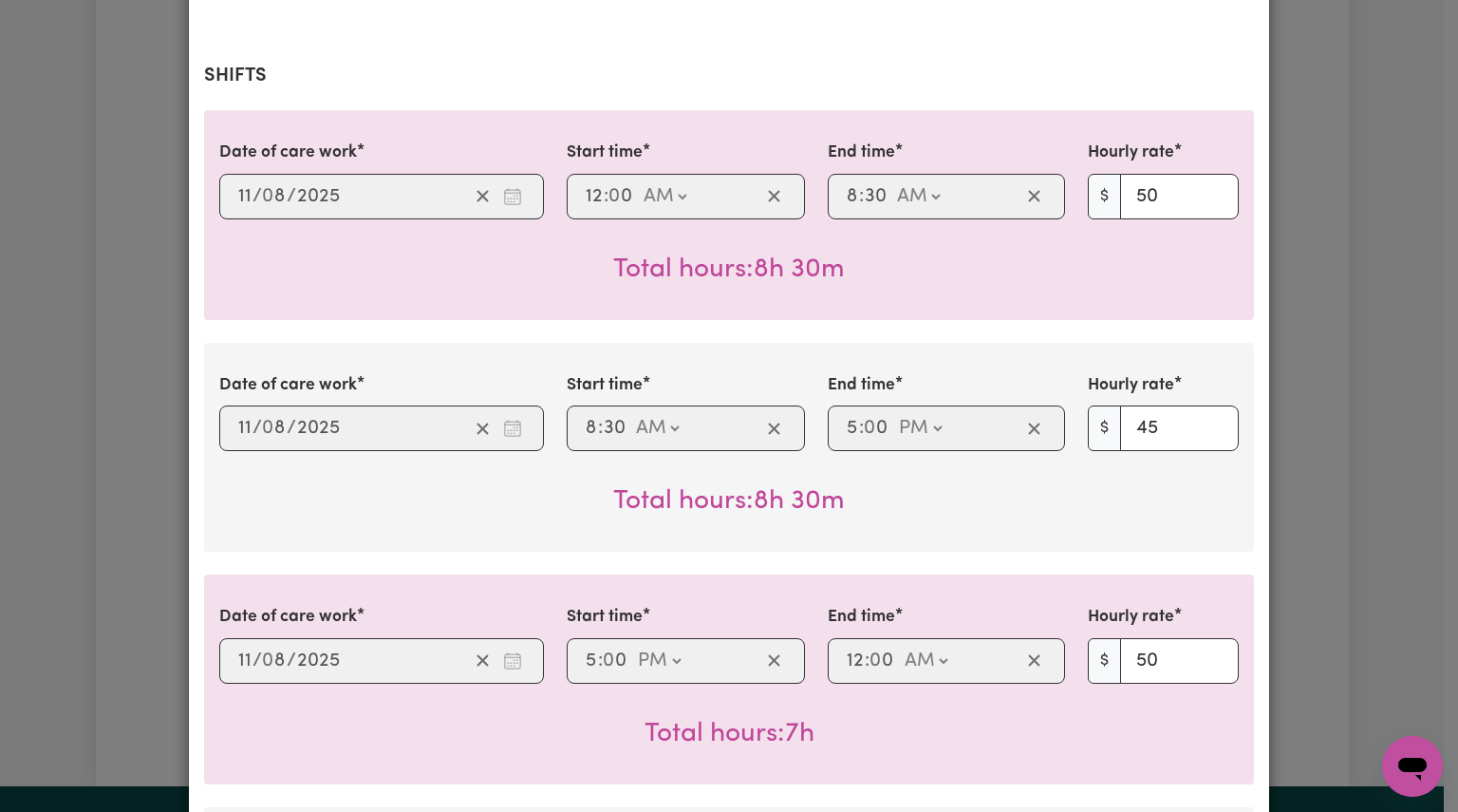
scroll to position [0, 0]
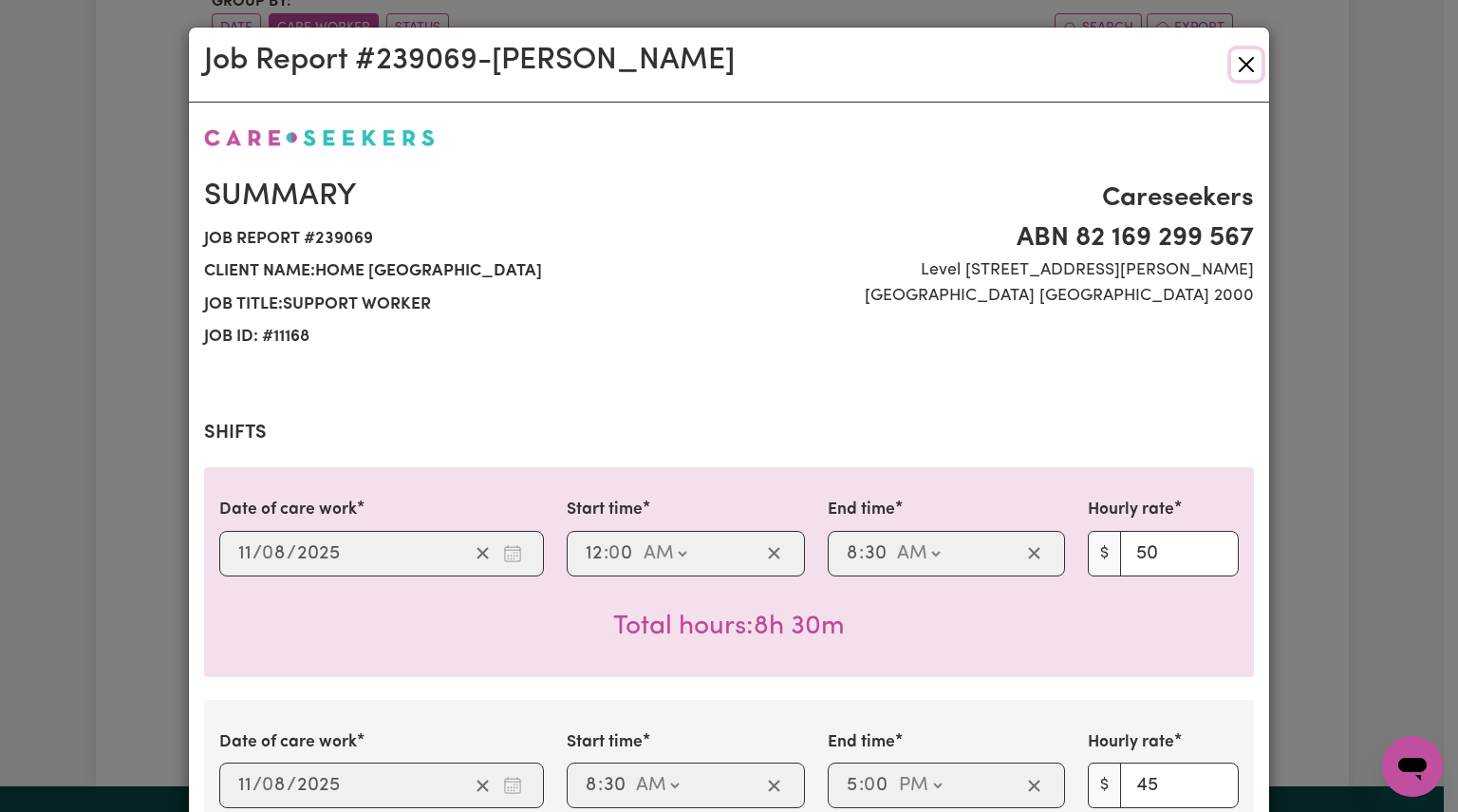
click at [1244, 54] on button "Close" at bounding box center [1246, 65] width 31 height 31
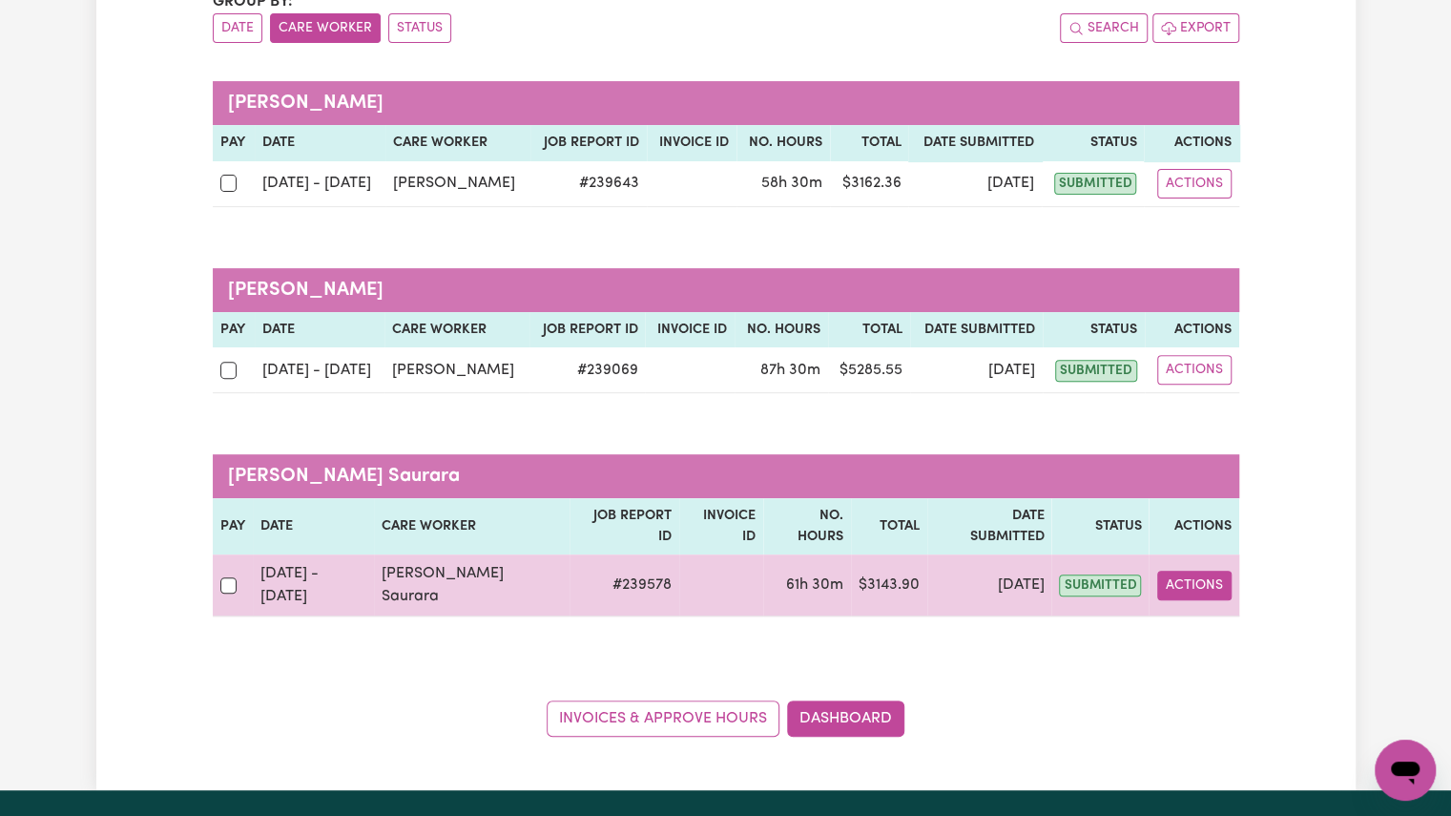
click at [1186, 570] on button "Actions" at bounding box center [1194, 585] width 74 height 30
click at [1206, 610] on link "View Job Report" at bounding box center [1245, 629] width 163 height 38
select select "pm"
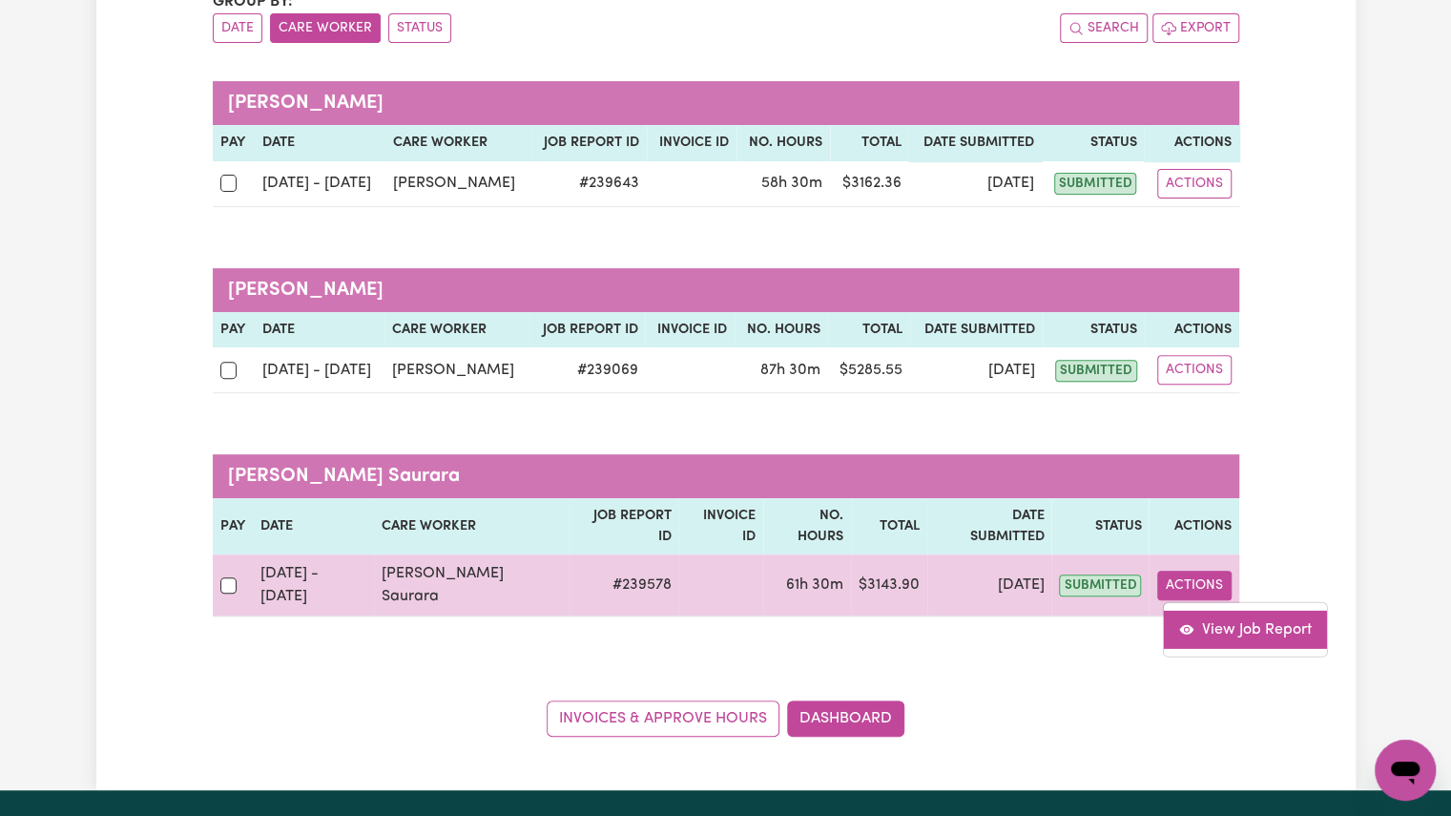
select select "pm"
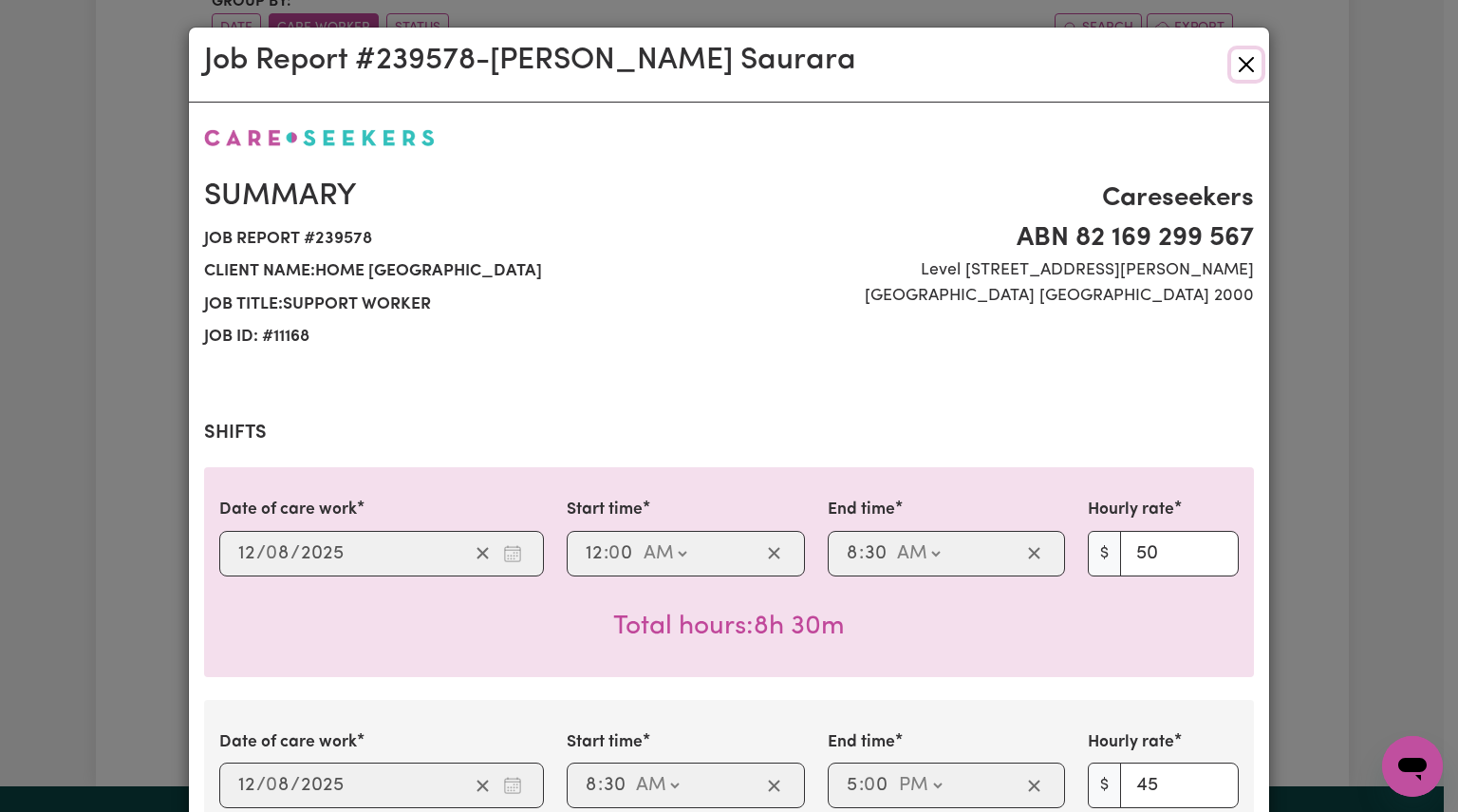
click at [1242, 61] on button "Close" at bounding box center [1246, 65] width 31 height 31
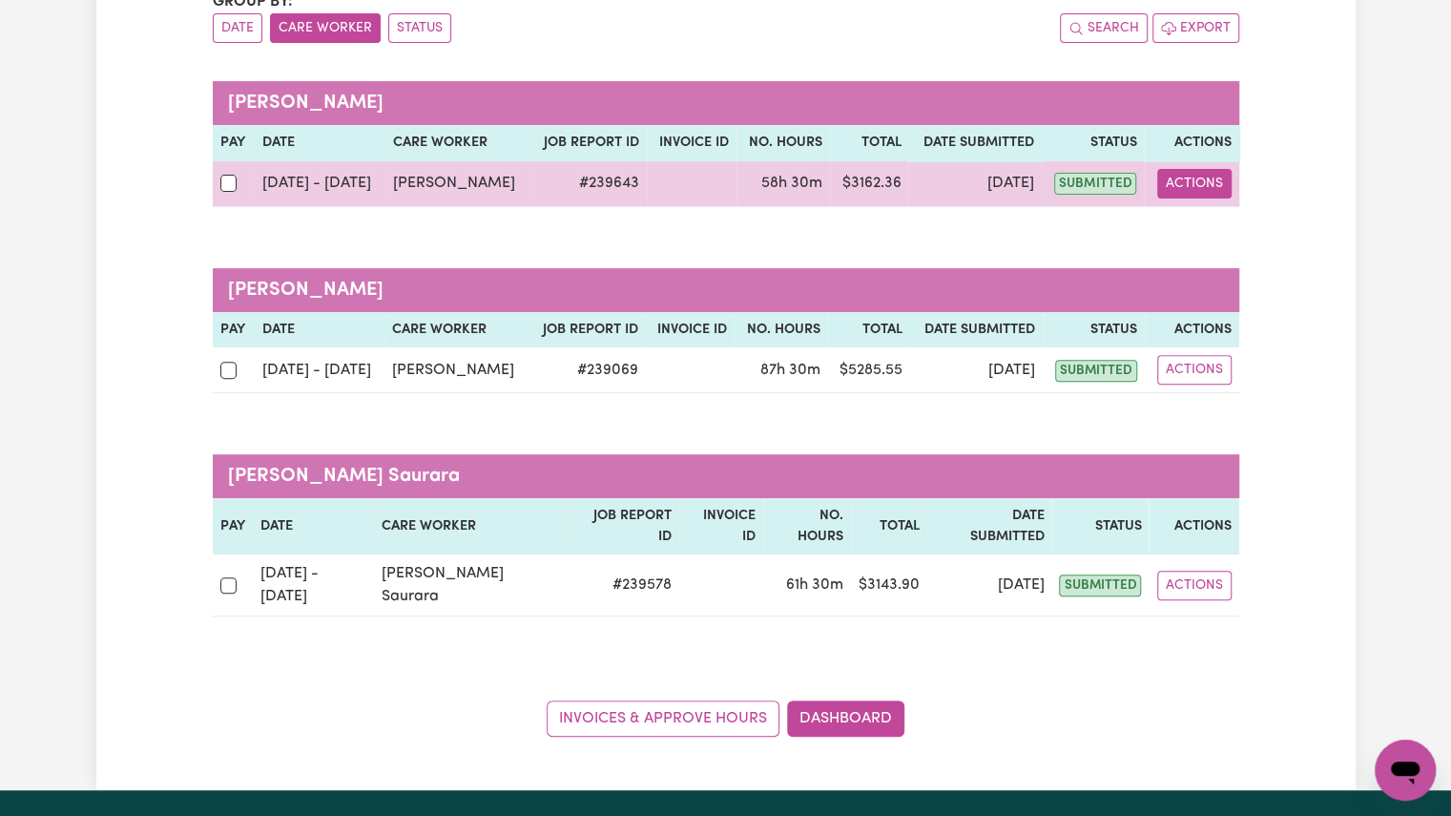
click at [1201, 186] on button "Actions" at bounding box center [1194, 184] width 74 height 30
click at [1221, 227] on link "View Job Report" at bounding box center [1242, 227] width 163 height 38
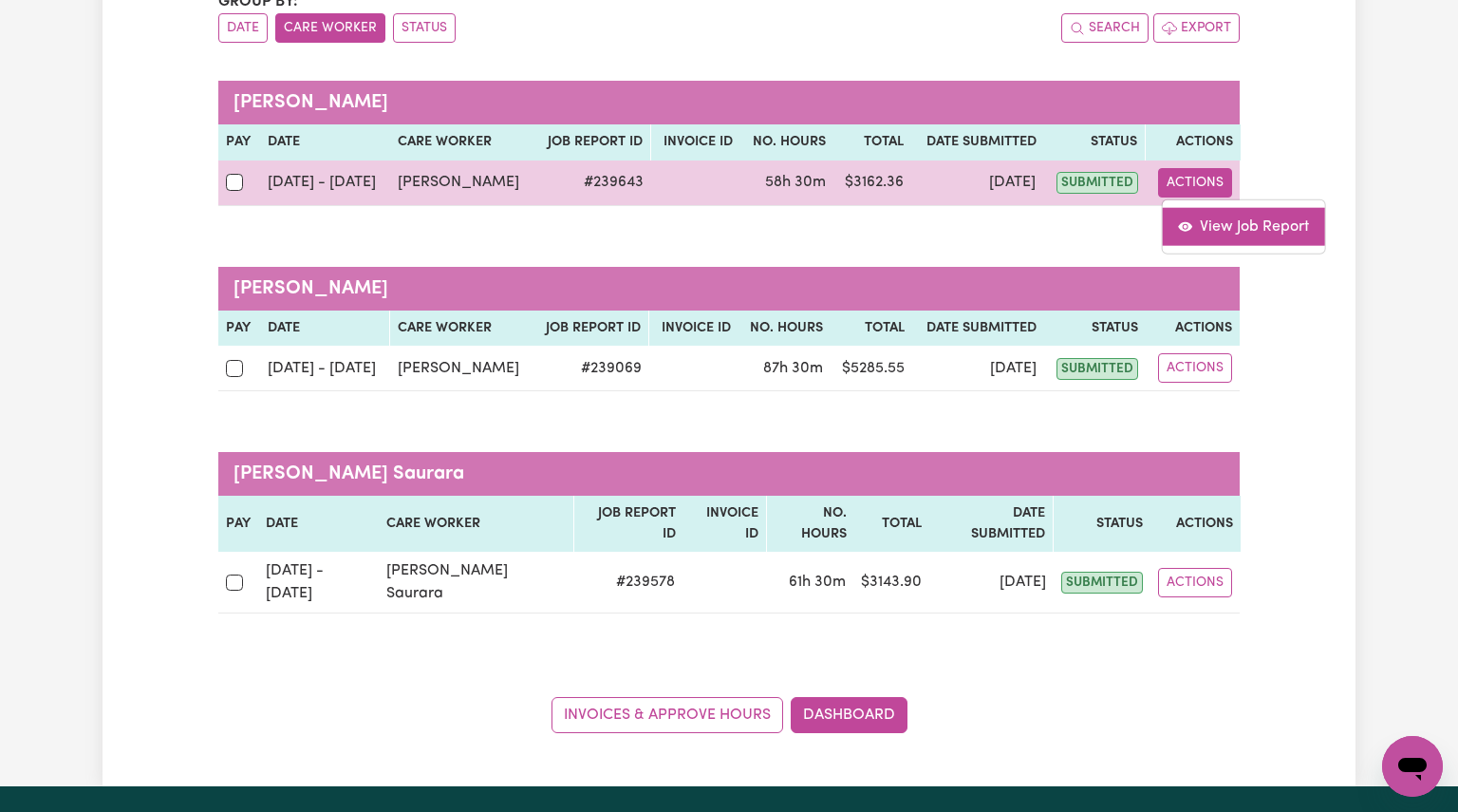
select select "pm"
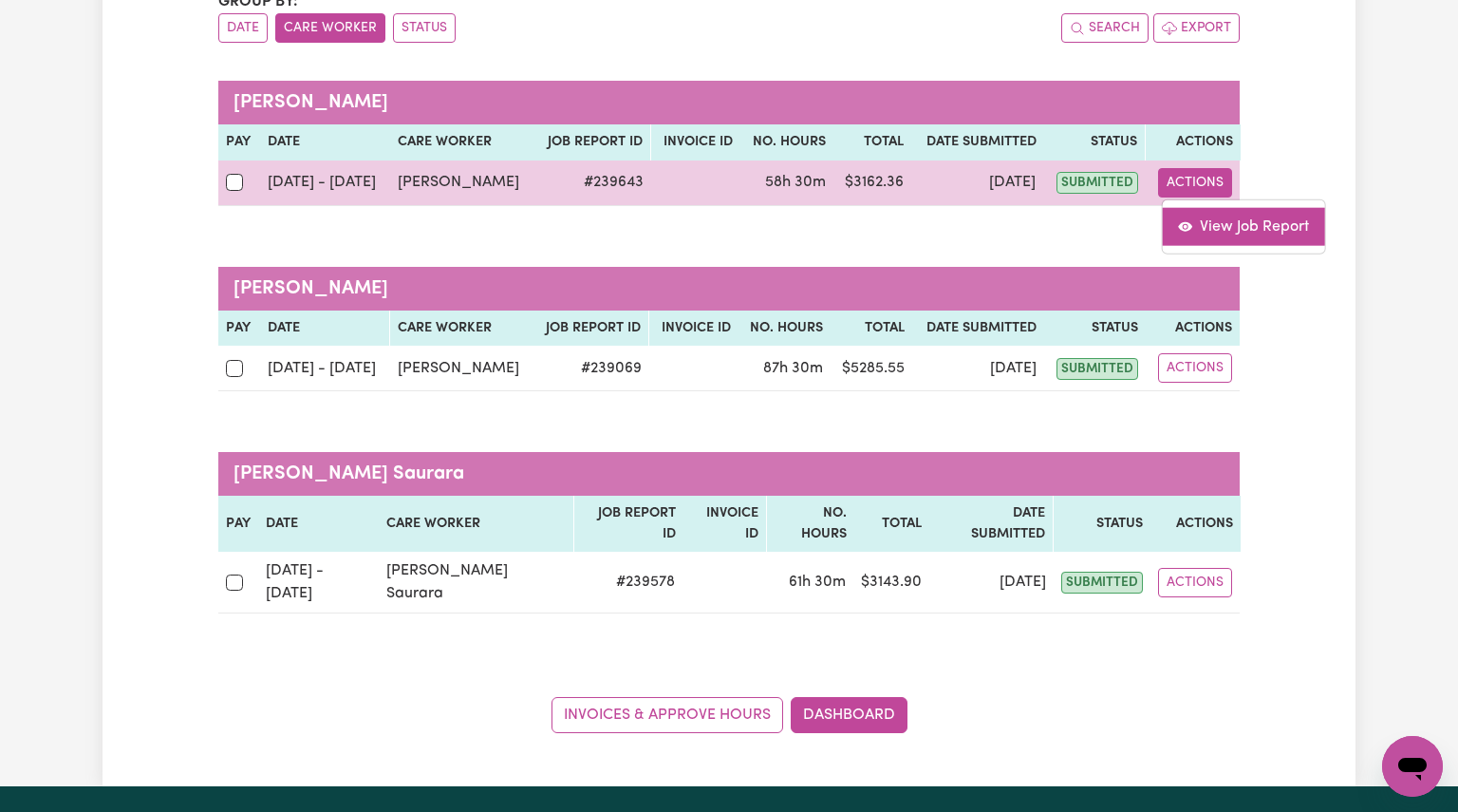
select select "pm"
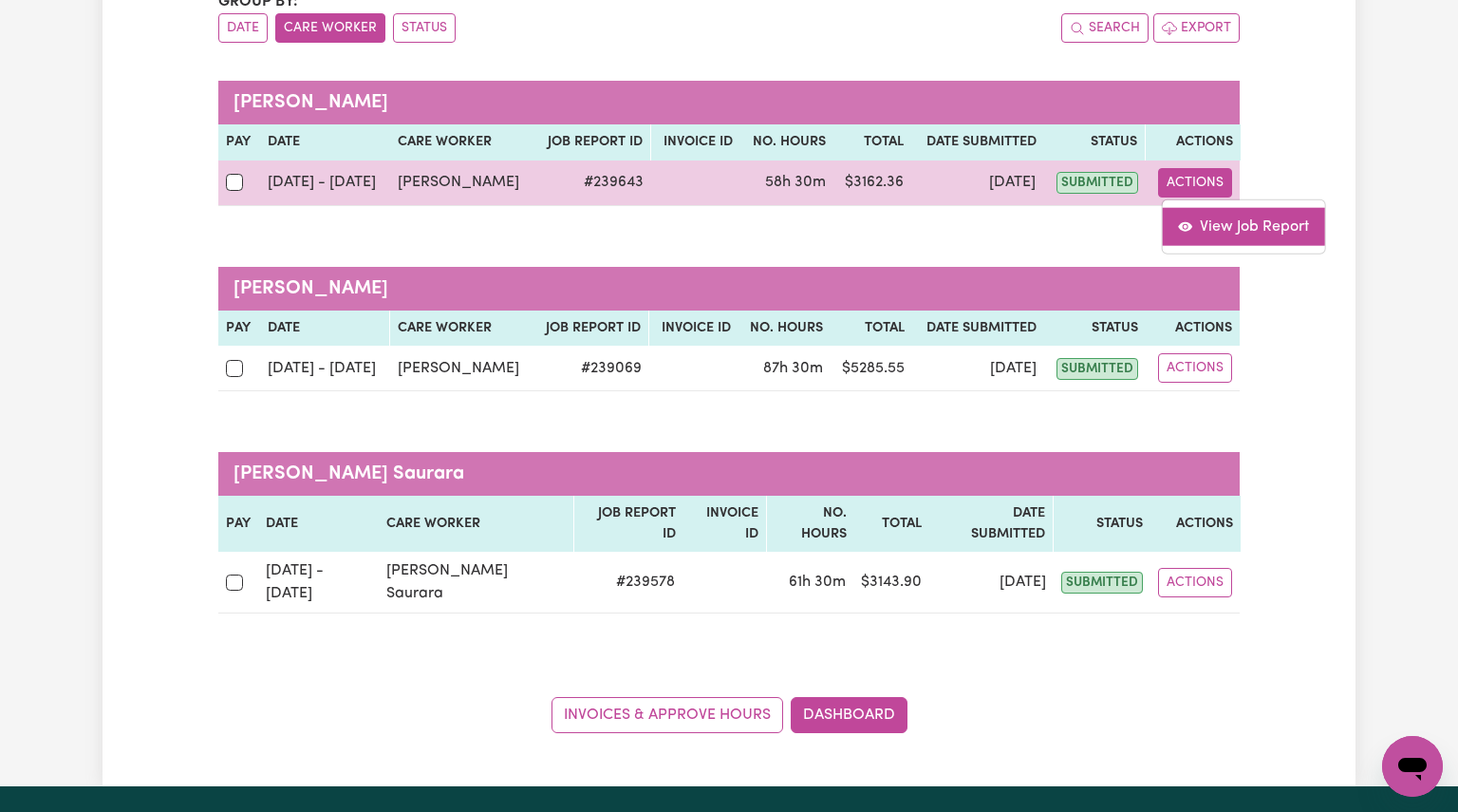
select select "pm"
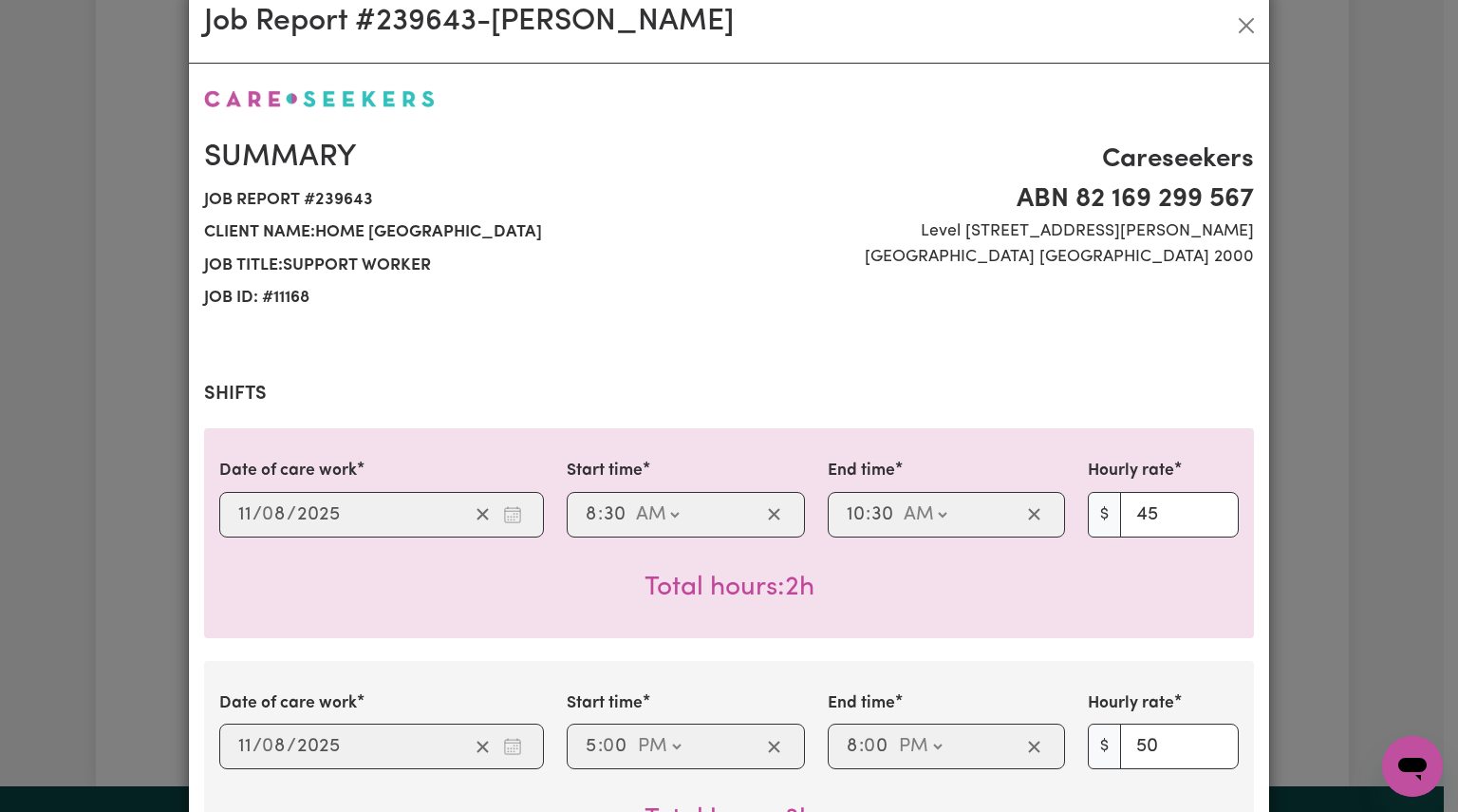
scroll to position [38, 0]
click at [1240, 33] on button "Close" at bounding box center [1246, 26] width 31 height 31
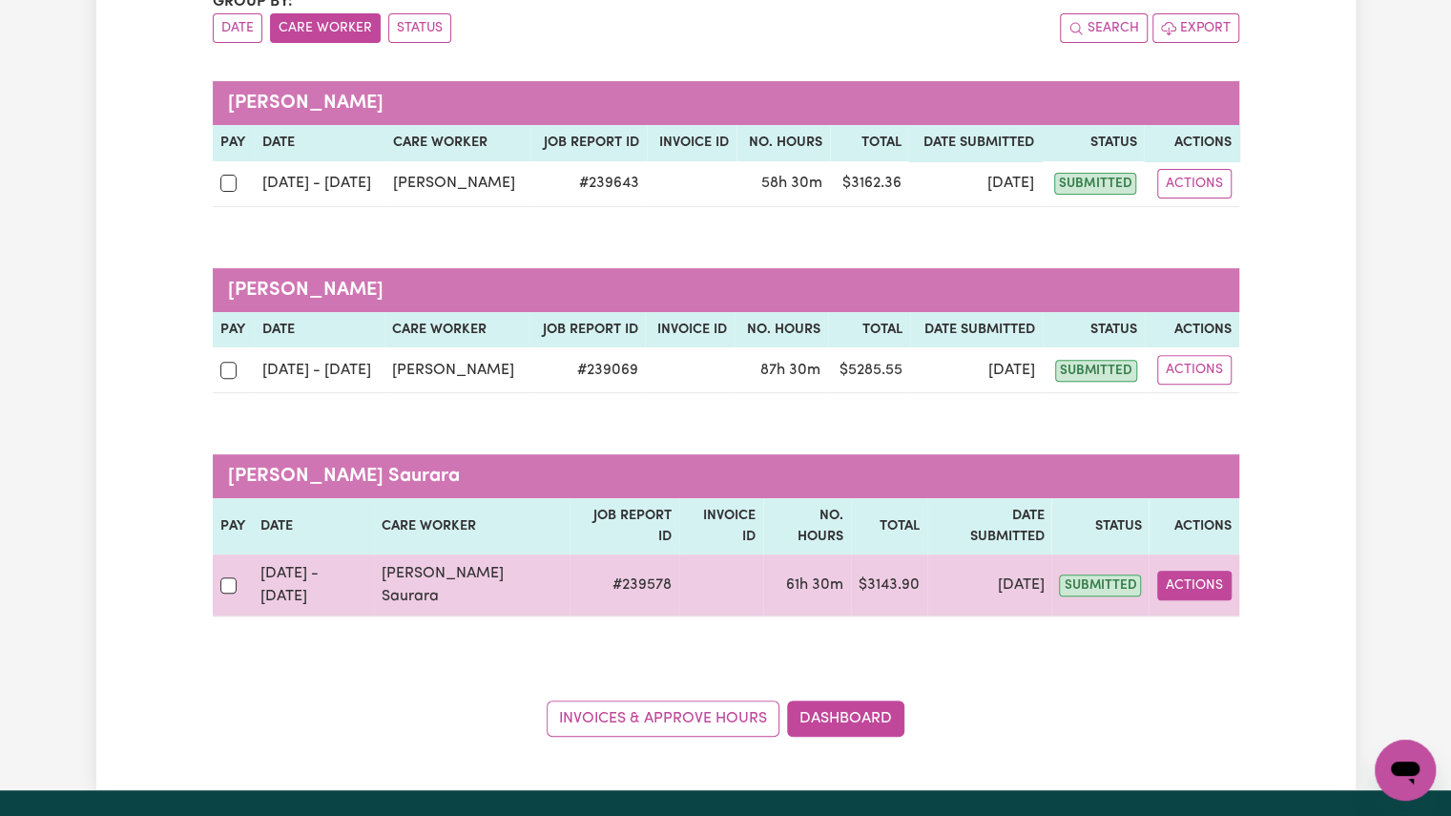
click at [1198, 570] on button "Actions" at bounding box center [1194, 585] width 74 height 30
click at [1207, 610] on link "View Job Report" at bounding box center [1245, 629] width 163 height 38
select select "pm"
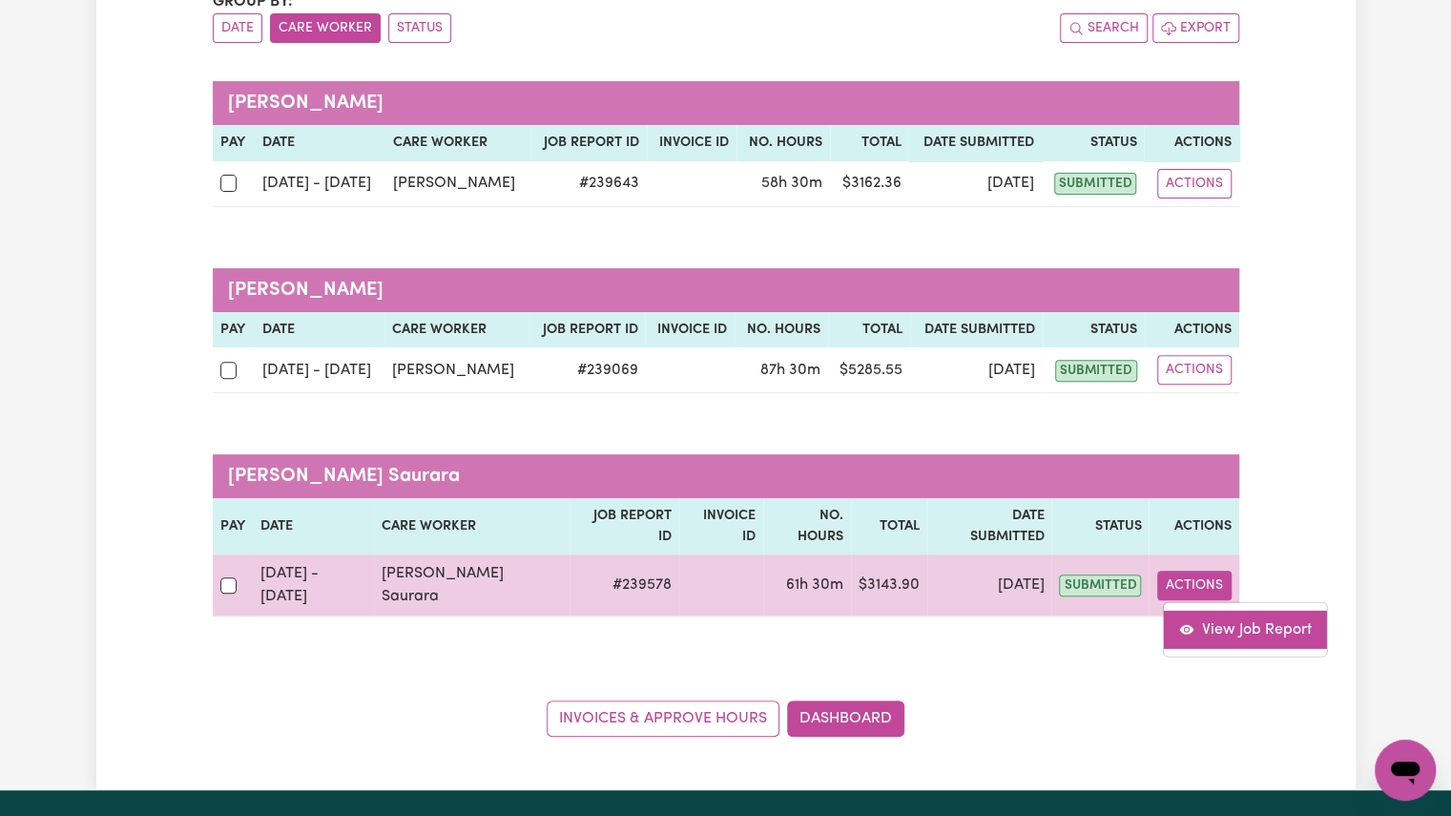
select select "pm"
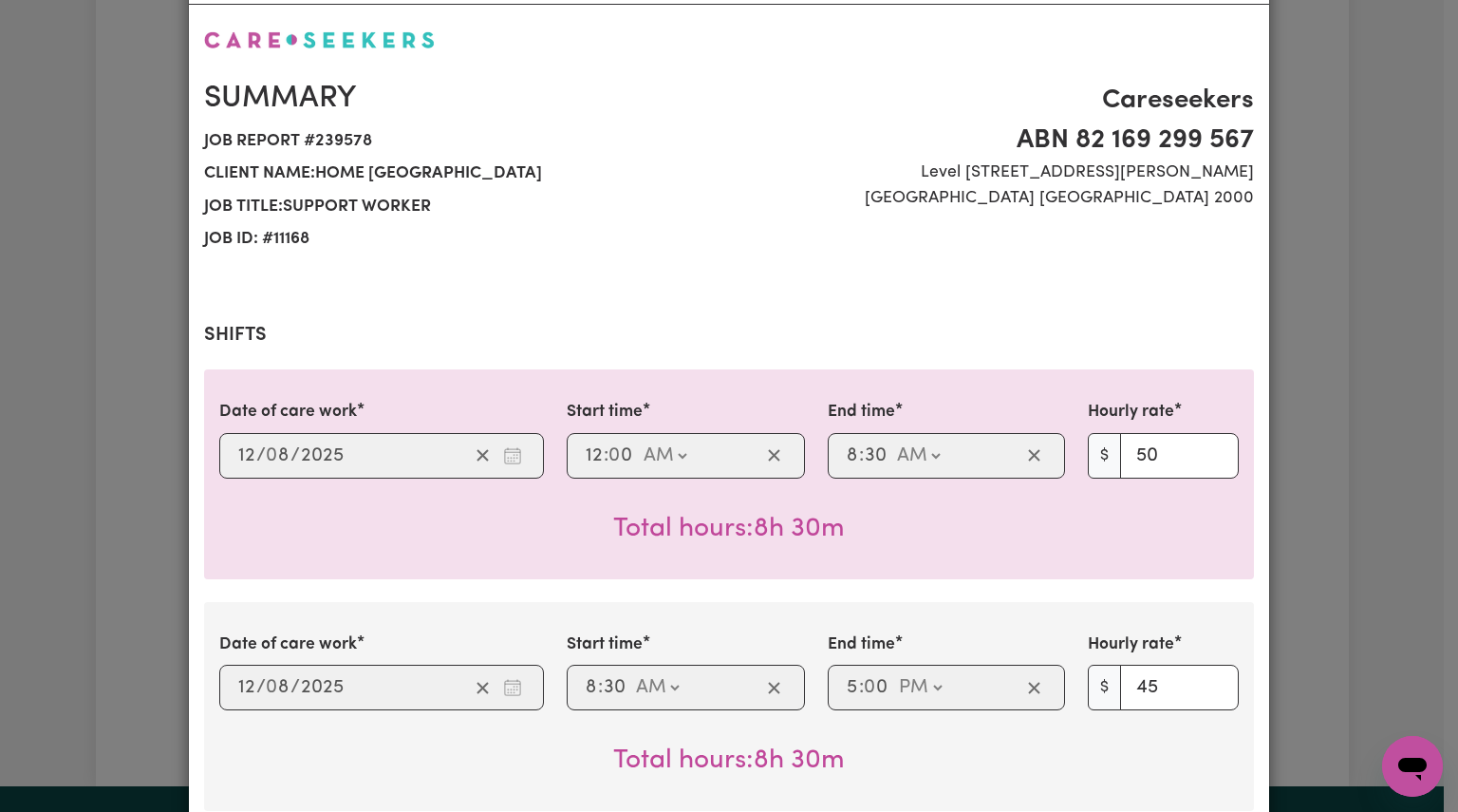
scroll to position [0, 0]
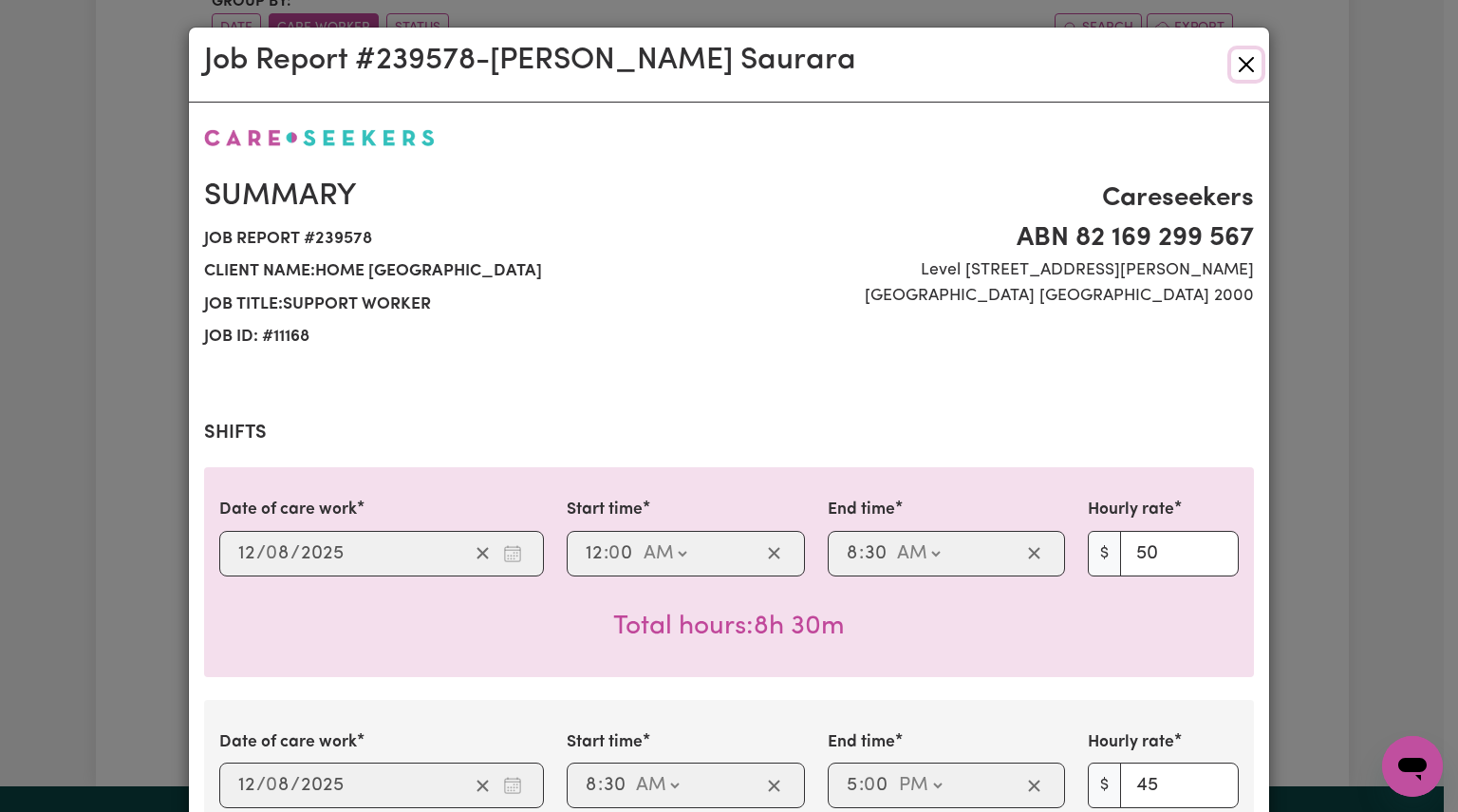
click at [1236, 61] on button "Close" at bounding box center [1246, 65] width 31 height 31
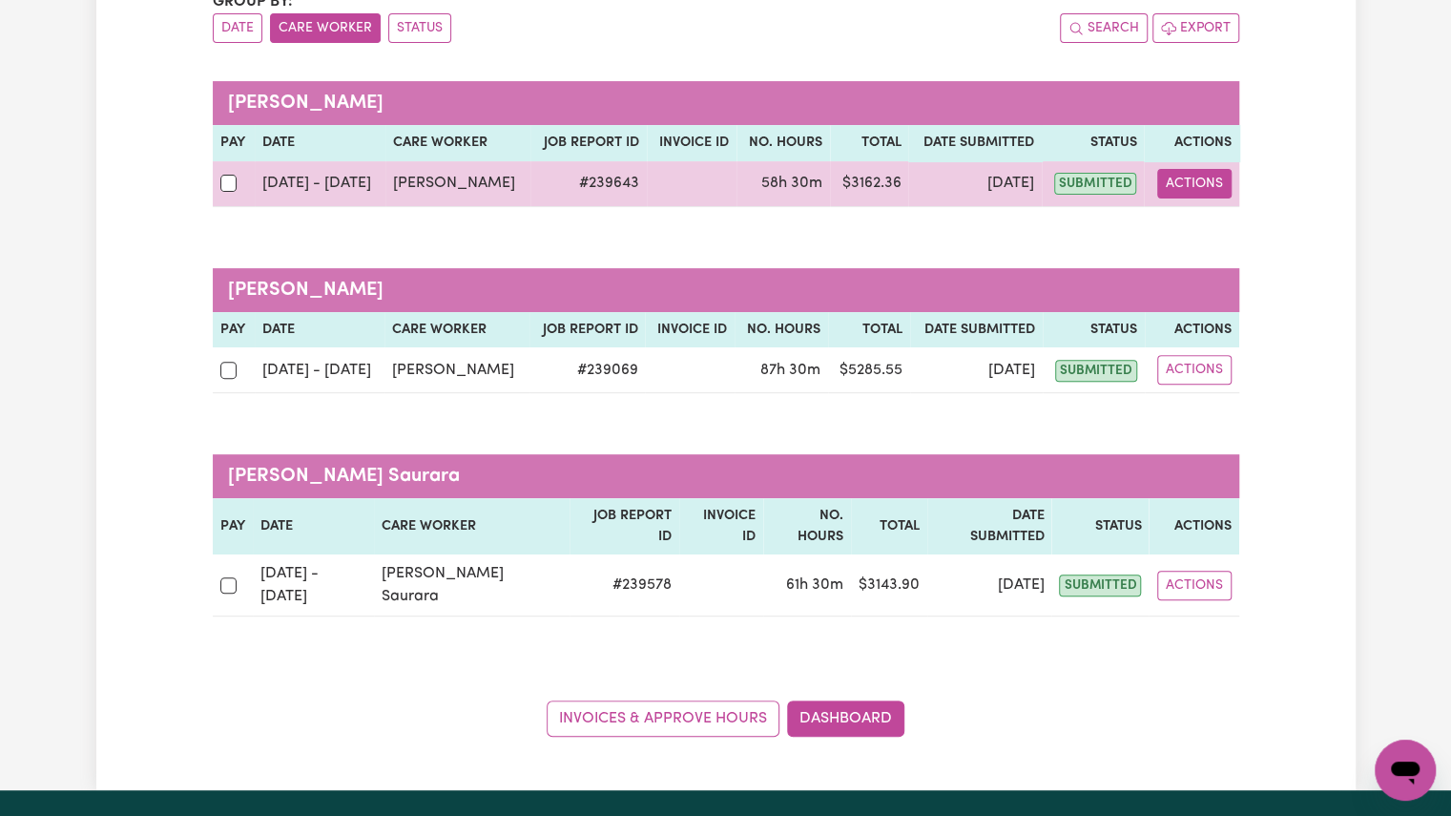
click at [1213, 192] on button "Actions" at bounding box center [1194, 184] width 74 height 30
click at [1217, 223] on link "View Job Report" at bounding box center [1242, 227] width 163 height 38
select select "pm"
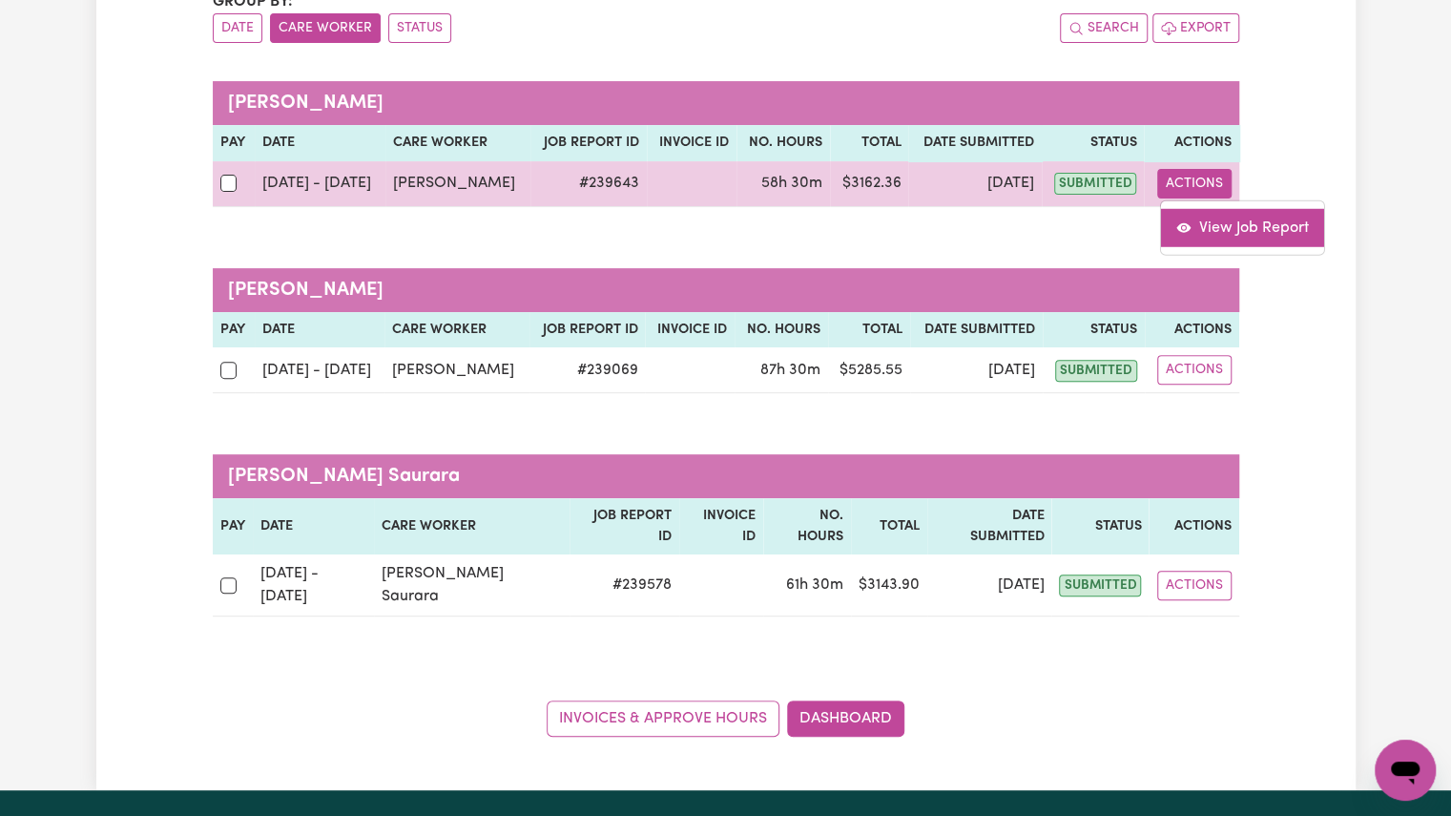
select select "pm"
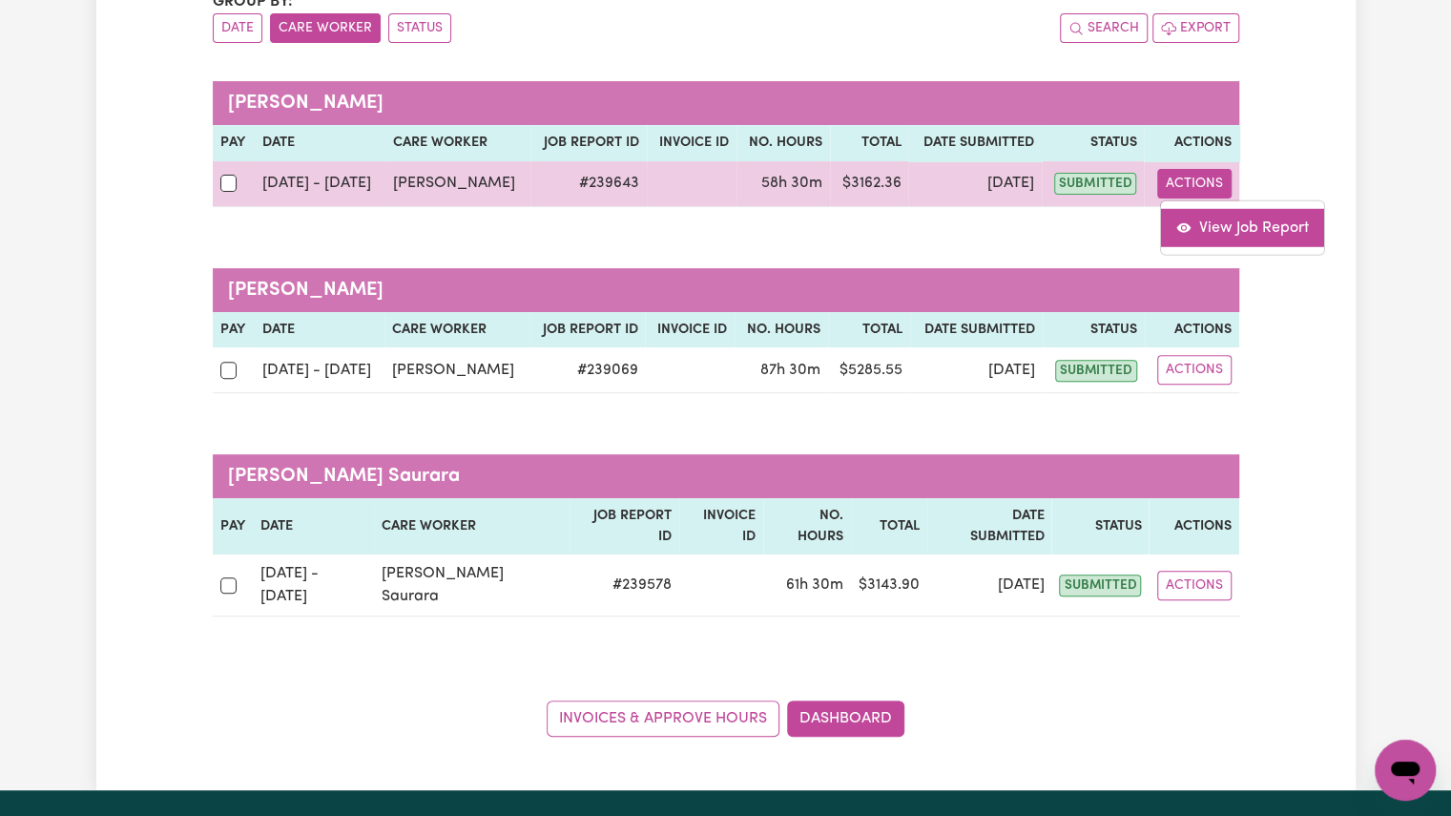
select select "pm"
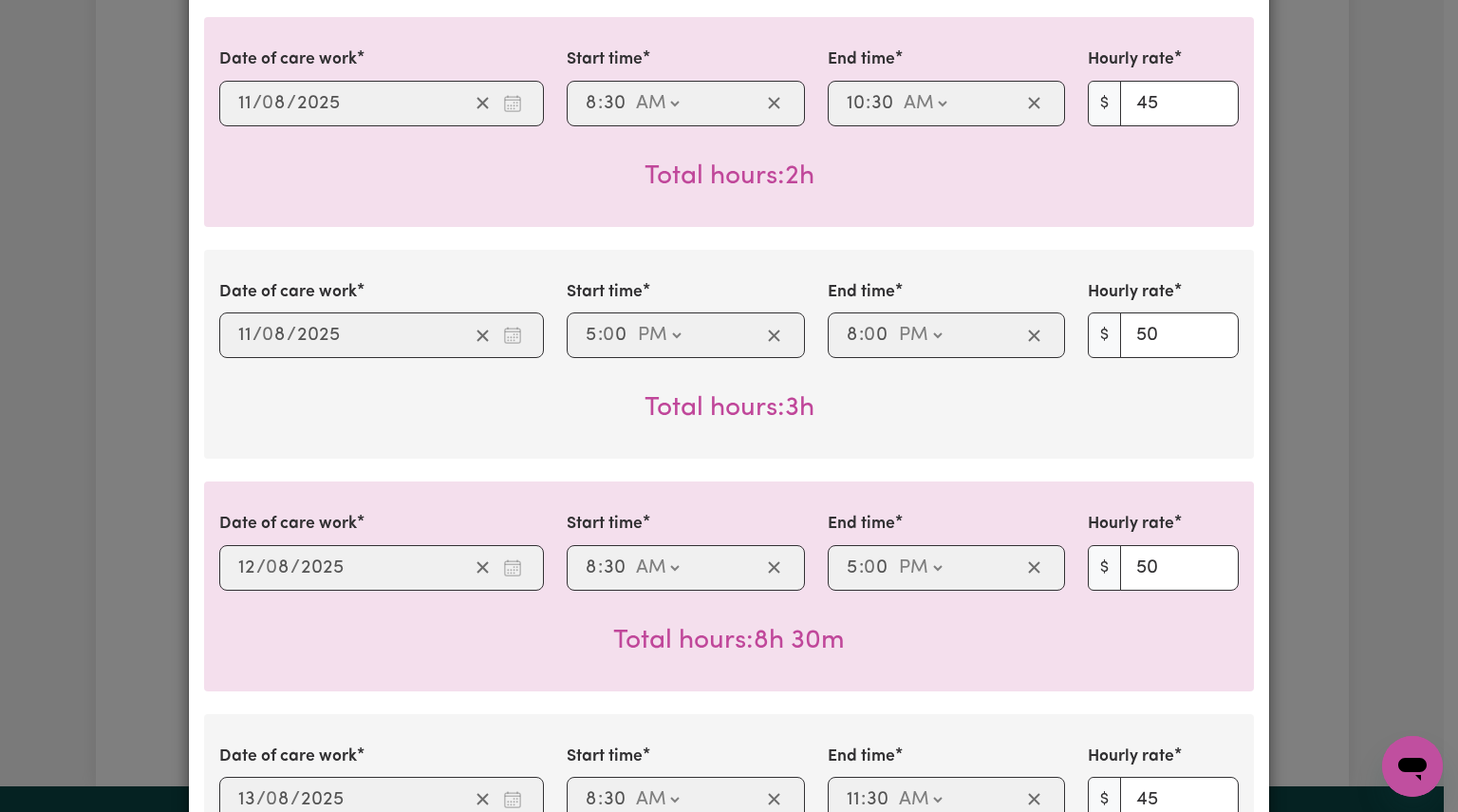
scroll to position [451, 0]
